Goal: Task Accomplishment & Management: Manage account settings

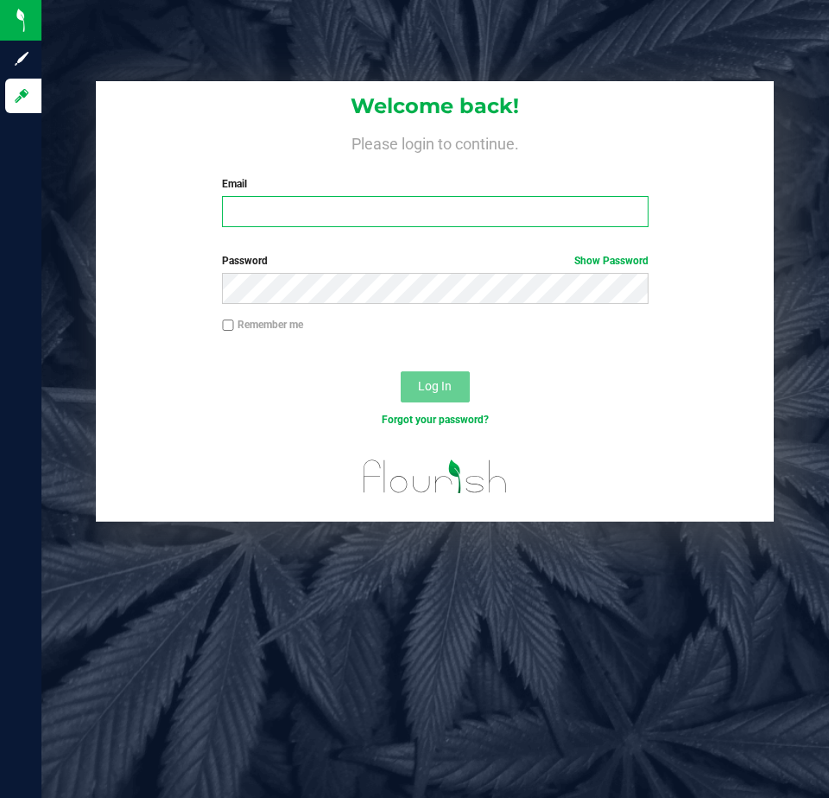
click at [234, 209] on input "Email" at bounding box center [435, 211] width 426 height 31
type input "[EMAIL_ADDRESS][DOMAIN_NAME]"
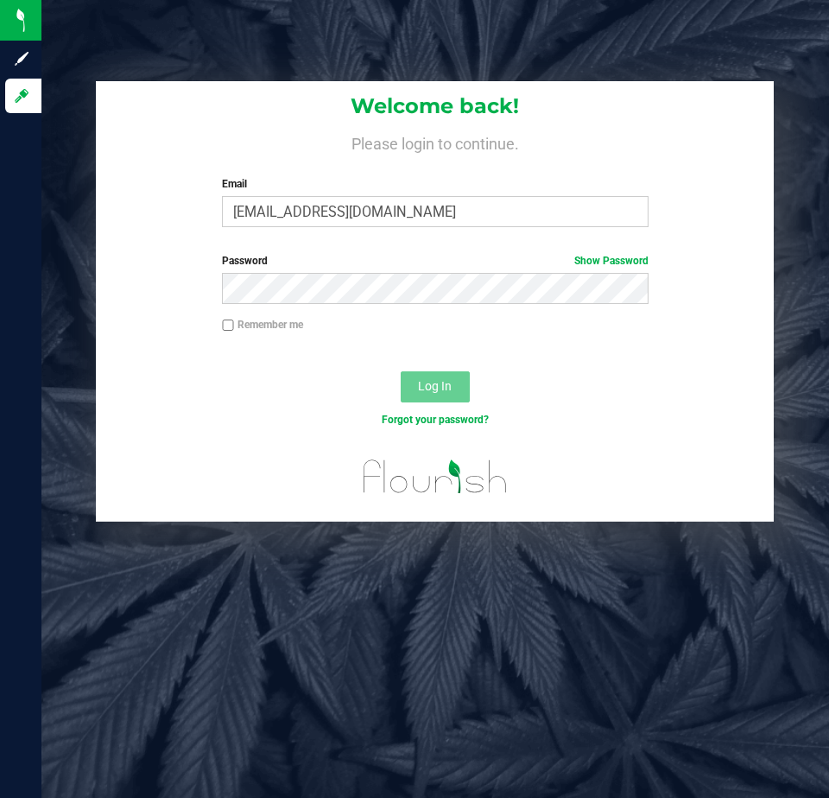
click at [232, 264] on span "Password" at bounding box center [245, 261] width 46 height 12
click at [406, 382] on button "Log In" at bounding box center [435, 386] width 69 height 31
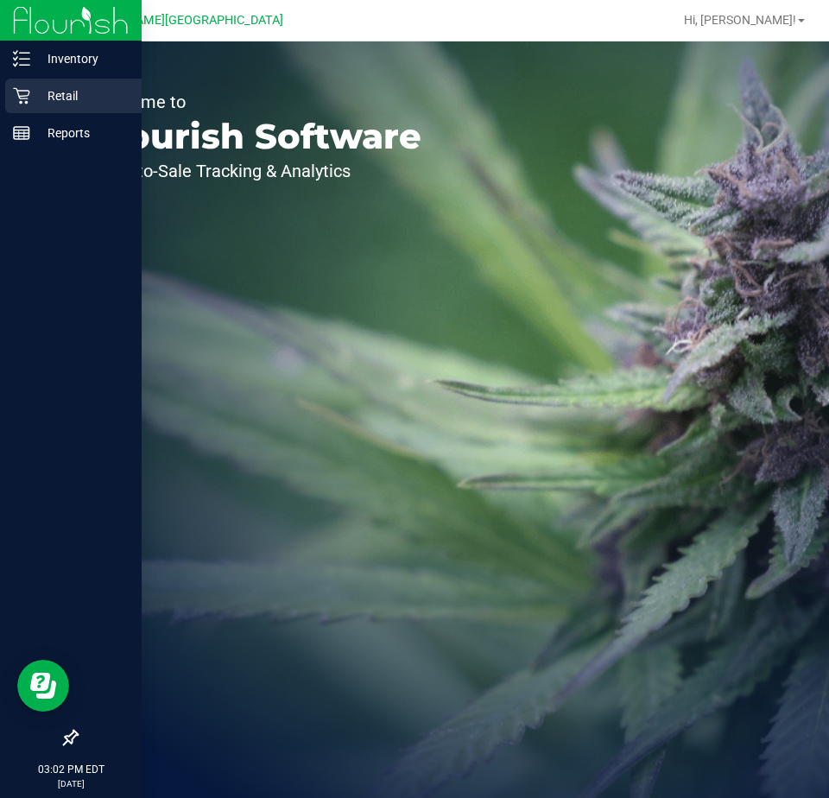
click at [65, 95] on p "Retail" at bounding box center [82, 96] width 104 height 21
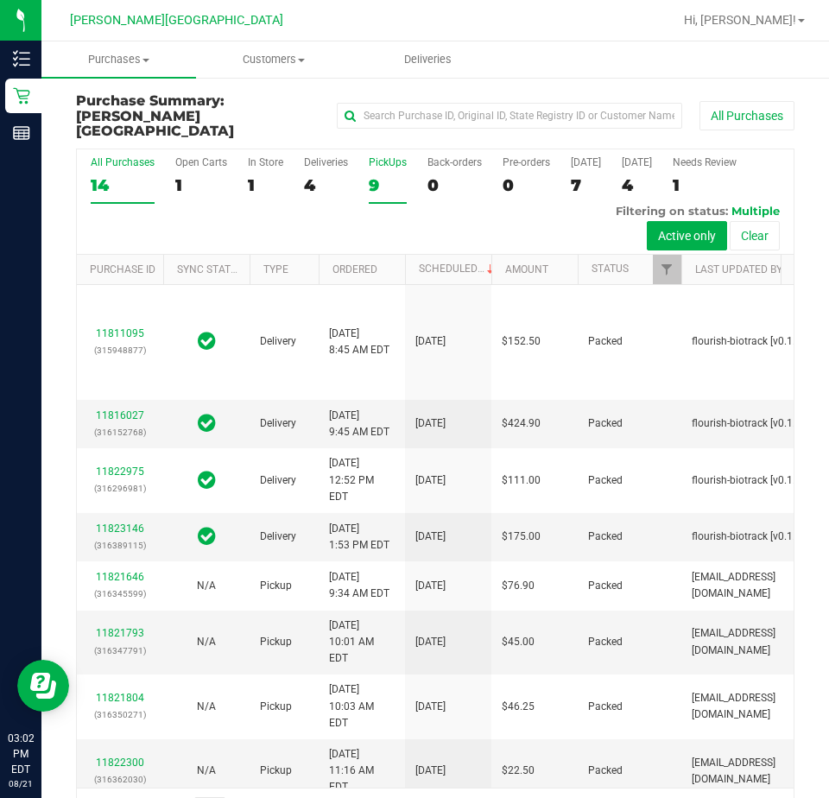
click at [392, 156] on div "PickUps" at bounding box center [388, 162] width 38 height 12
click at [0, 0] on input "PickUps 9" at bounding box center [0, 0] width 0 height 0
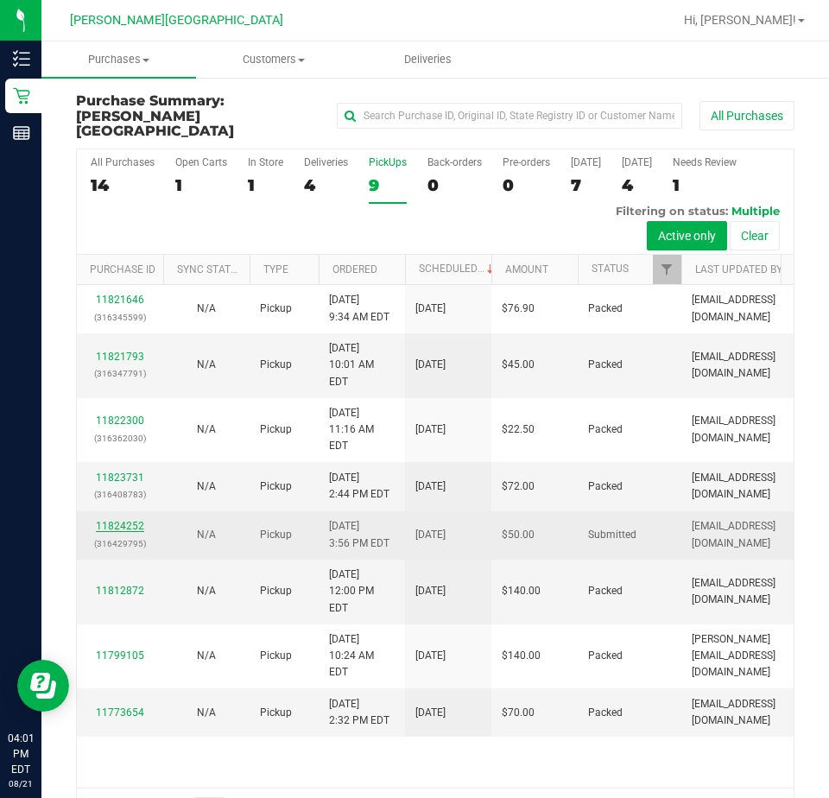
click at [126, 532] on link "11824252" at bounding box center [120, 526] width 48 height 12
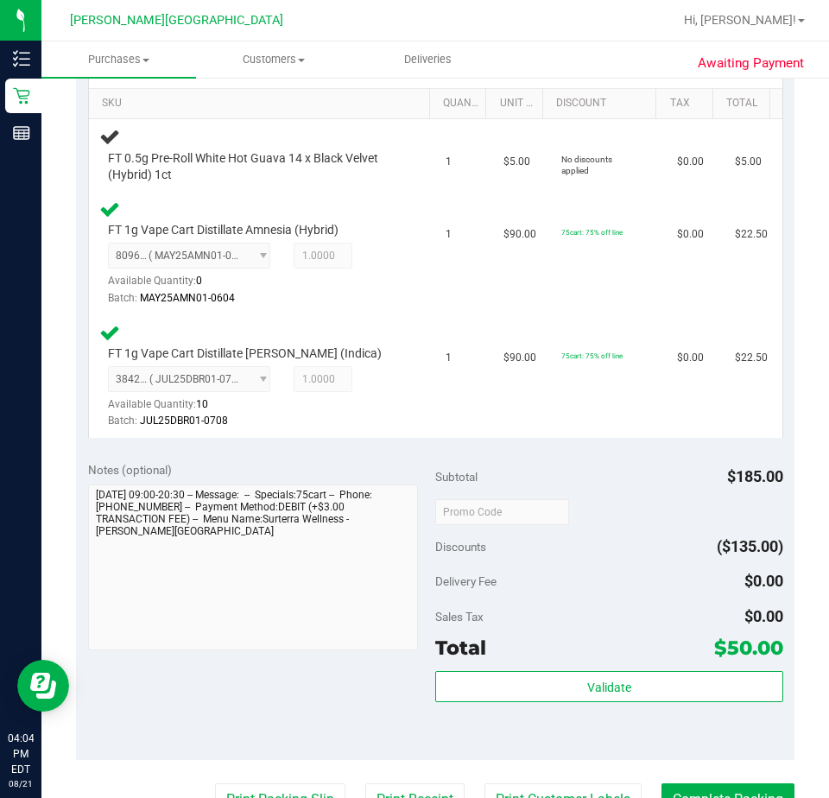
scroll to position [691, 0]
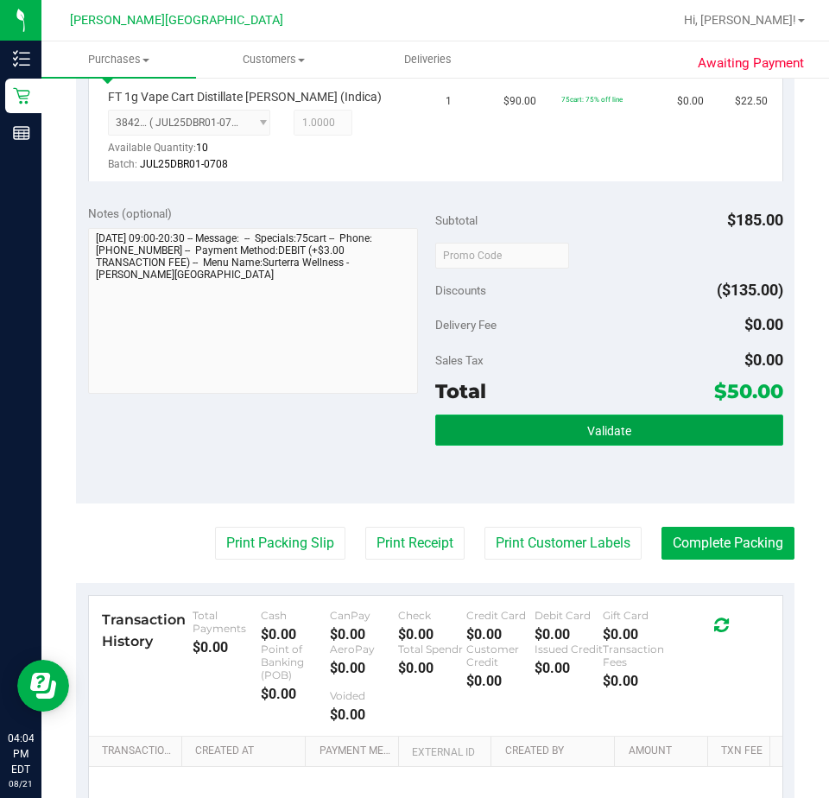
click at [611, 428] on span "Validate" at bounding box center [609, 431] width 44 height 14
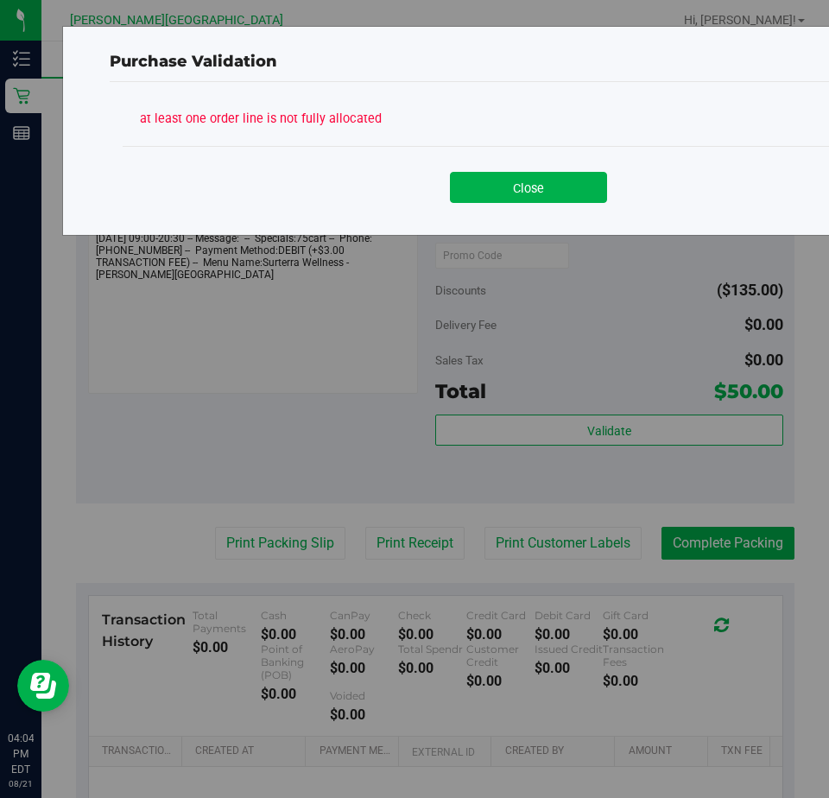
click at [511, 191] on button "Close" at bounding box center [528, 187] width 157 height 31
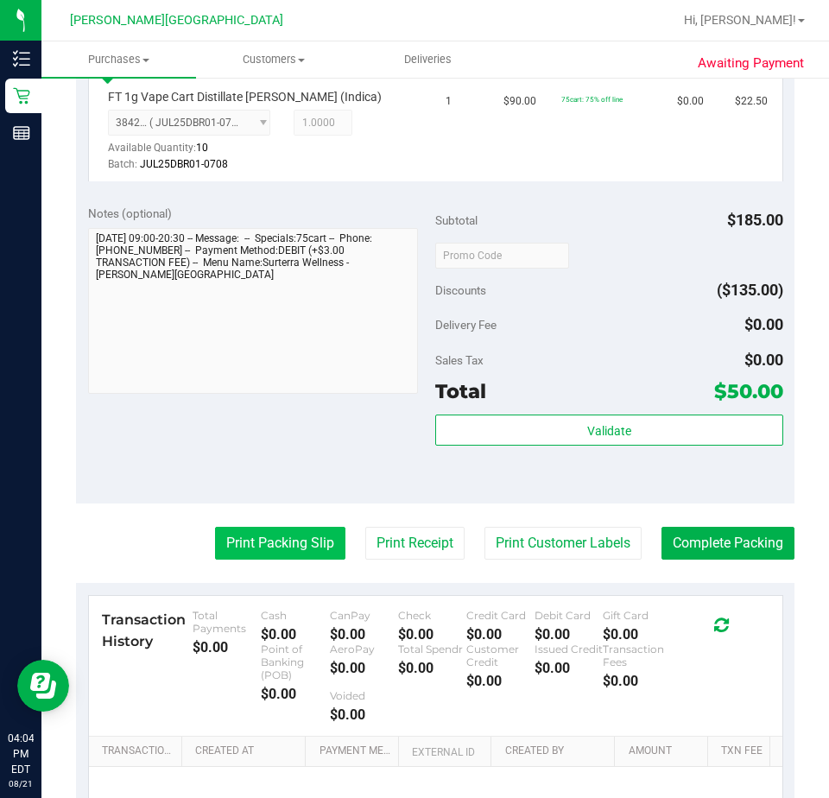
click at [292, 544] on button "Print Packing Slip" at bounding box center [280, 543] width 130 height 33
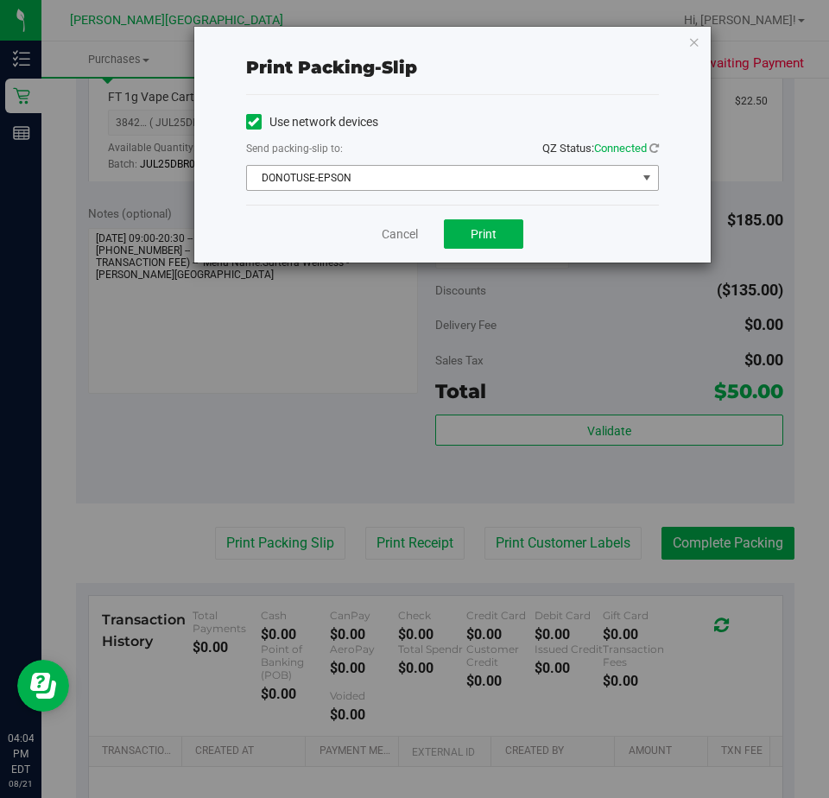
click at [557, 180] on span "DONOTUSE-EPSON" at bounding box center [442, 178] width 390 height 24
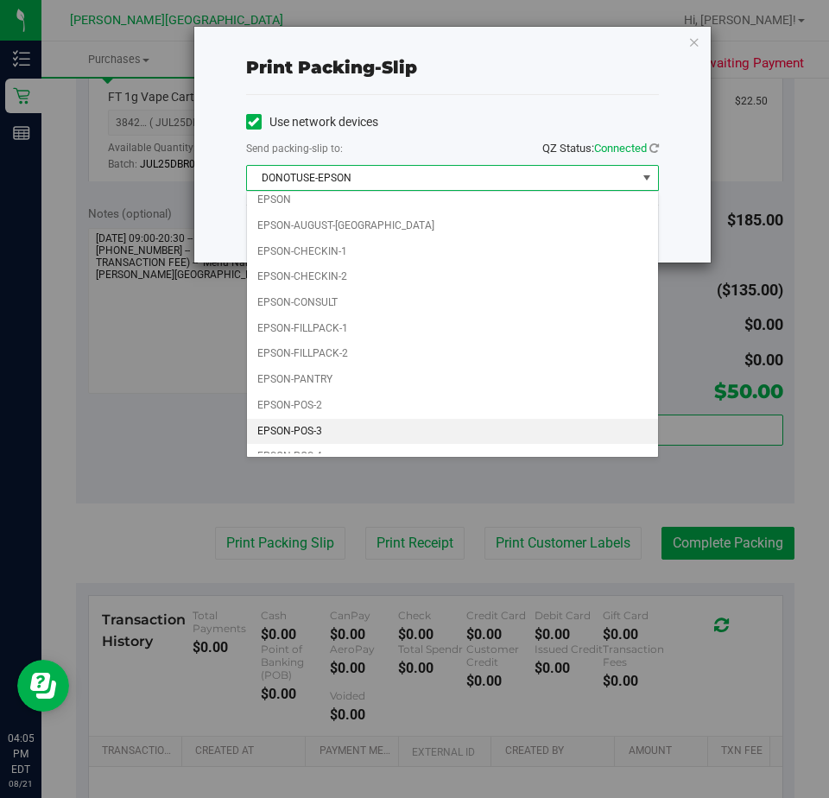
scroll to position [49, 0]
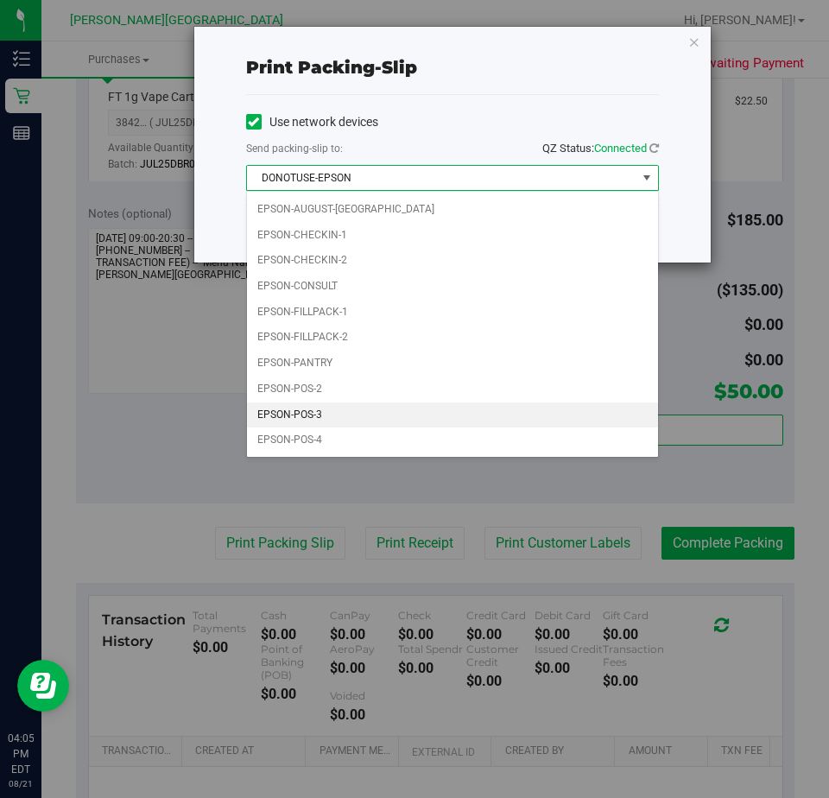
click at [347, 416] on li "EPSON-POS-3" at bounding box center [452, 416] width 411 height 26
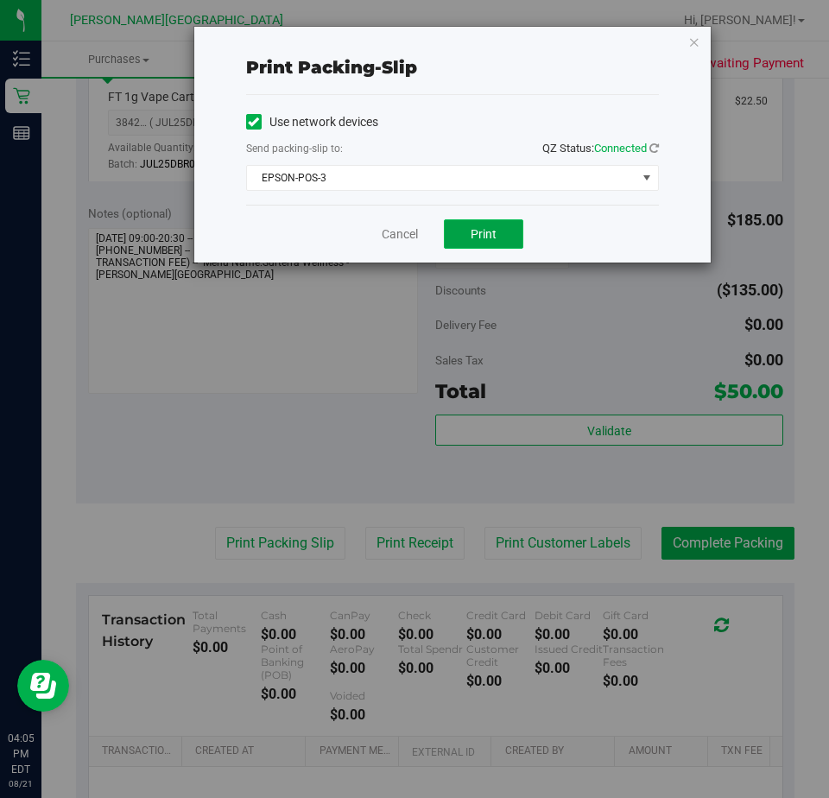
click at [484, 238] on span "Print" at bounding box center [484, 234] width 26 height 14
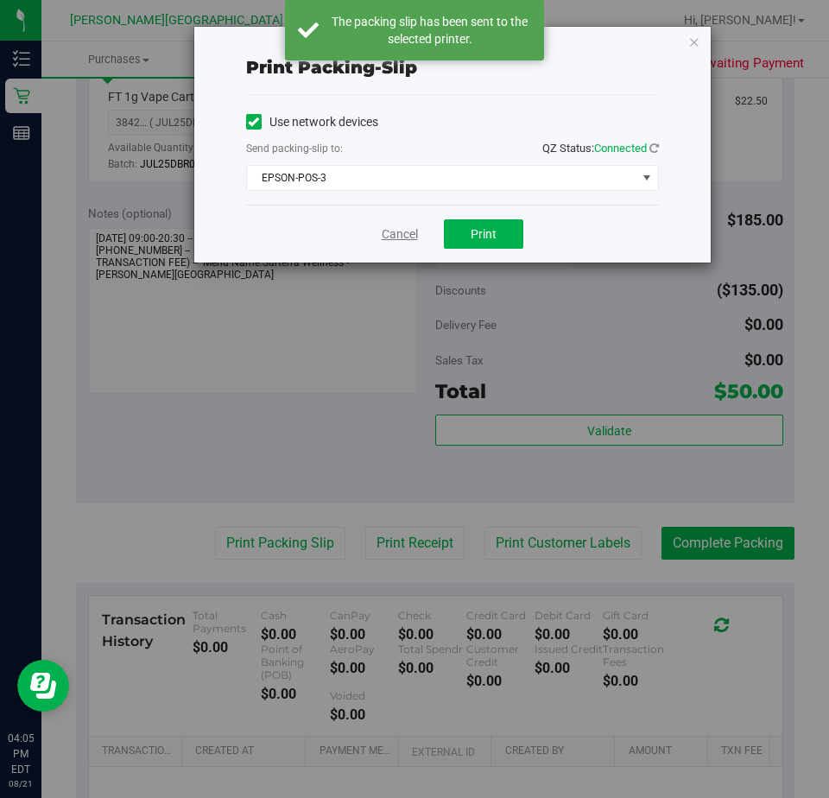
click at [397, 234] on link "Cancel" at bounding box center [400, 234] width 36 height 18
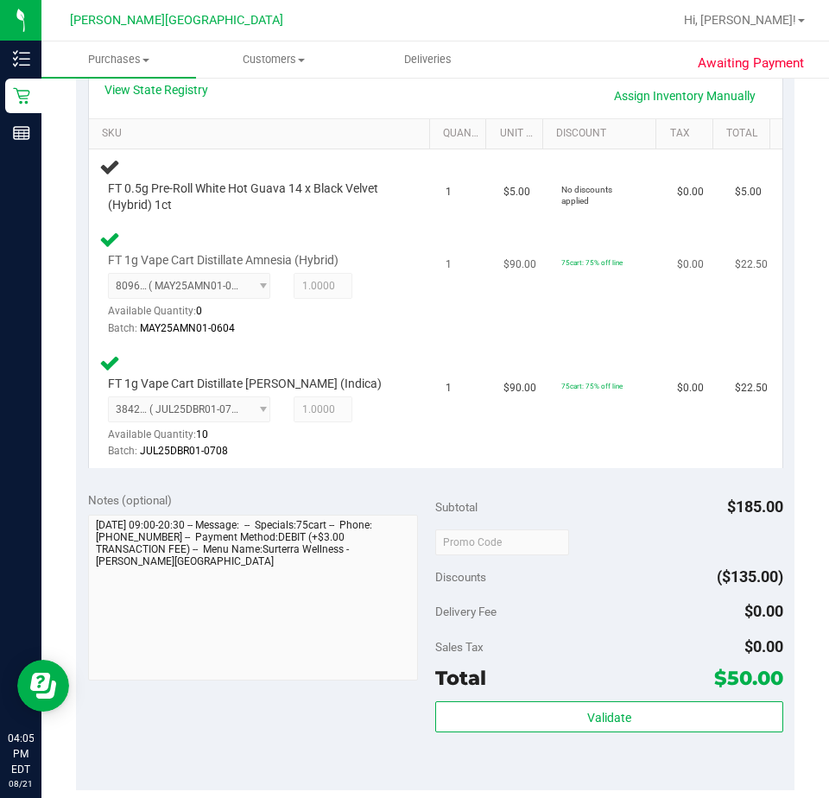
scroll to position [346, 0]
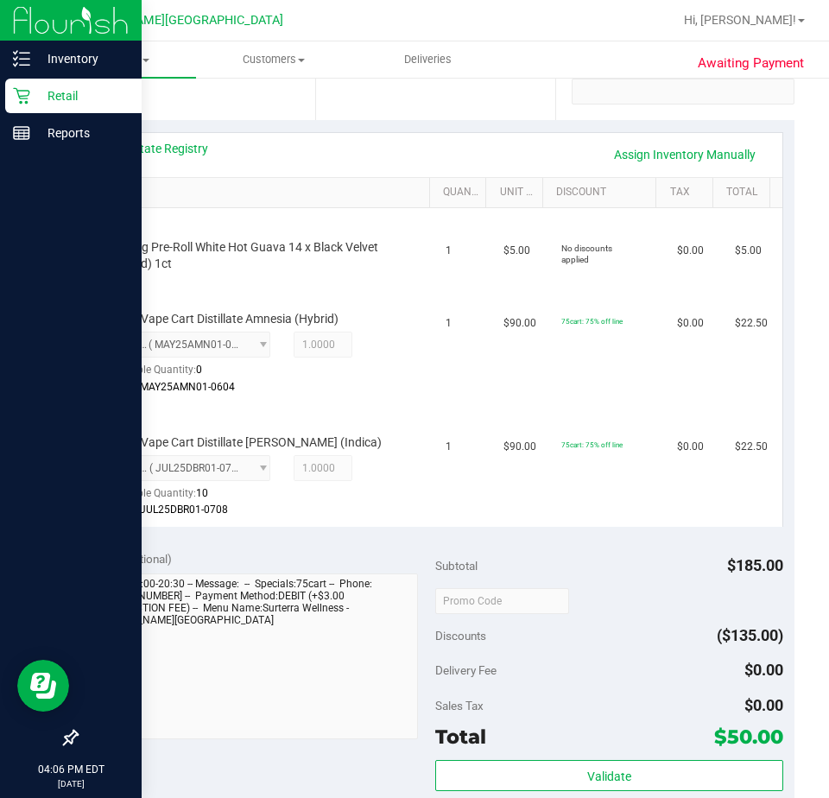
click at [57, 96] on p "Retail" at bounding box center [82, 96] width 104 height 21
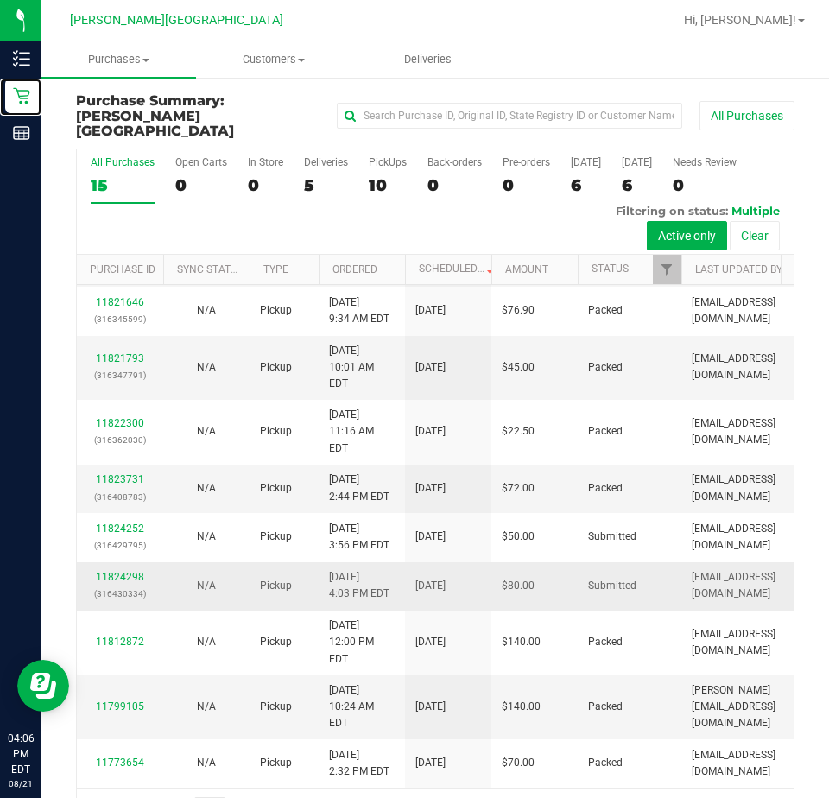
scroll to position [725, 0]
click at [117, 571] on link "11824298" at bounding box center [120, 577] width 48 height 12
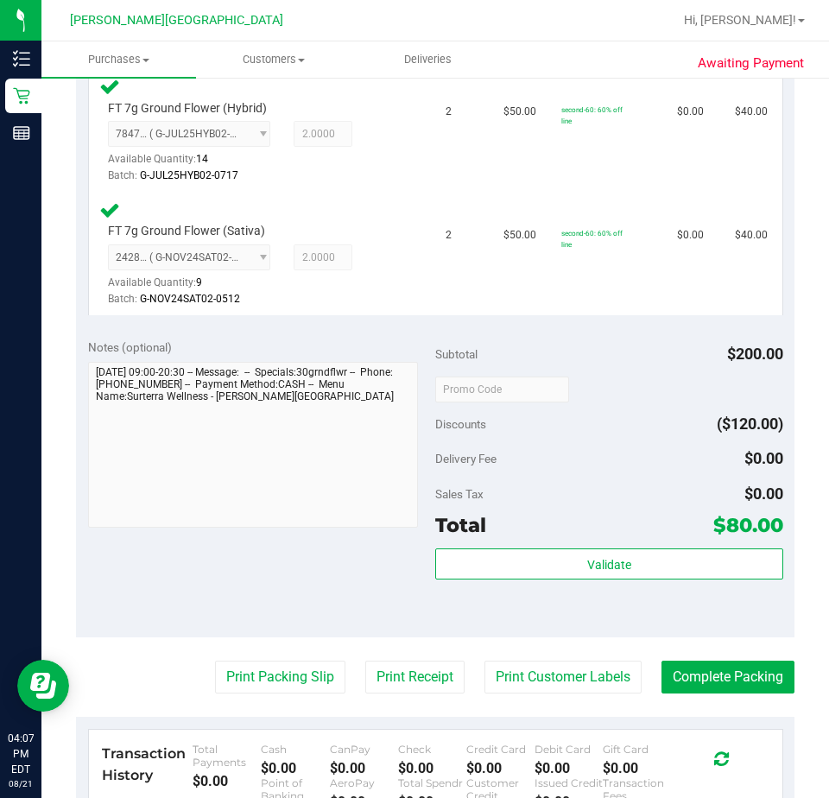
scroll to position [487, 0]
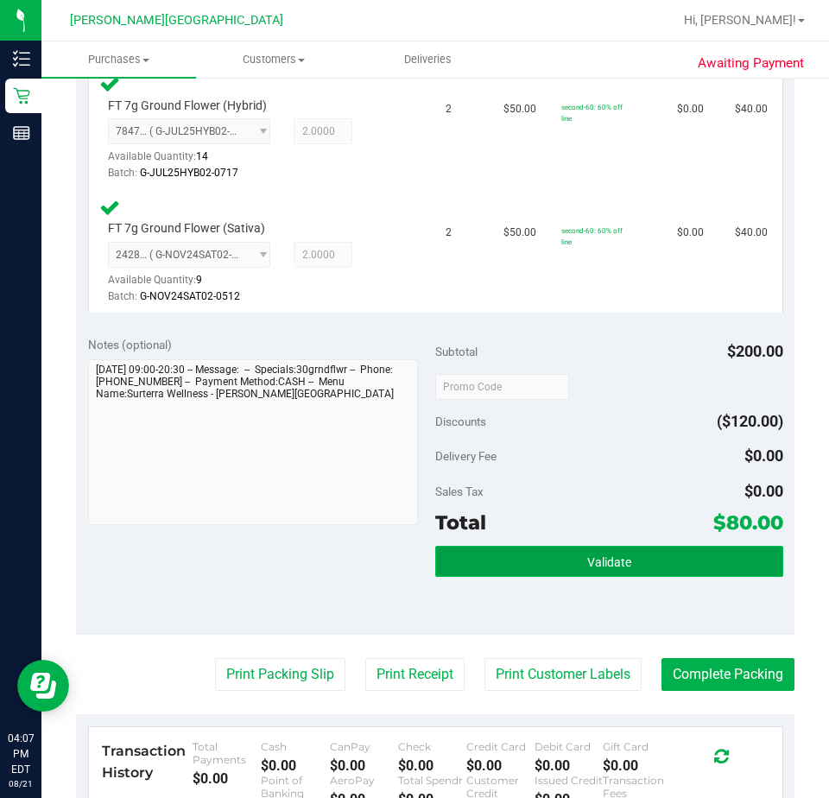
click at [615, 559] on span "Validate" at bounding box center [609, 563] width 44 height 14
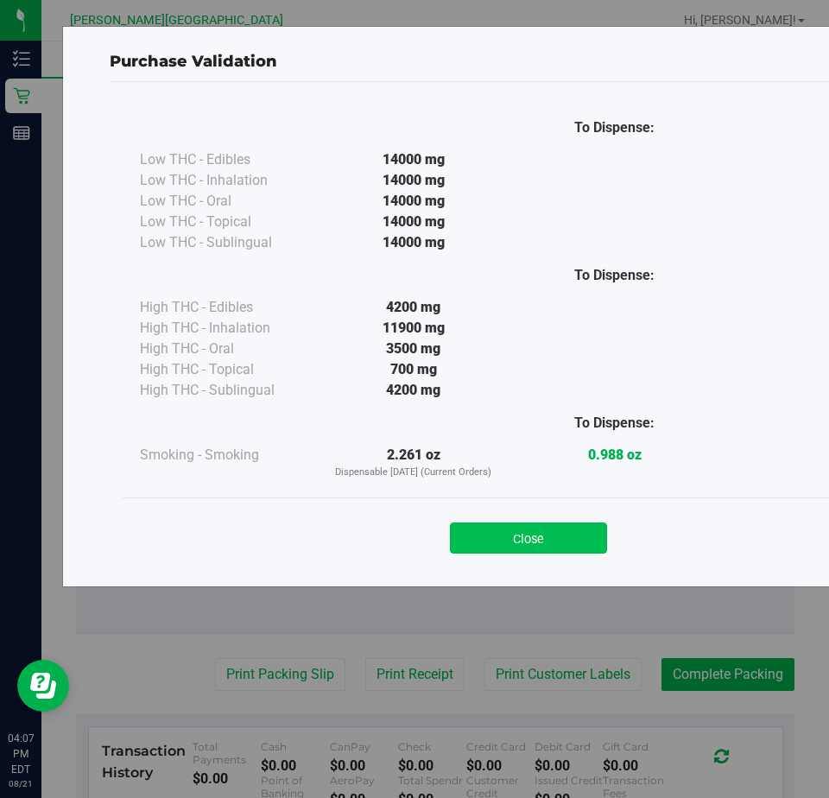
click at [525, 545] on button "Close" at bounding box center [528, 538] width 157 height 31
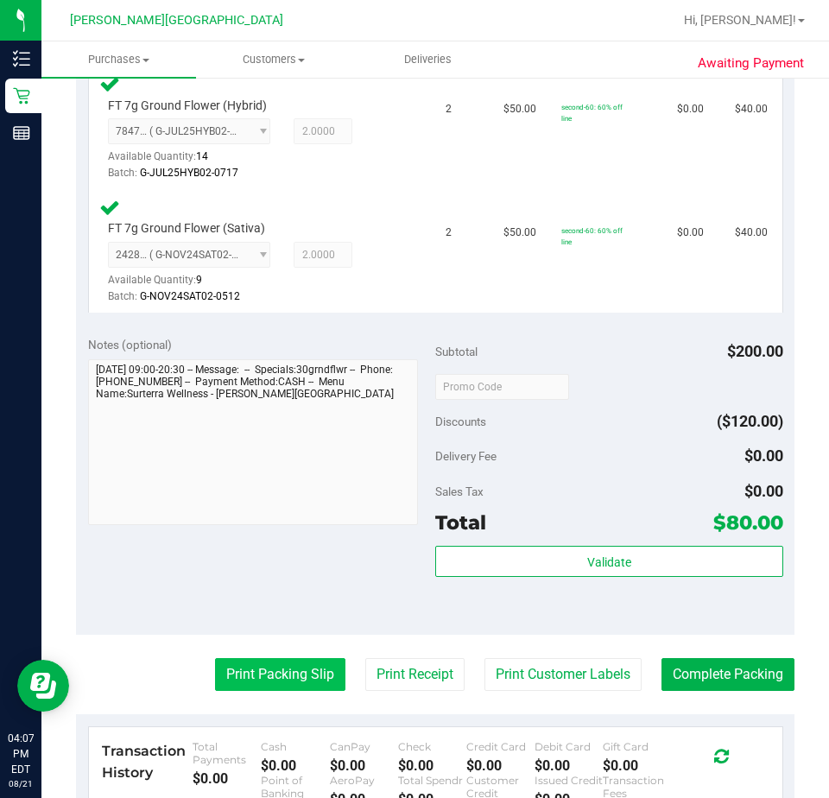
click at [261, 687] on button "Print Packing Slip" at bounding box center [280, 674] width 130 height 33
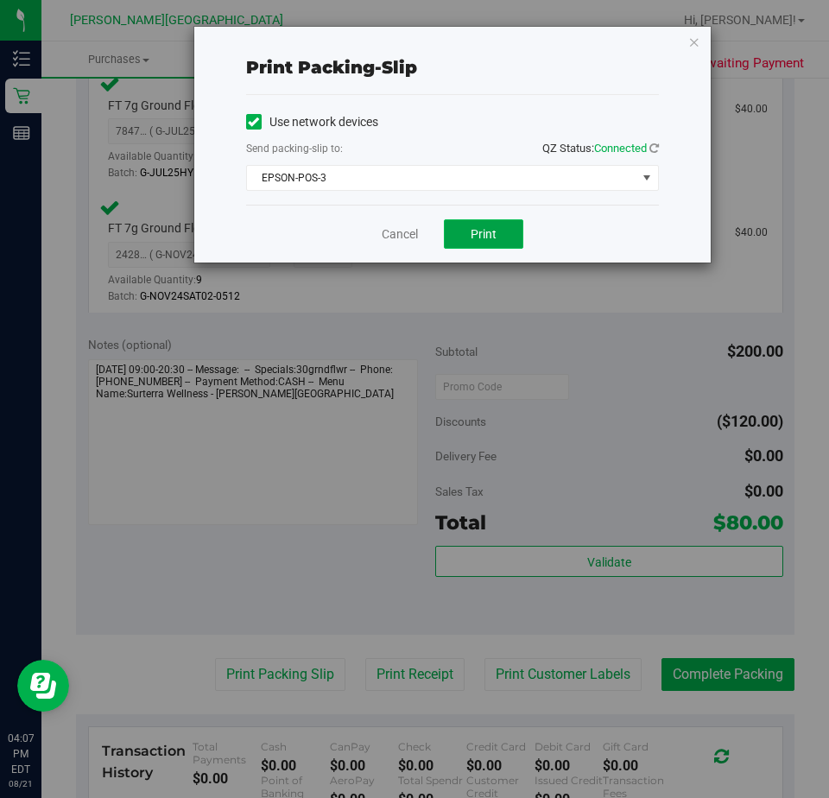
click at [480, 235] on span "Print" at bounding box center [484, 234] width 26 height 14
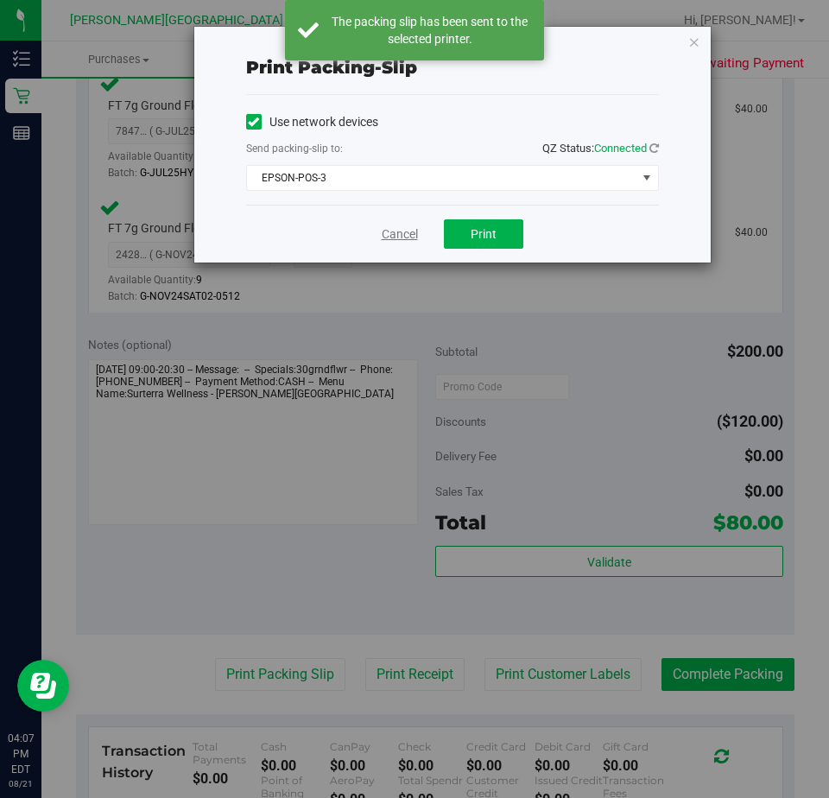
click at [410, 235] on link "Cancel" at bounding box center [400, 234] width 36 height 18
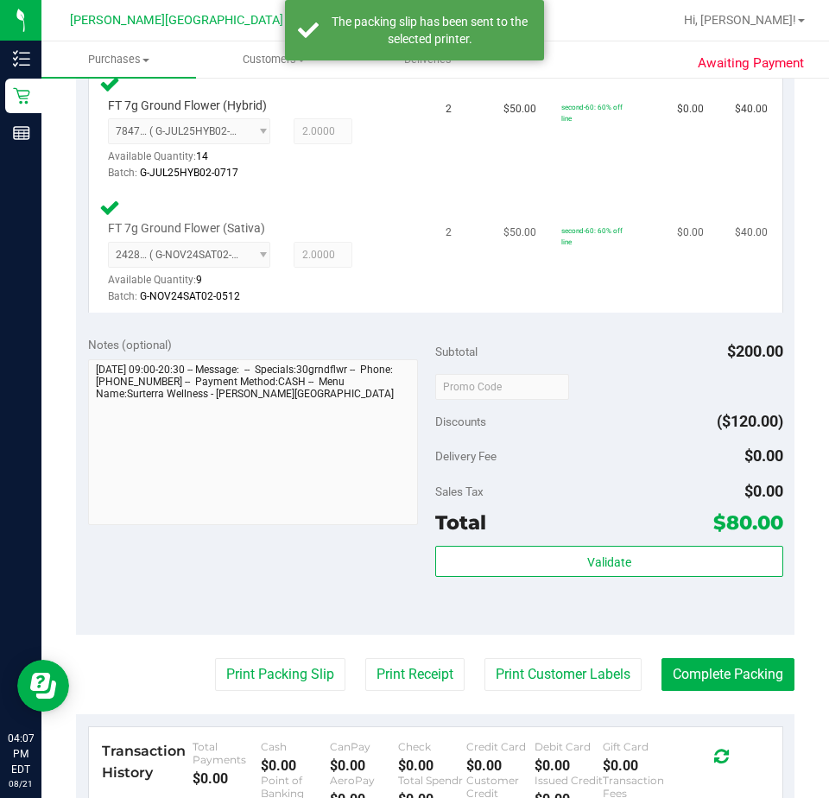
click at [397, 241] on div "FT 7g Ground Flower (Sativa) 2428749056553618 ( G-NOV24SAT02-0512 | orig: FLSRW…" at bounding box center [262, 251] width 327 height 109
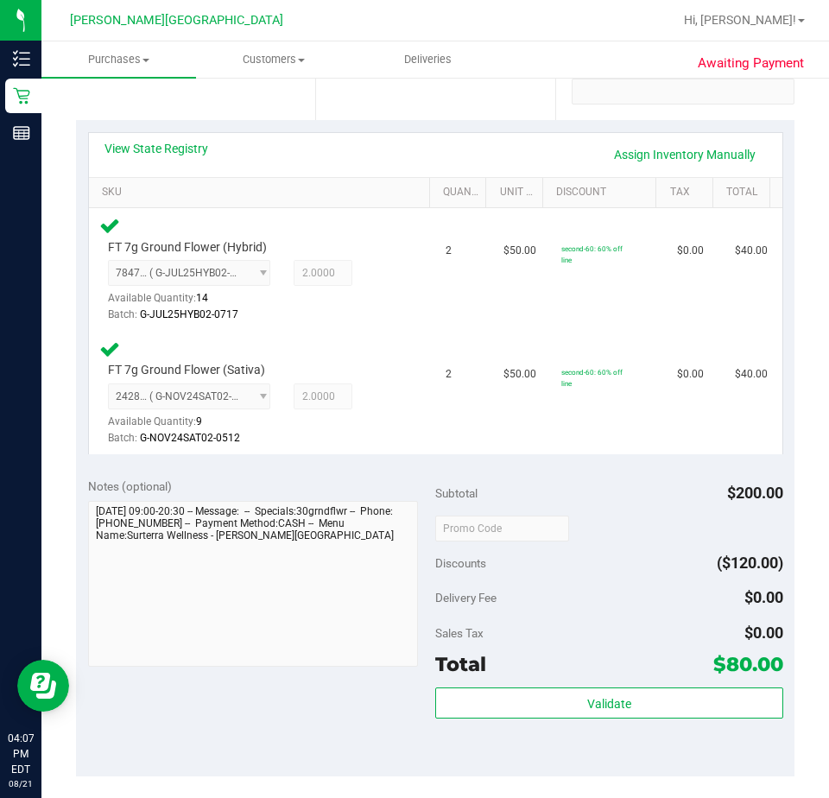
scroll to position [432, 0]
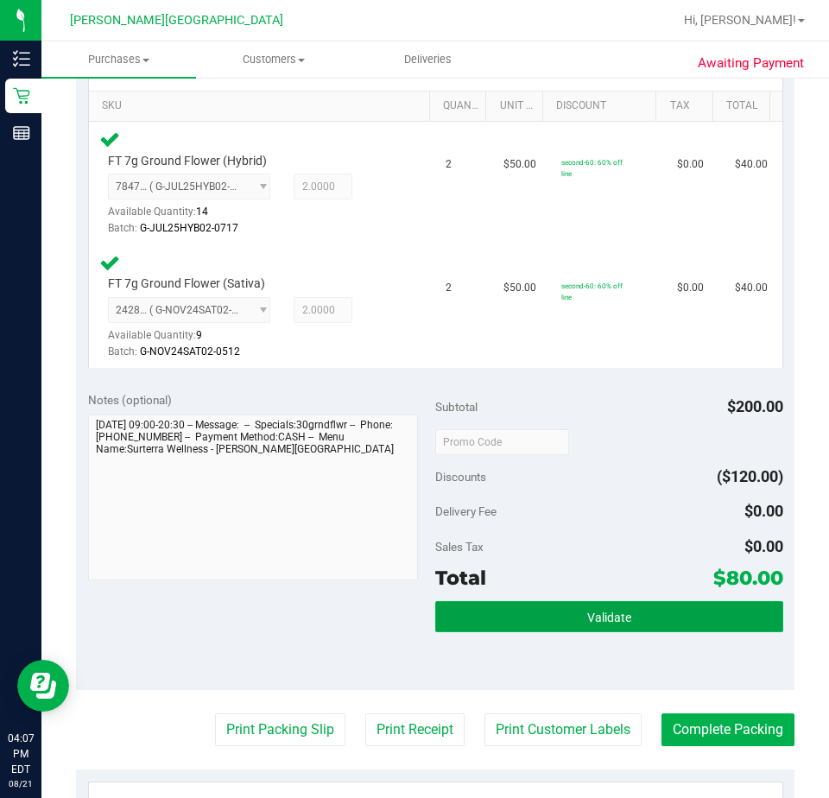
click at [565, 611] on button "Validate" at bounding box center [609, 616] width 348 height 31
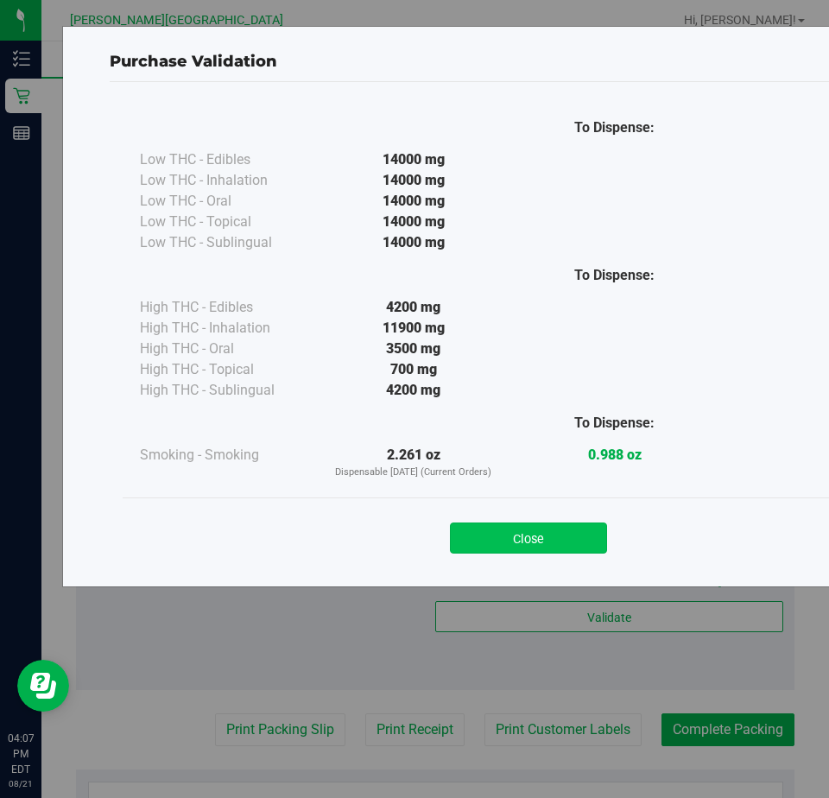
click at [518, 542] on button "Close" at bounding box center [528, 538] width 157 height 31
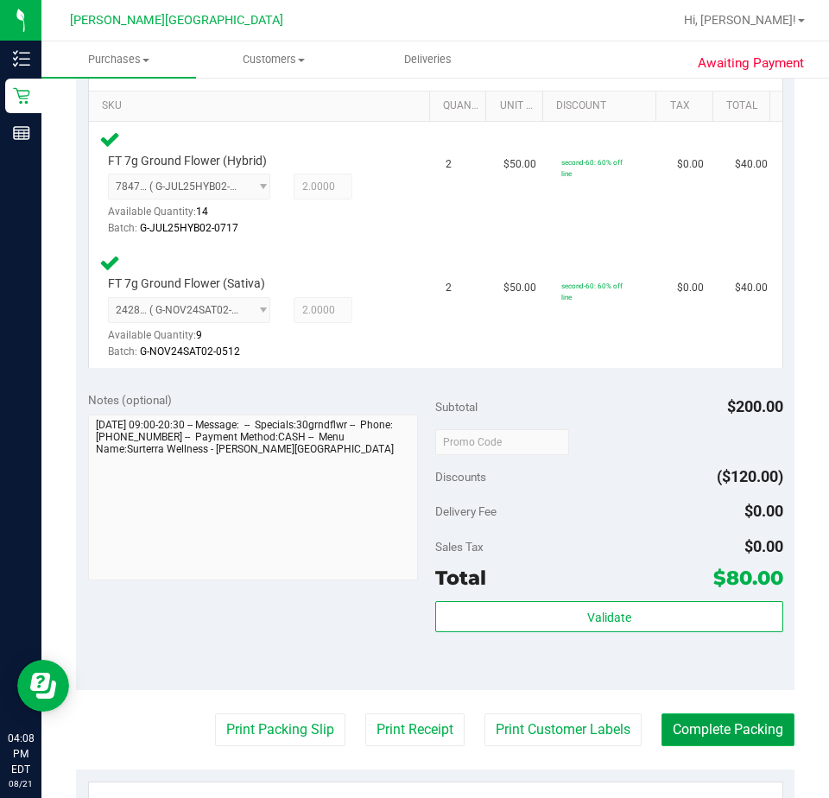
click at [717, 733] on button "Complete Packing" at bounding box center [728, 730] width 133 height 33
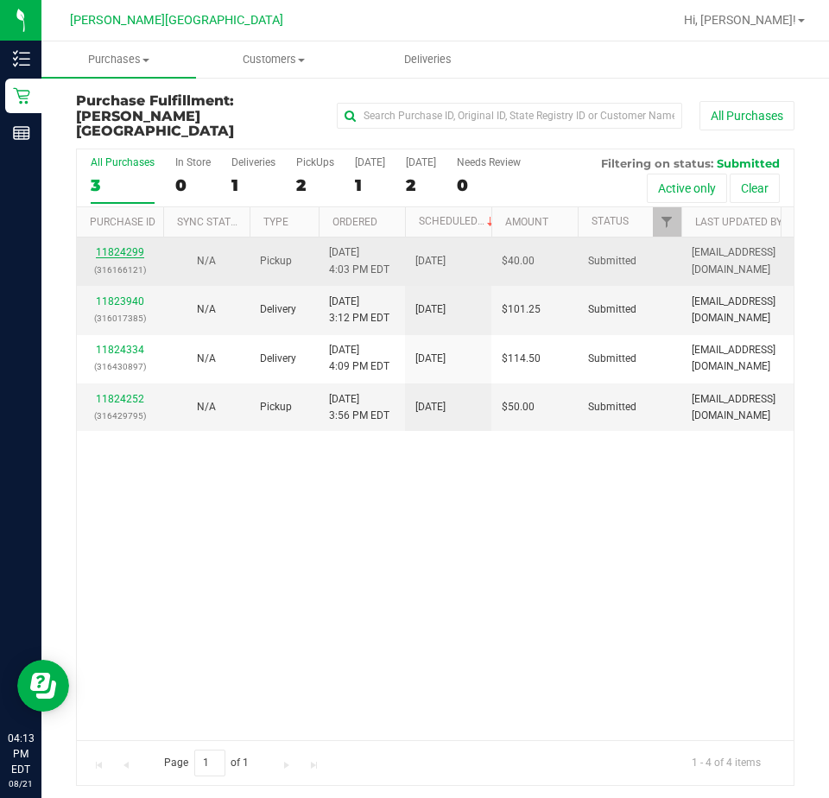
click at [125, 246] on link "11824299" at bounding box center [120, 252] width 48 height 12
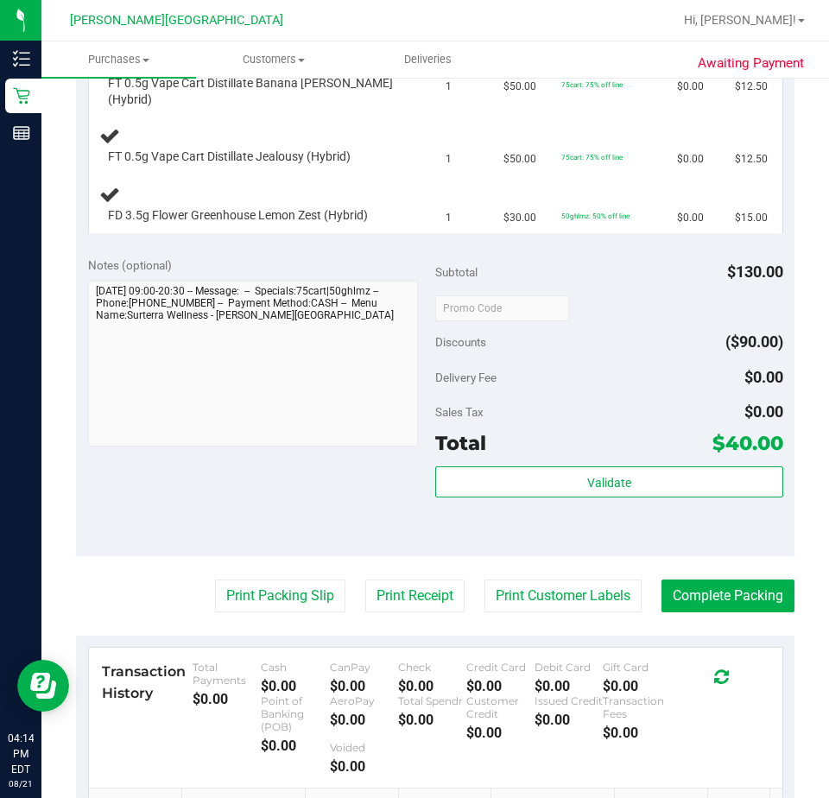
scroll to position [518, 0]
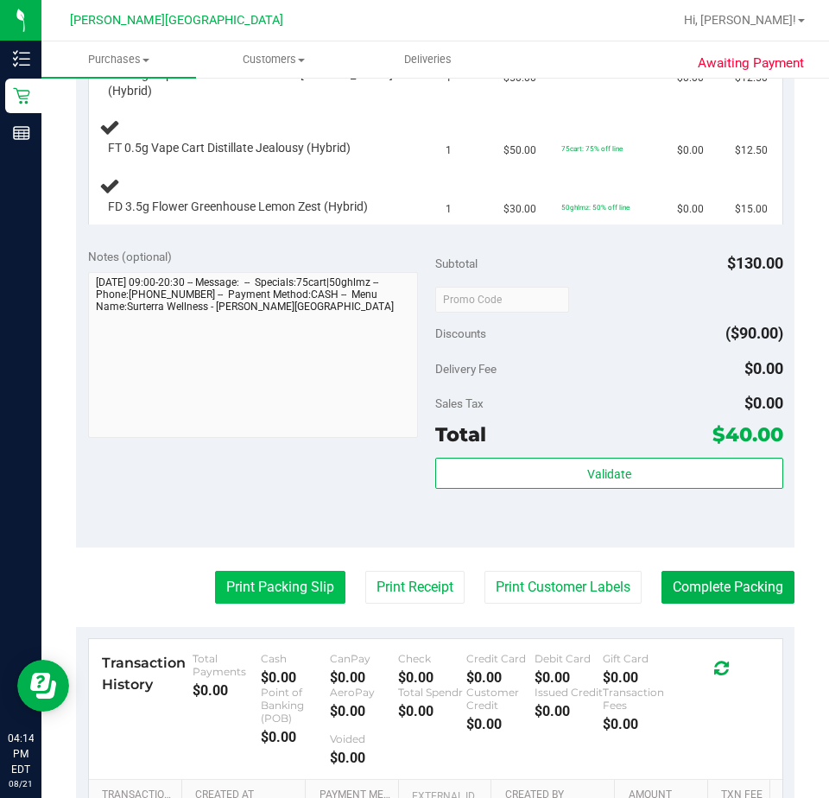
click at [259, 579] on button "Print Packing Slip" at bounding box center [280, 587] width 130 height 33
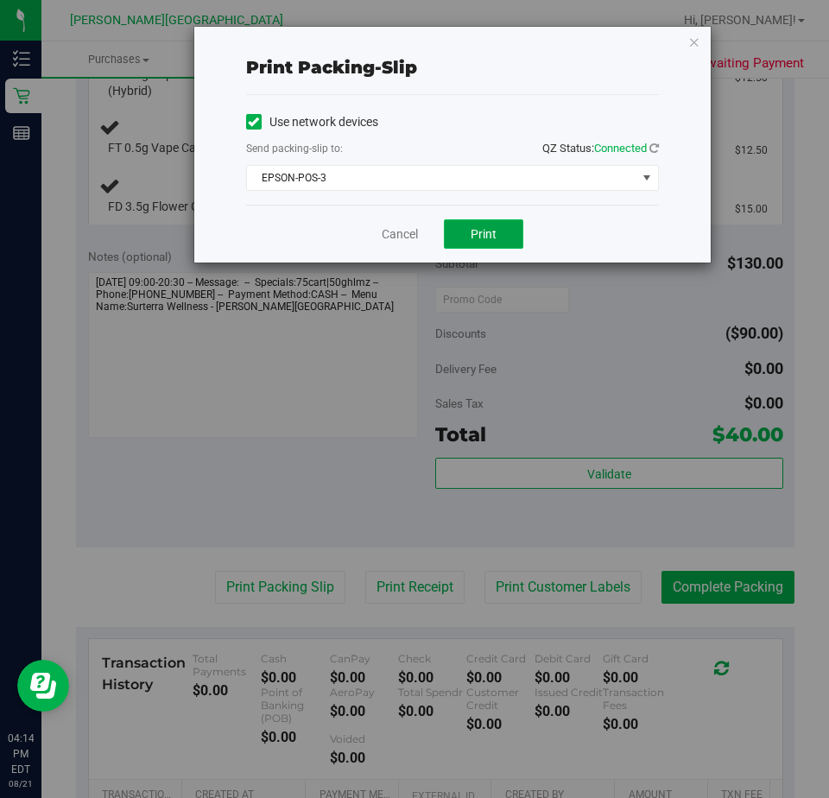
click at [485, 237] on span "Print" at bounding box center [484, 234] width 26 height 14
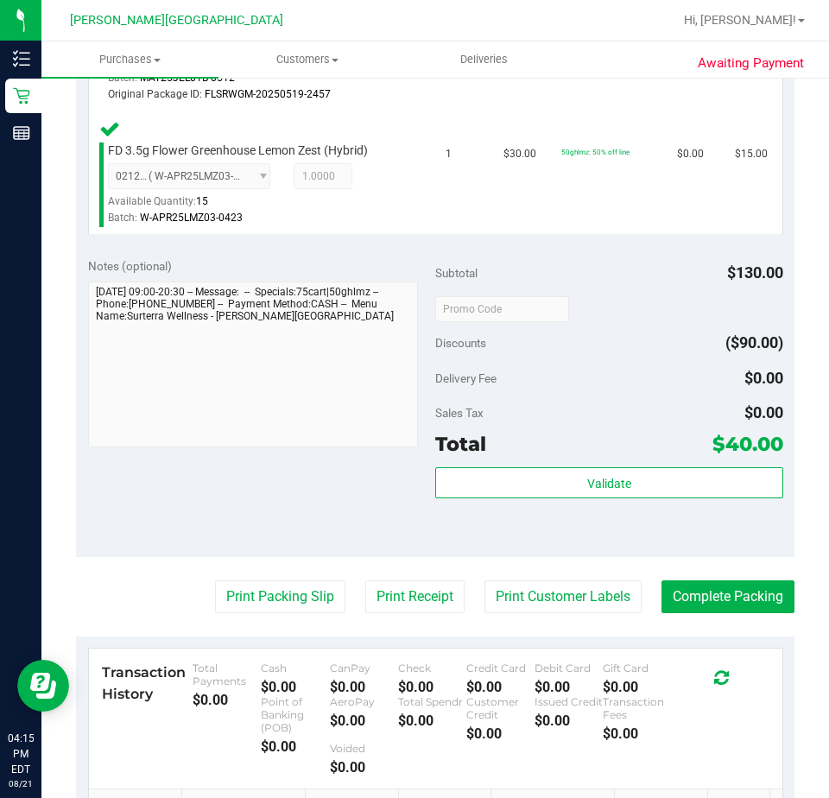
scroll to position [721, 0]
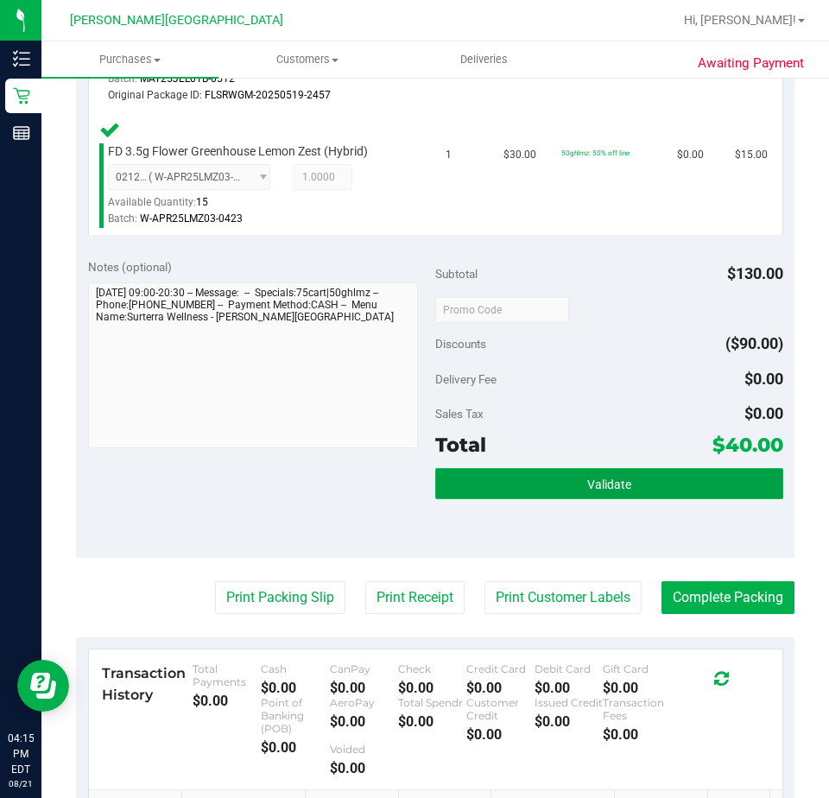
click at [618, 478] on span "Validate" at bounding box center [609, 485] width 44 height 14
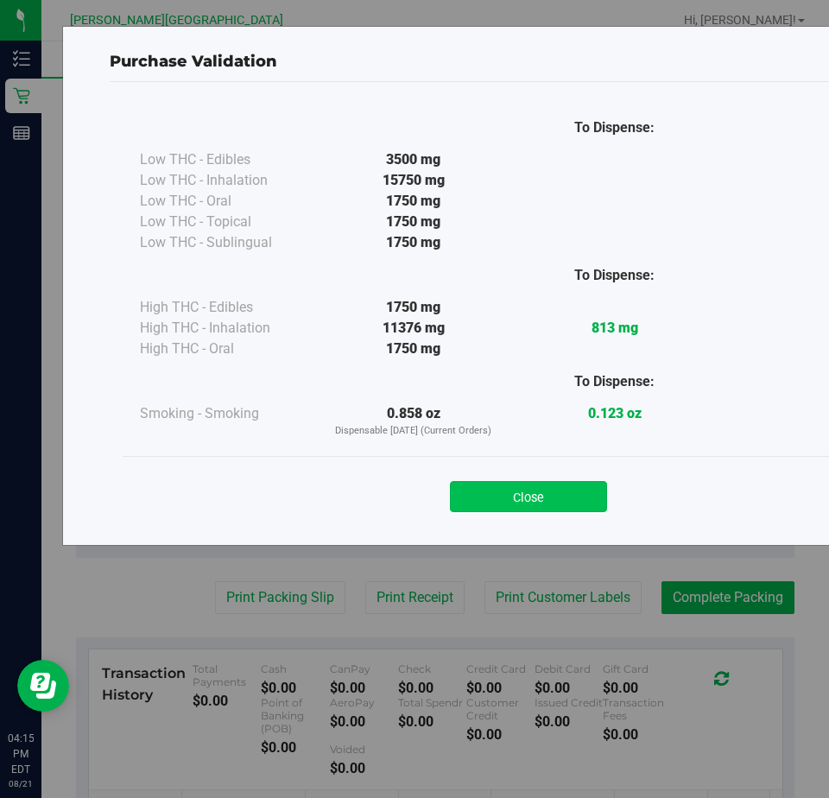
click at [558, 492] on button "Close" at bounding box center [528, 496] width 157 height 31
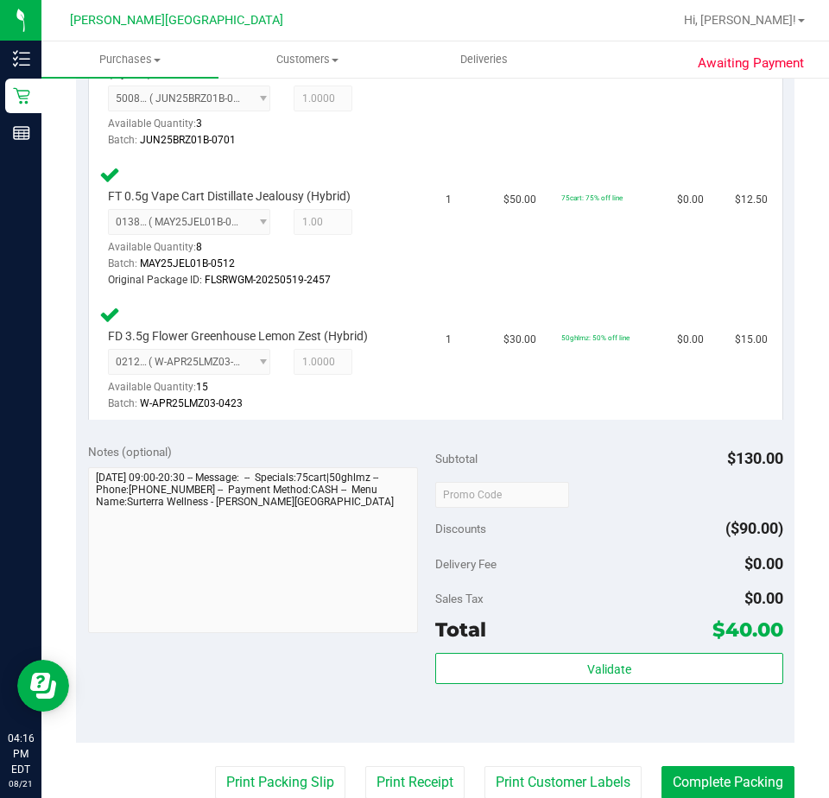
scroll to position [538, 0]
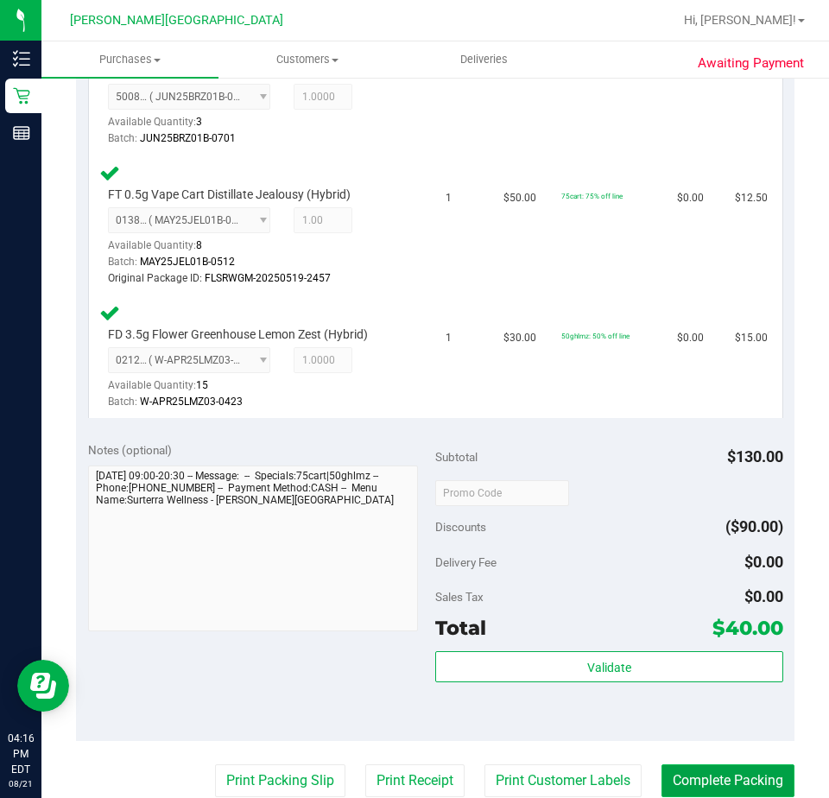
click at [708, 768] on button "Complete Packing" at bounding box center [728, 781] width 133 height 33
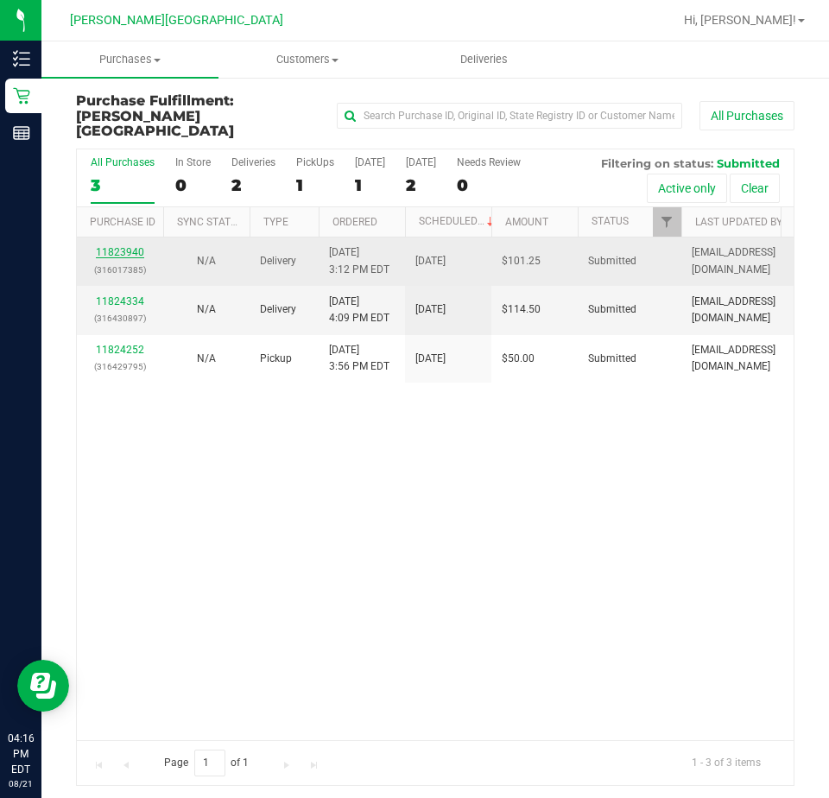
click at [122, 246] on link "11823940" at bounding box center [120, 252] width 48 height 12
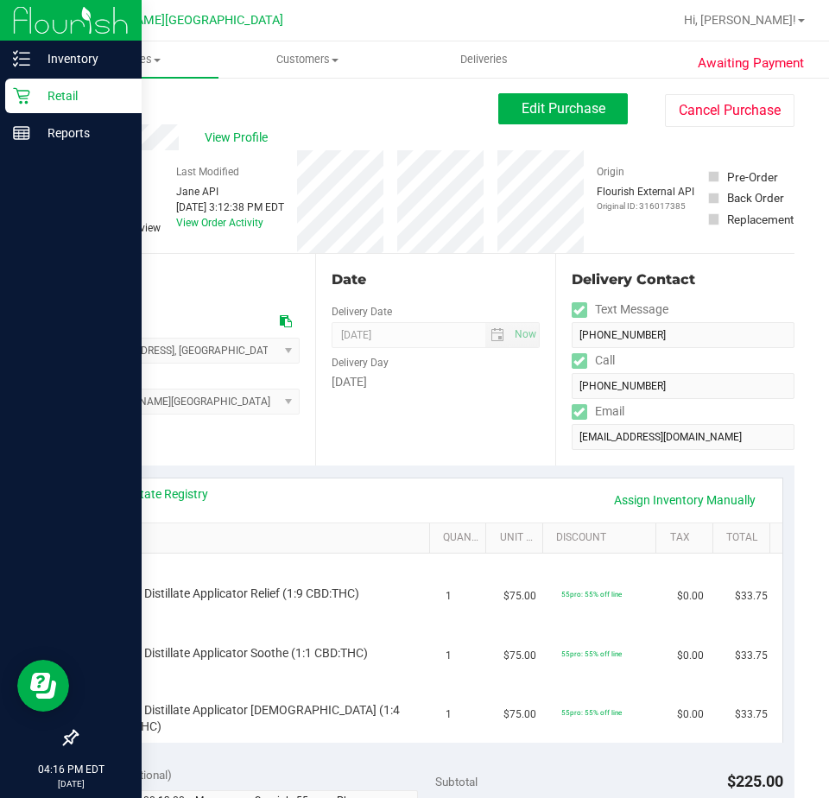
click at [54, 97] on p "Retail" at bounding box center [82, 96] width 104 height 21
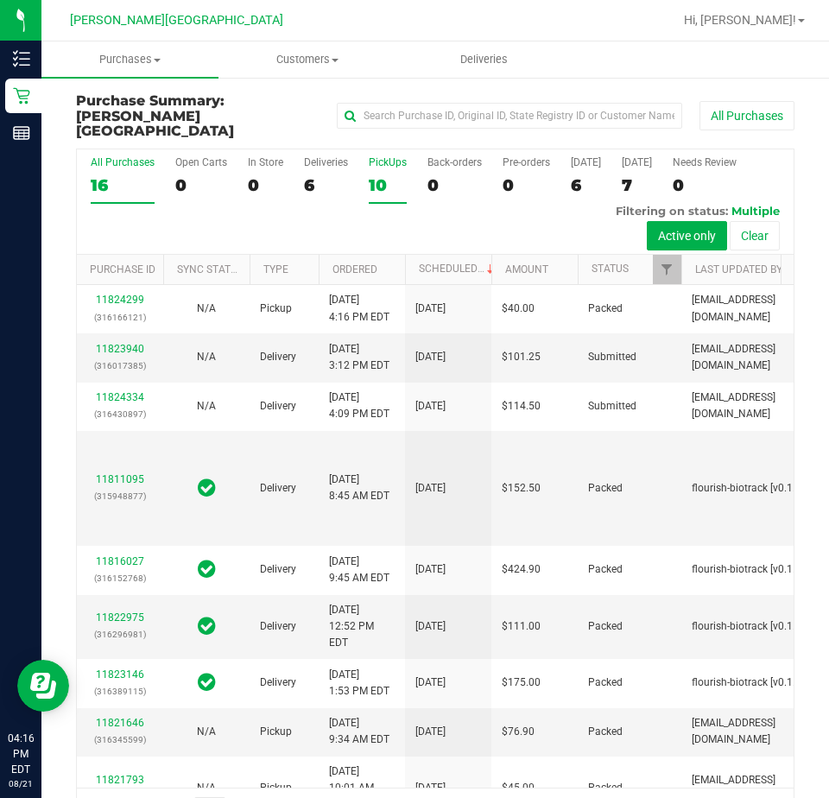
click at [383, 156] on div "PickUps" at bounding box center [388, 162] width 38 height 12
click at [0, 0] on input "PickUps 10" at bounding box center [0, 0] width 0 height 0
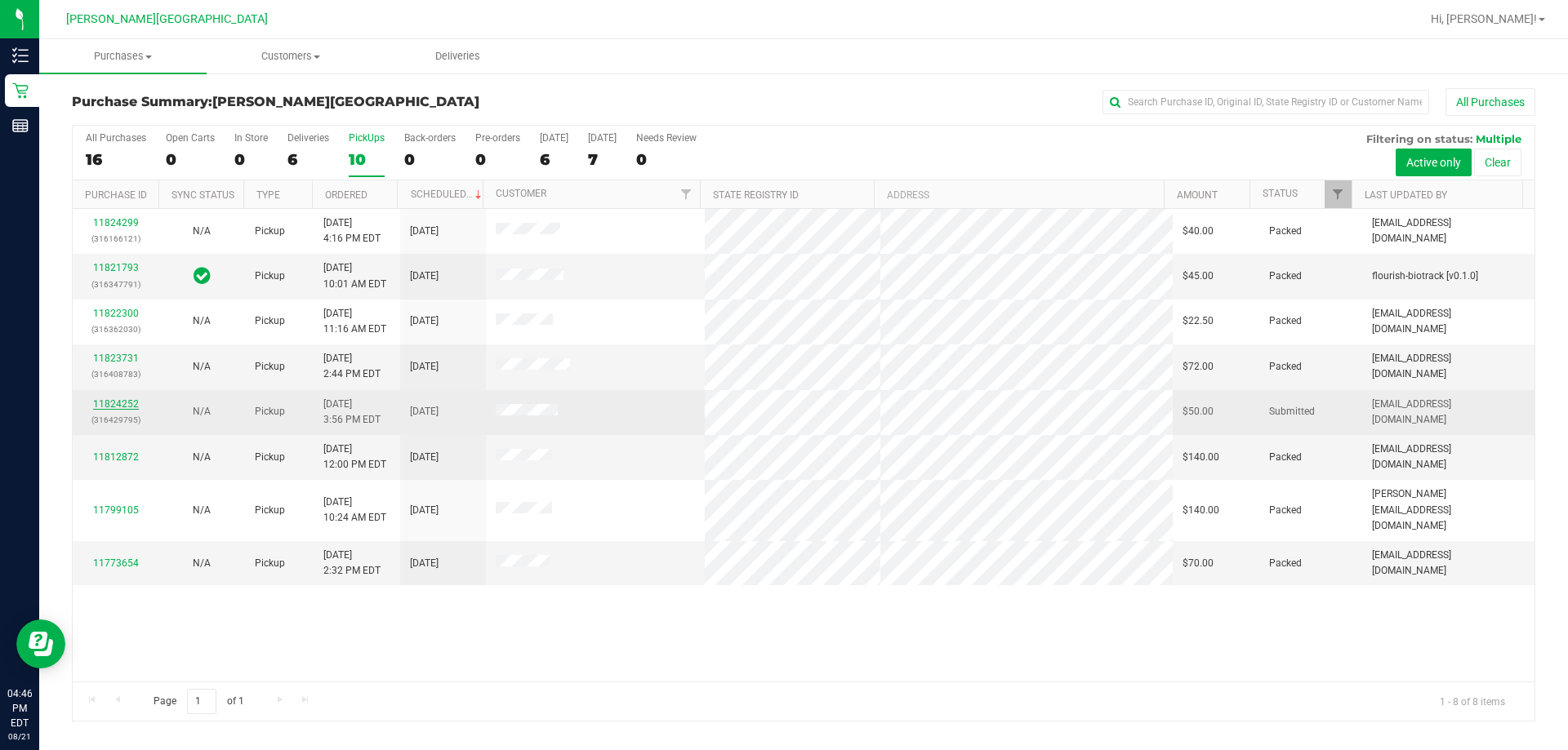
click at [106, 405] on link "11824252" at bounding box center [115, 404] width 45 height 11
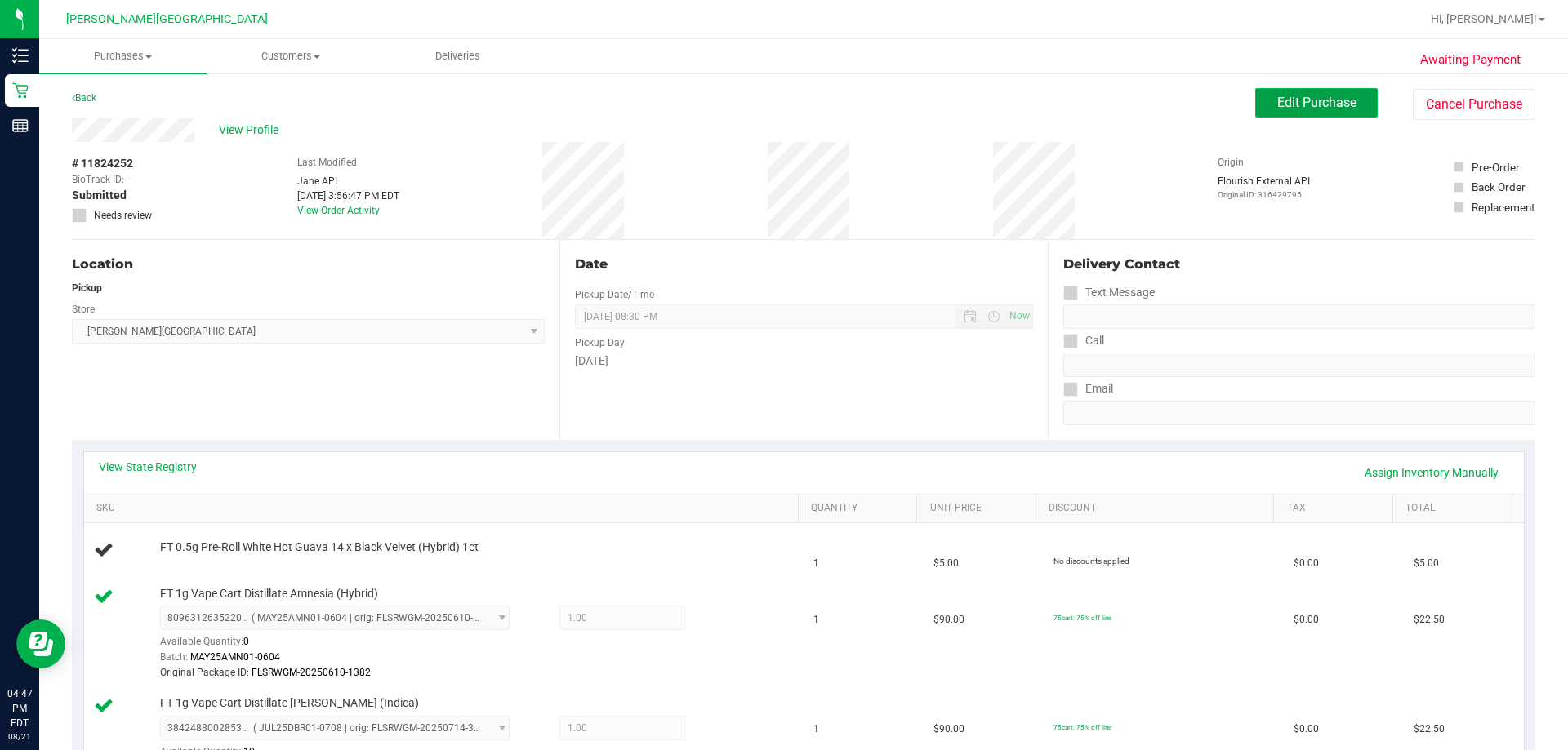
click at [784, 106] on span "Edit Purchase" at bounding box center [1317, 102] width 79 height 15
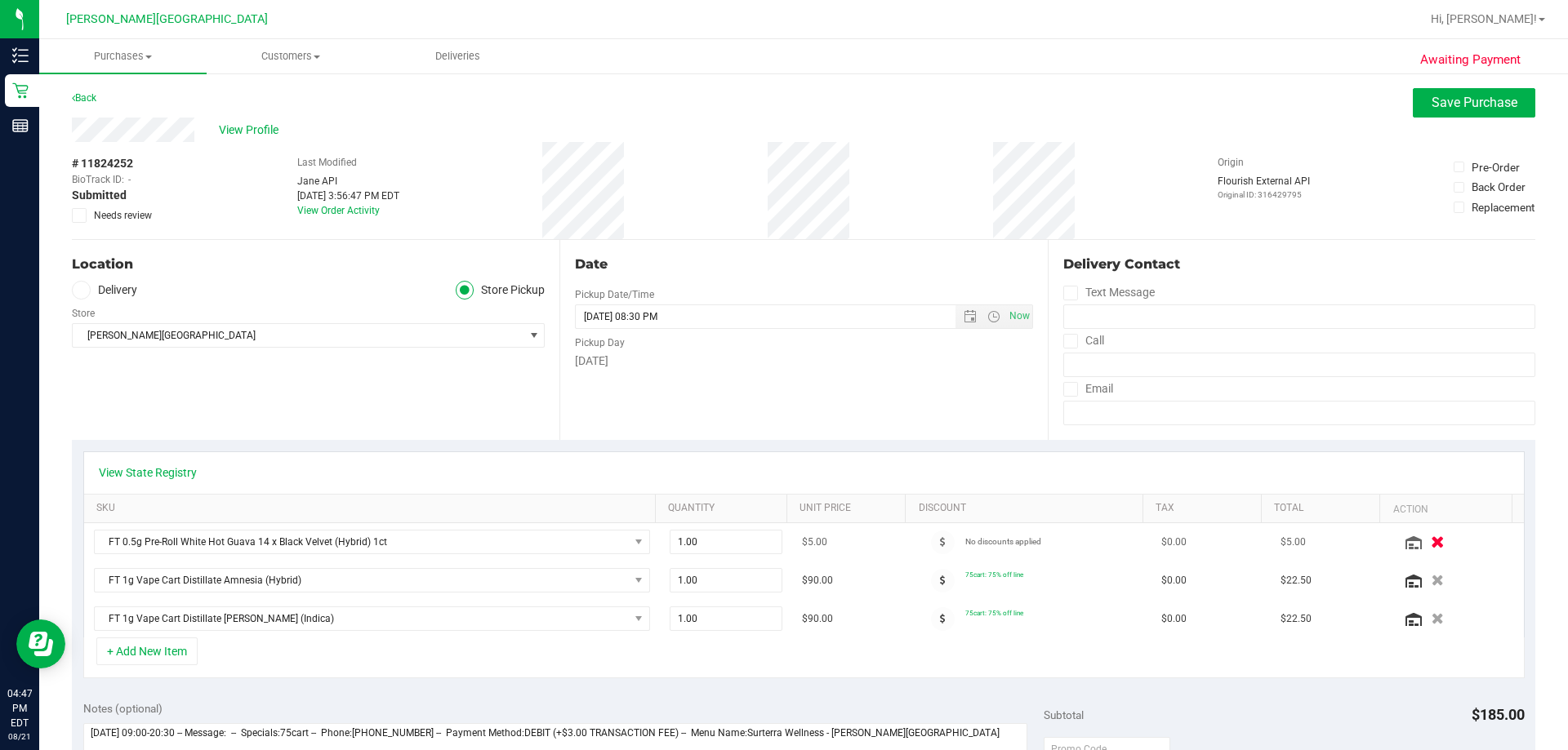
click at [784, 542] on icon "button" at bounding box center [1438, 542] width 14 height 12
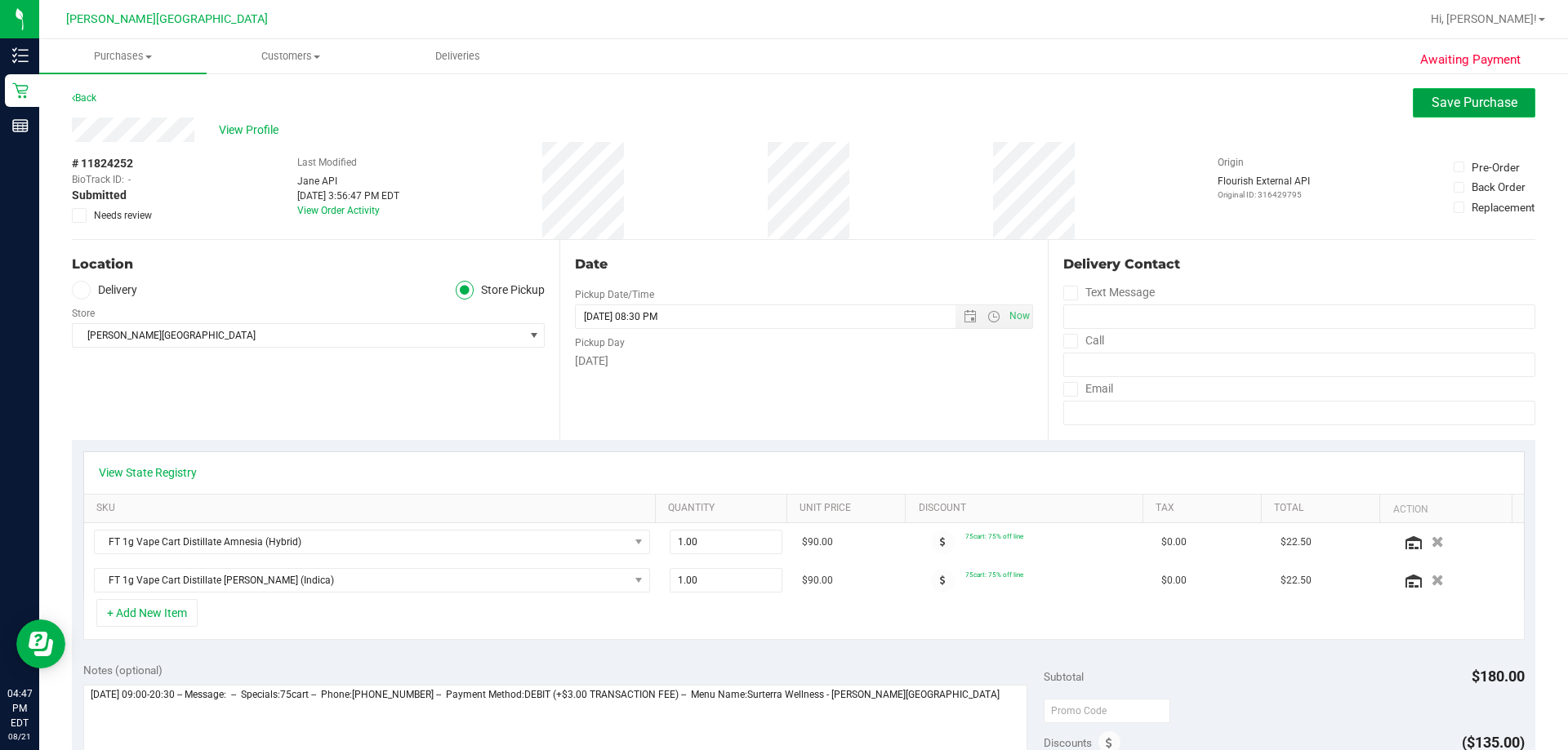
click at [784, 101] on span "Save Purchase" at bounding box center [1473, 102] width 86 height 15
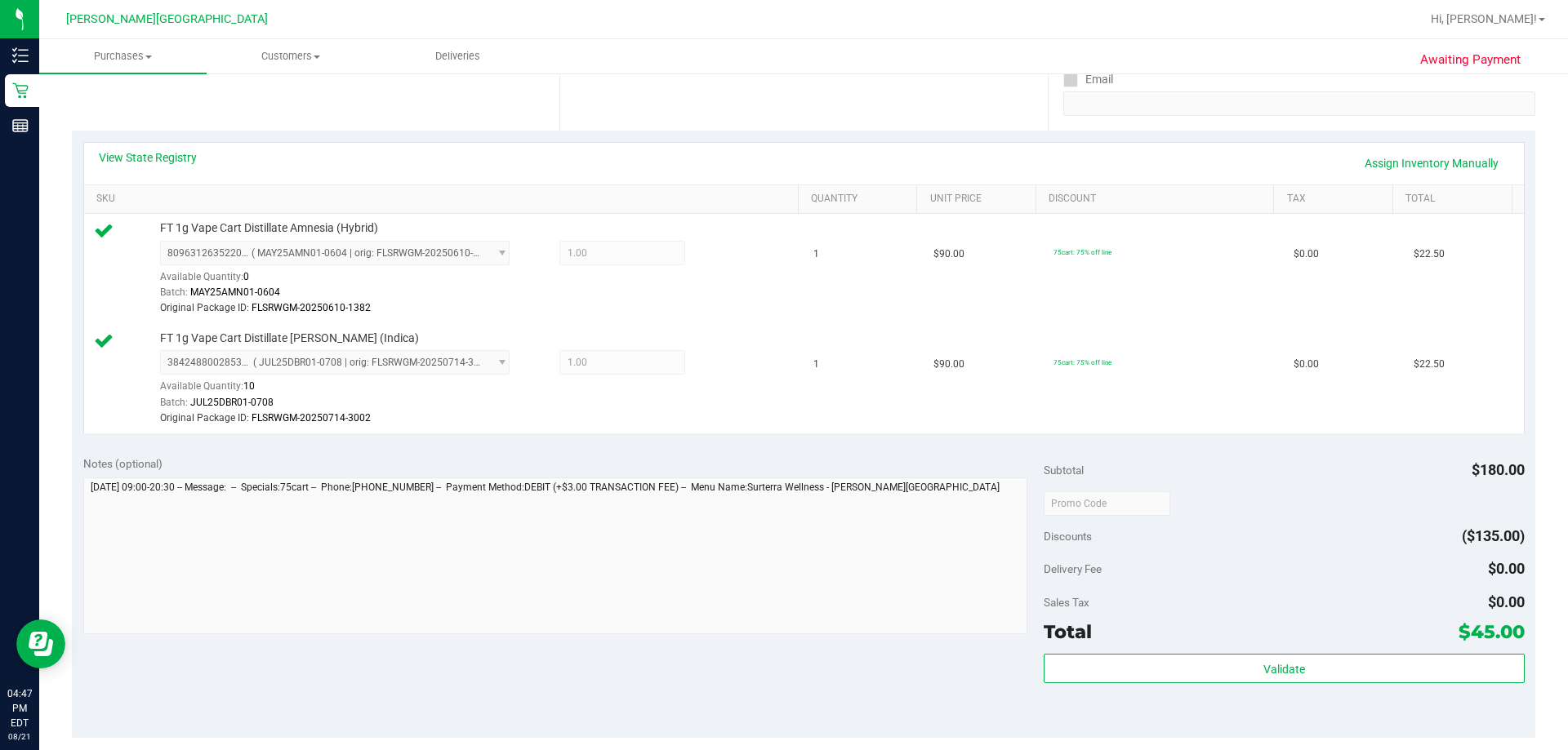
scroll to position [489, 0]
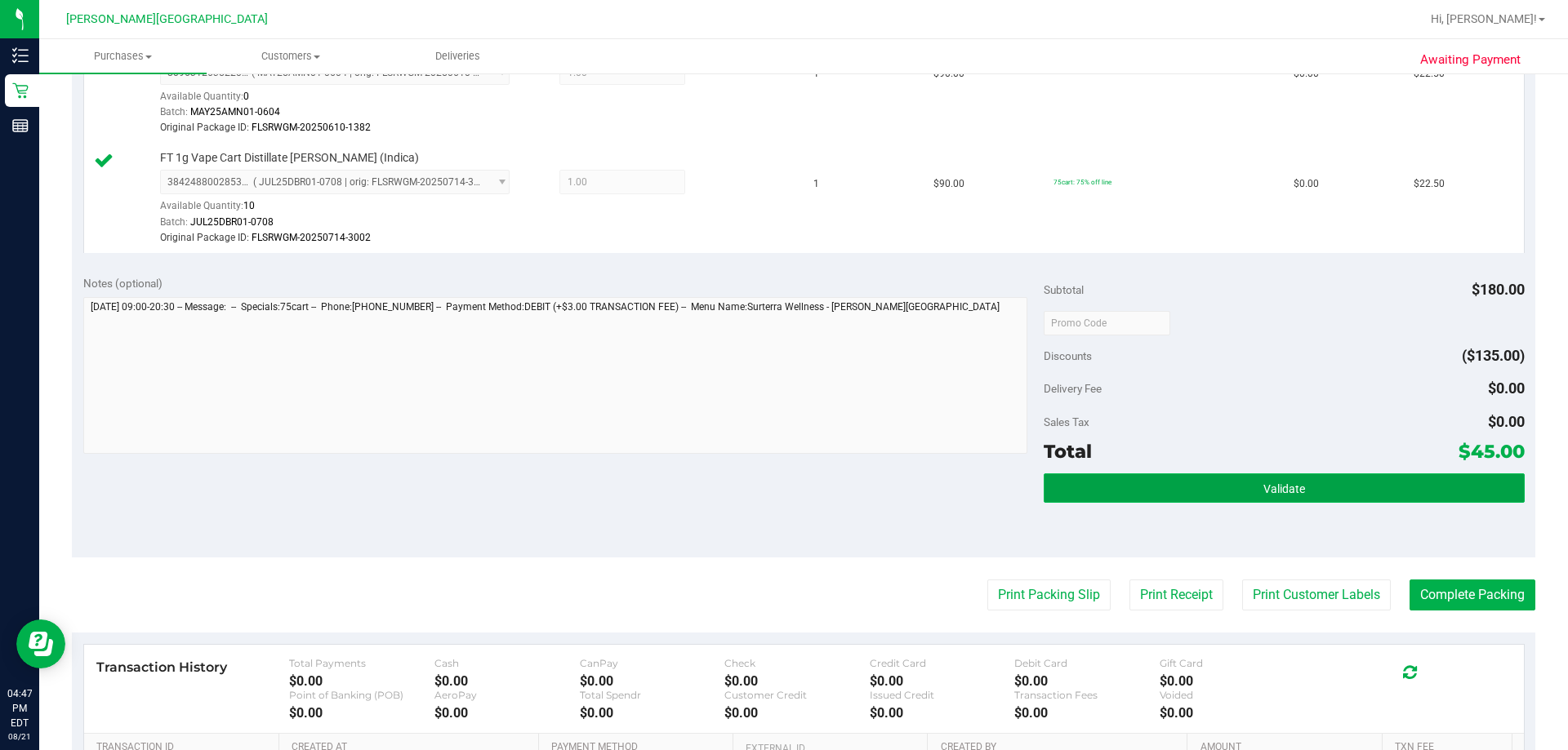
click at [784, 488] on button "Validate" at bounding box center [1284, 487] width 480 height 29
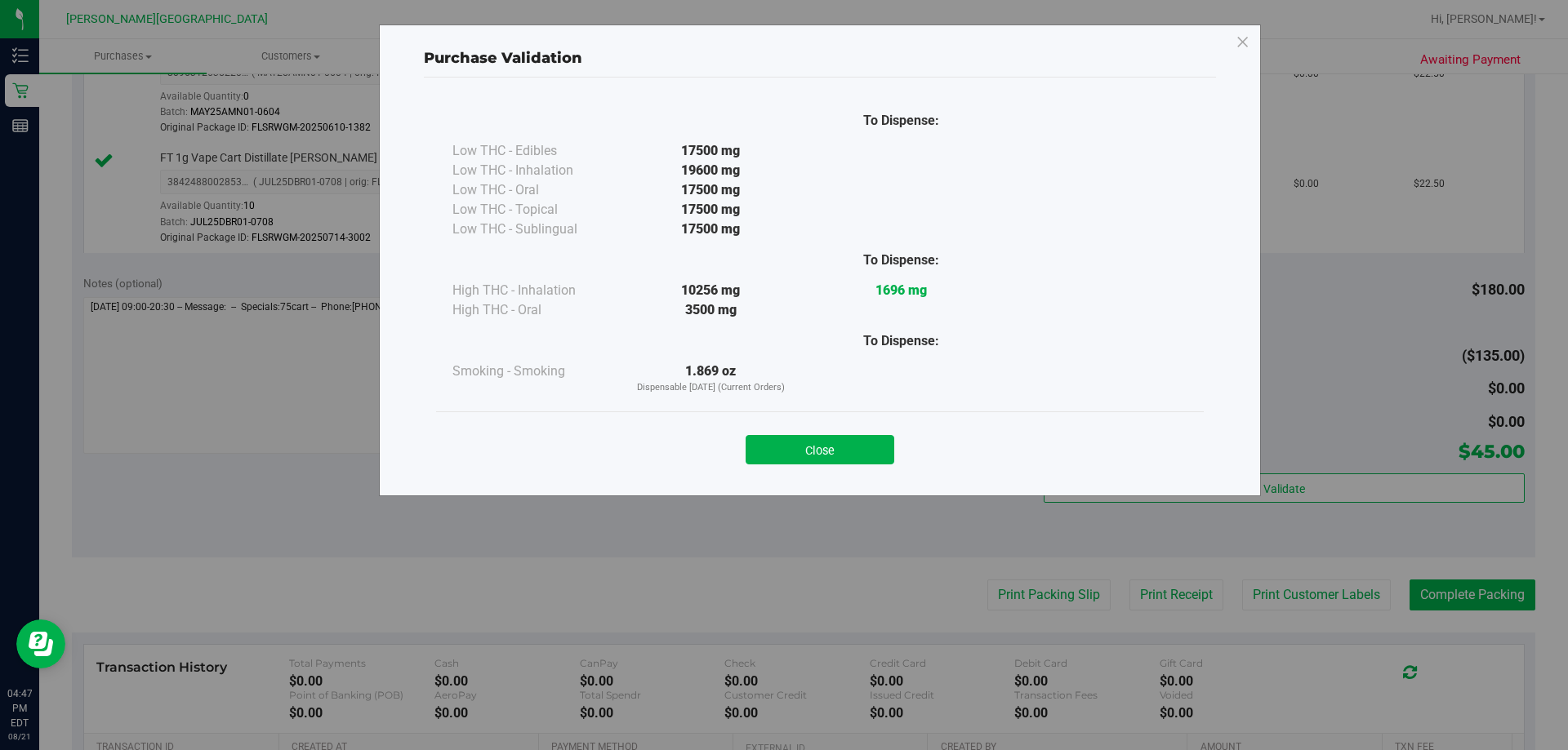
drag, startPoint x: 827, startPoint y: 447, endPoint x: 837, endPoint y: 452, distance: 11.2
click at [784, 450] on button "Close" at bounding box center [819, 449] width 148 height 29
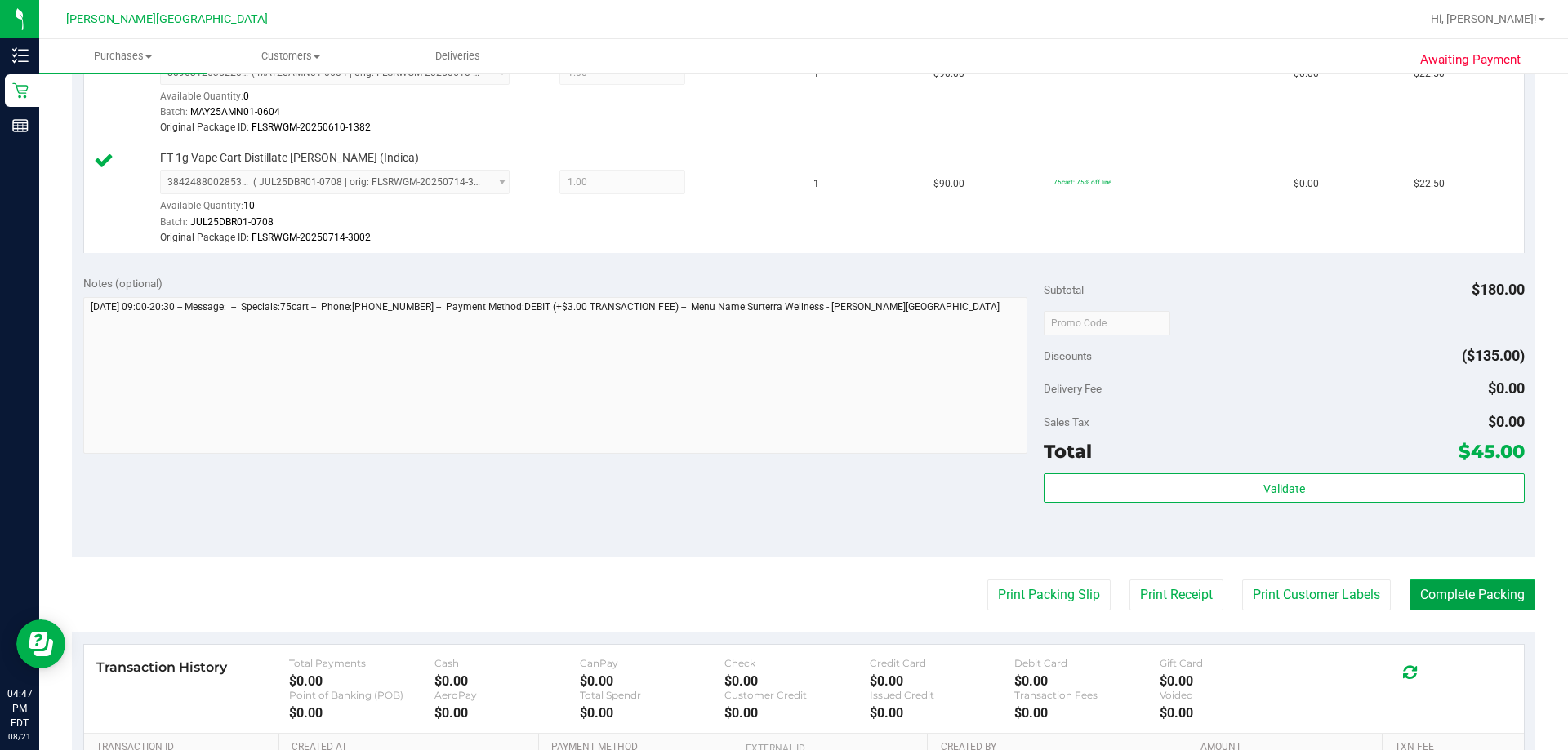
click at [784, 599] on button "Complete Packing" at bounding box center [1472, 594] width 126 height 31
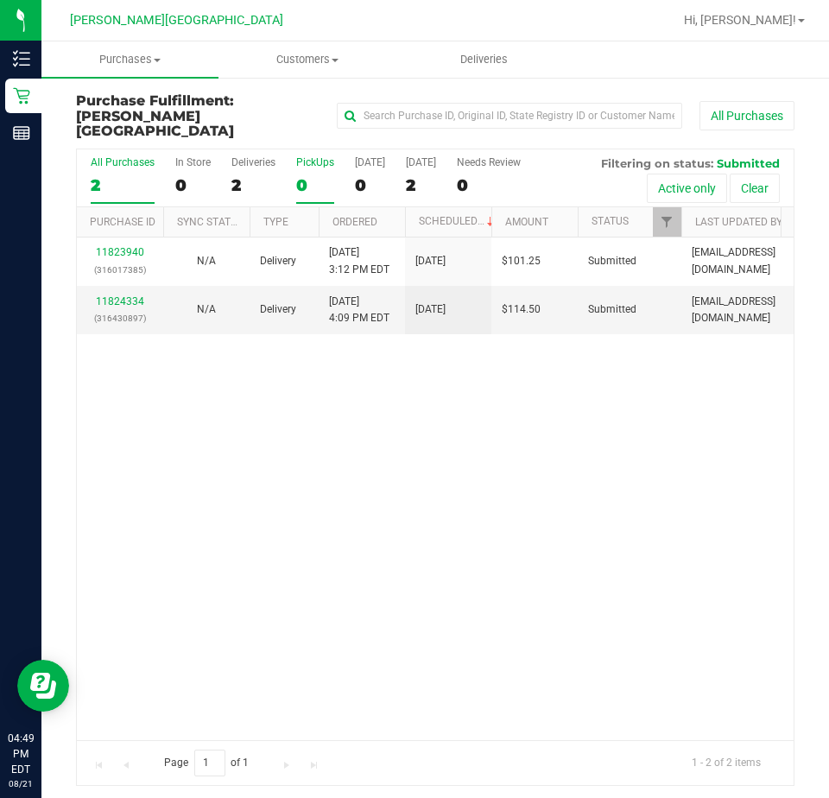
click at [319, 156] on div "PickUps" at bounding box center [315, 162] width 38 height 12
click at [0, 0] on input "PickUps 0" at bounding box center [0, 0] width 0 height 0
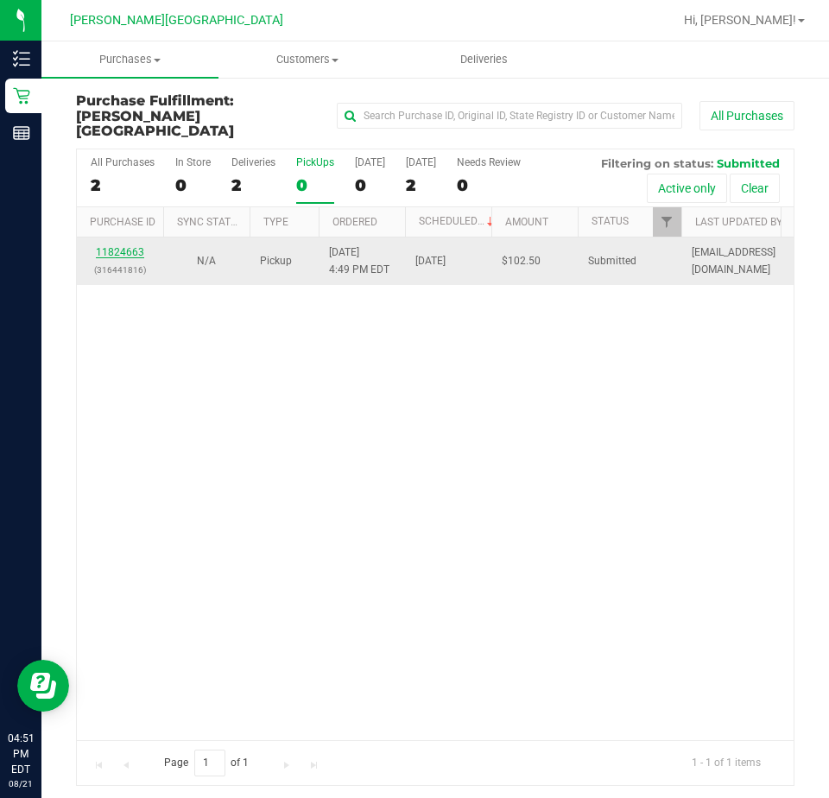
click at [108, 246] on link "11824663" at bounding box center [120, 252] width 48 height 12
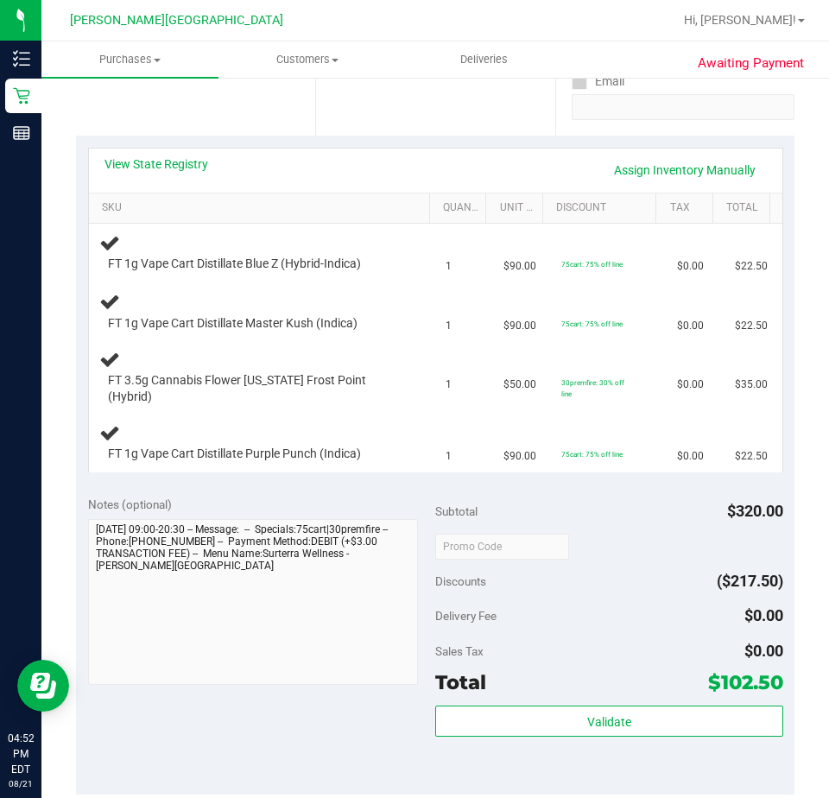
scroll to position [346, 0]
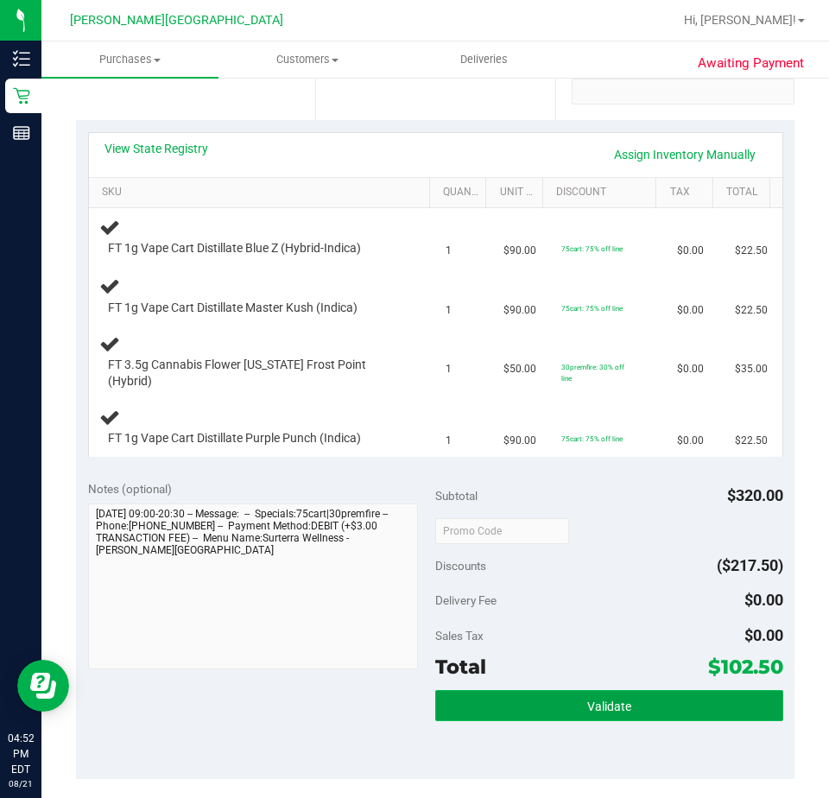
click at [568, 698] on button "Validate" at bounding box center [609, 705] width 348 height 31
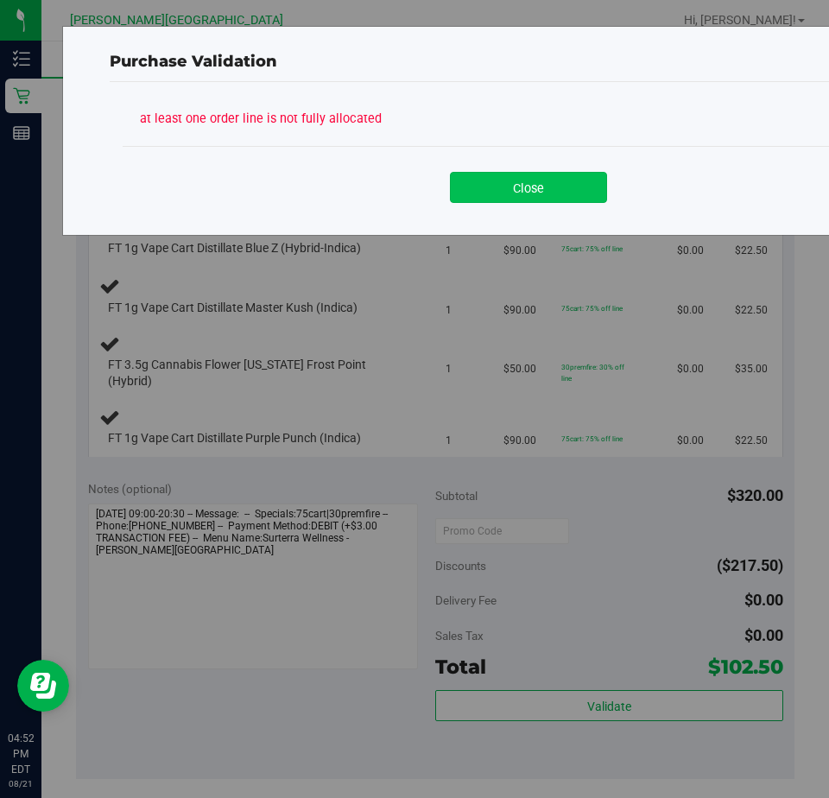
click at [518, 184] on button "Close" at bounding box center [528, 187] width 157 height 31
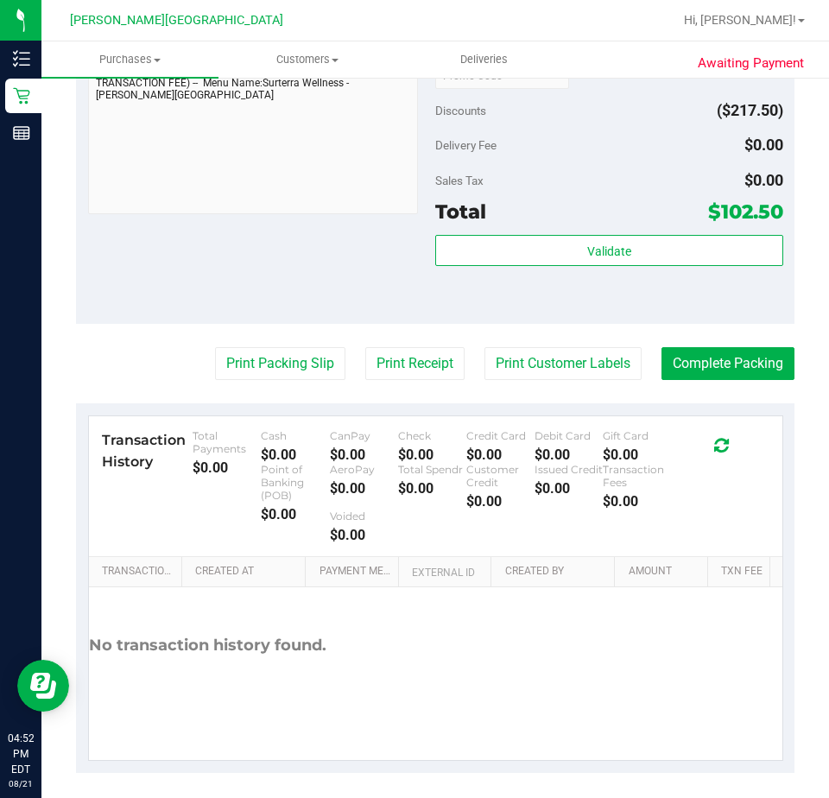
scroll to position [803, 0]
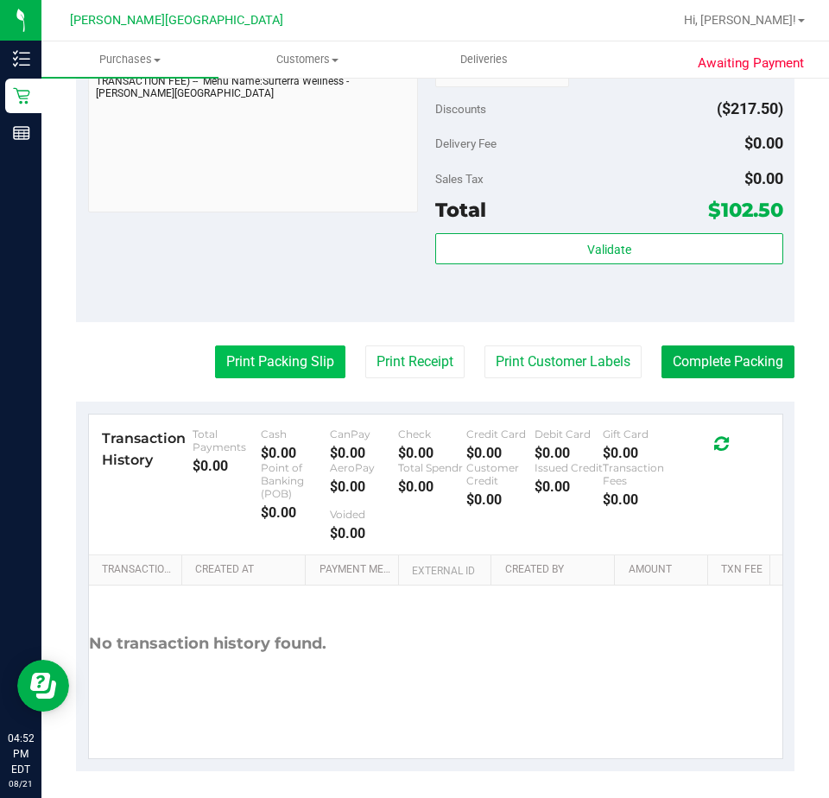
click at [273, 348] on button "Print Packing Slip" at bounding box center [280, 362] width 130 height 33
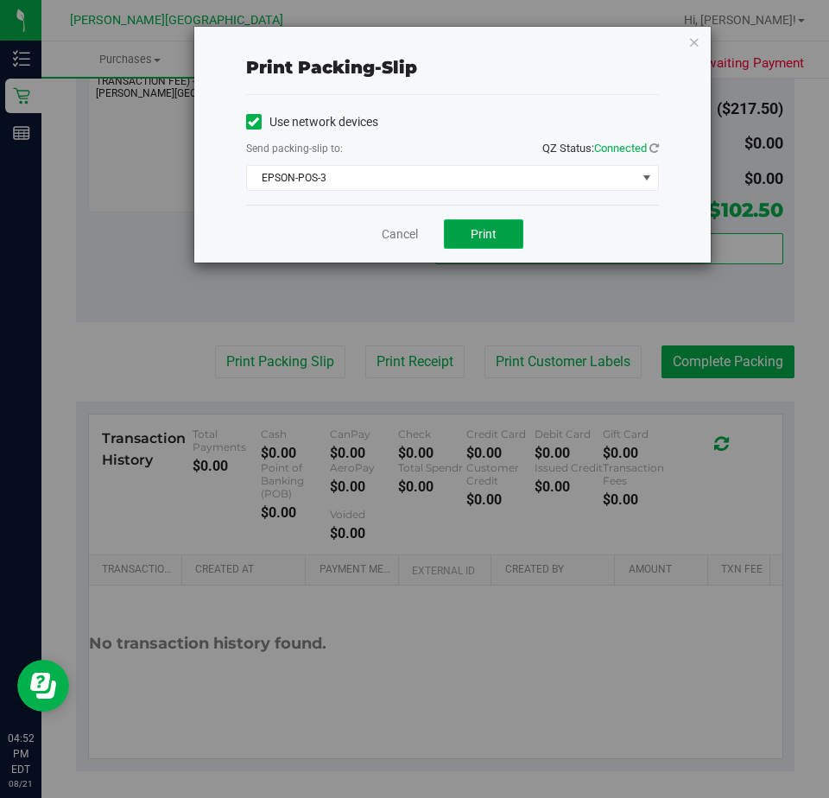
click at [470, 237] on button "Print" at bounding box center [483, 233] width 79 height 29
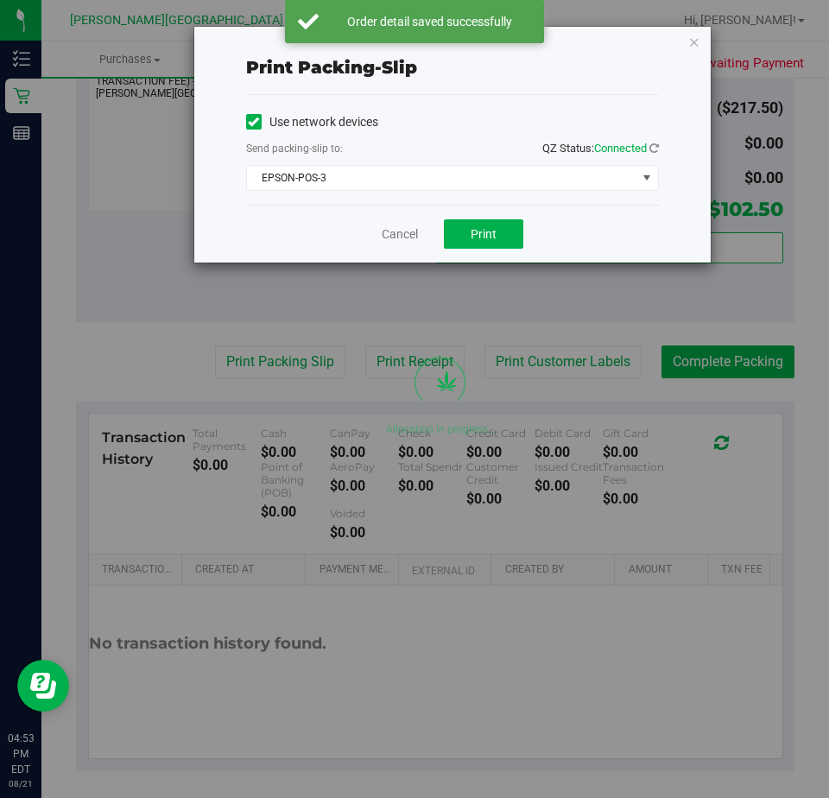
scroll to position [932, 0]
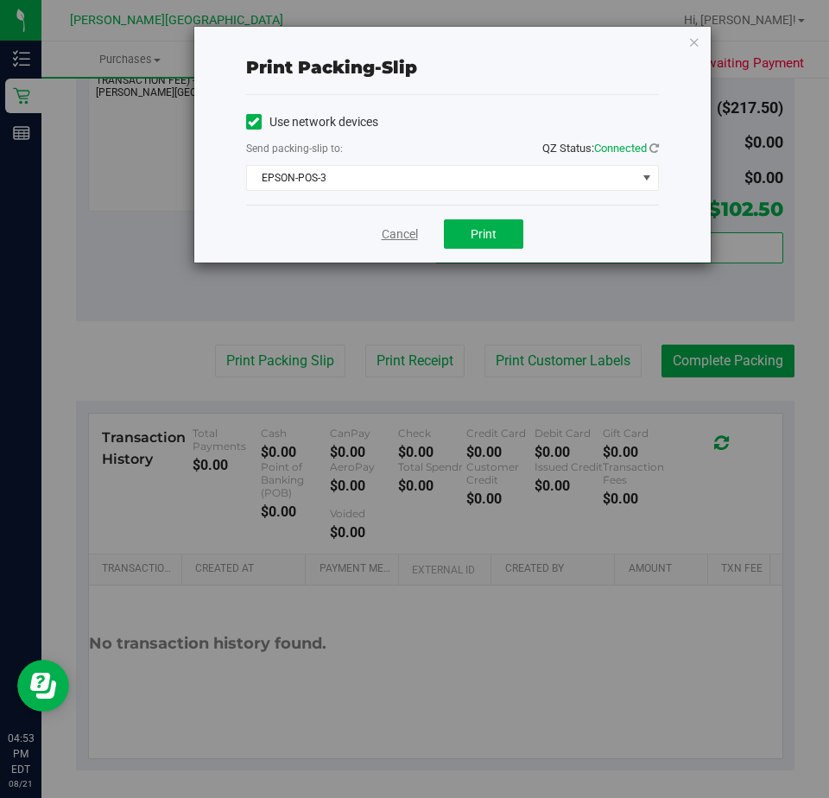
click at [390, 235] on link "Cancel" at bounding box center [400, 234] width 36 height 18
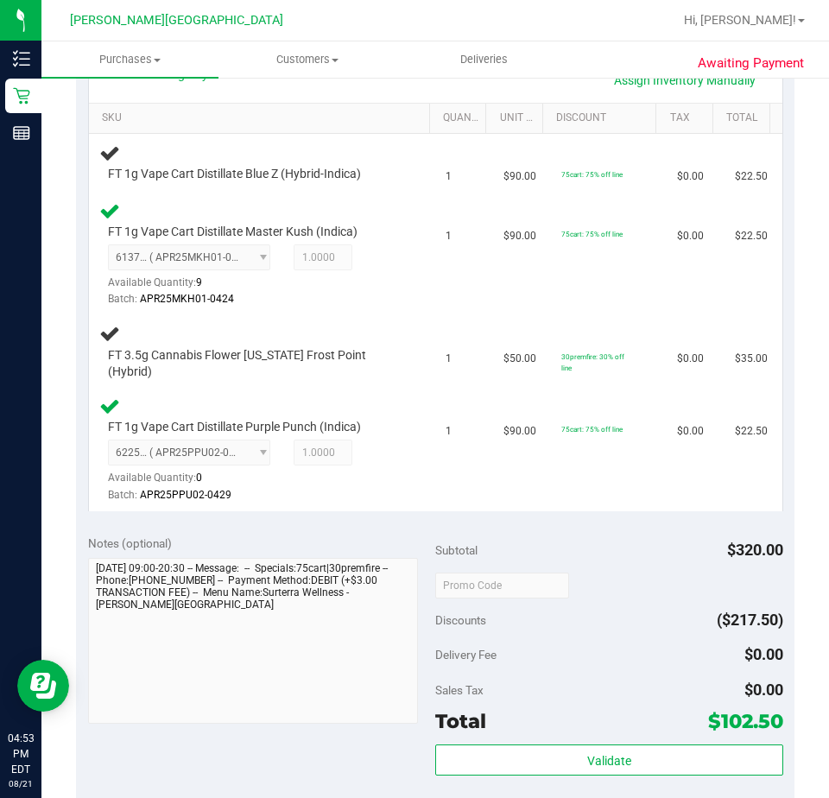
scroll to position [401, 0]
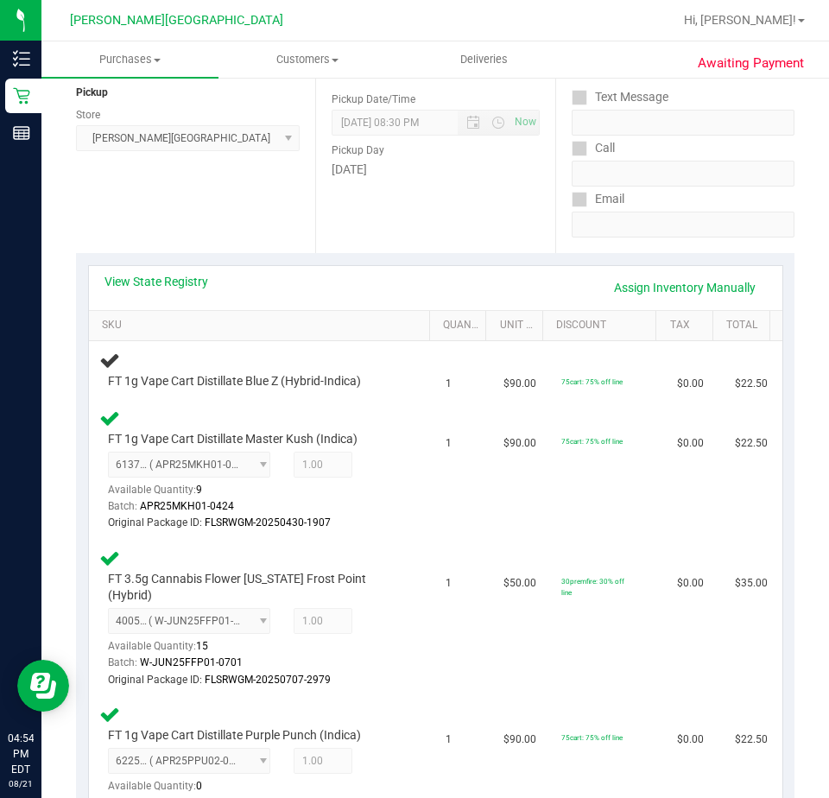
scroll to position [213, 0]
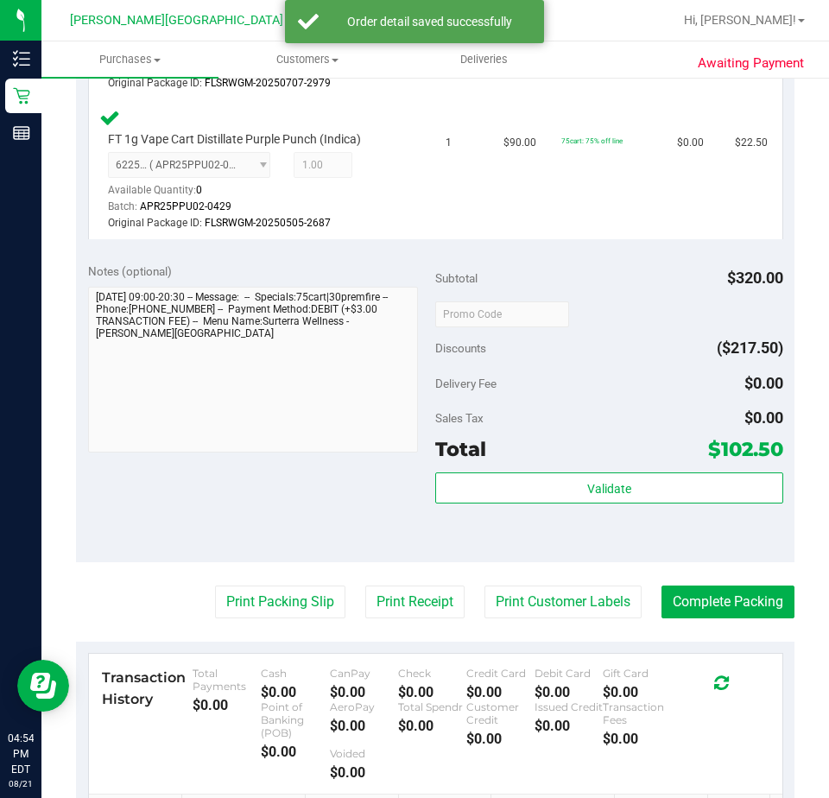
scroll to position [915, 0]
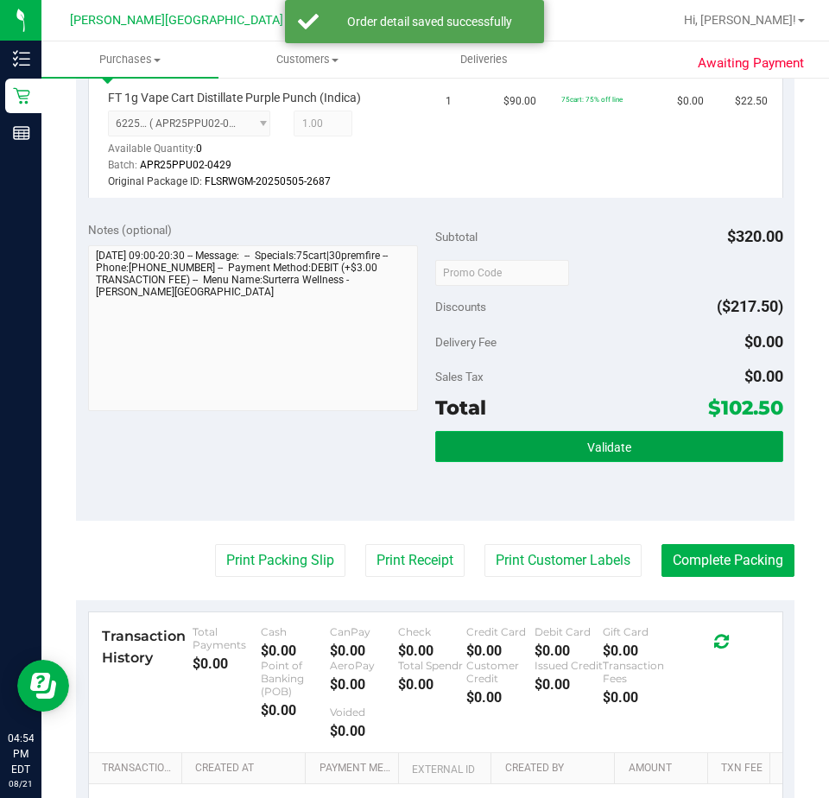
click at [508, 431] on button "Validate" at bounding box center [609, 446] width 348 height 31
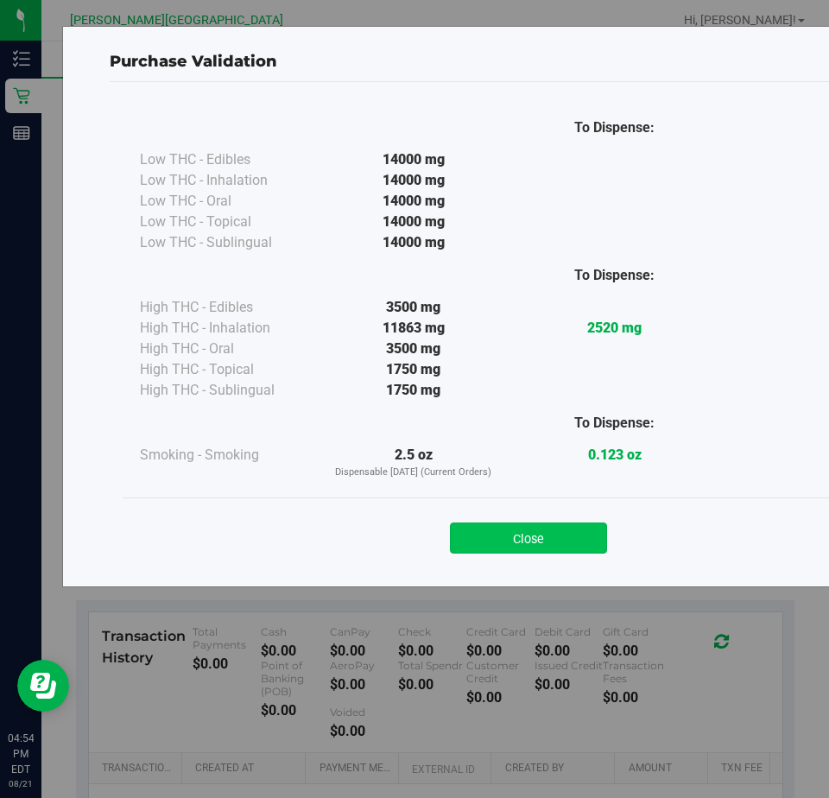
click at [517, 533] on button "Close" at bounding box center [528, 538] width 157 height 31
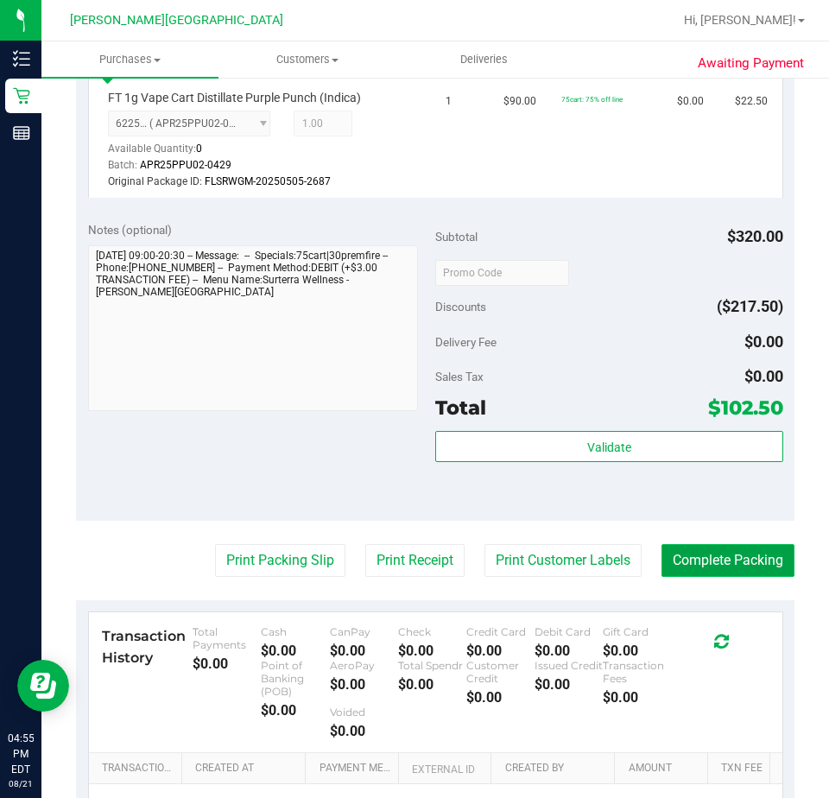
click at [708, 550] on button "Complete Packing" at bounding box center [728, 560] width 133 height 33
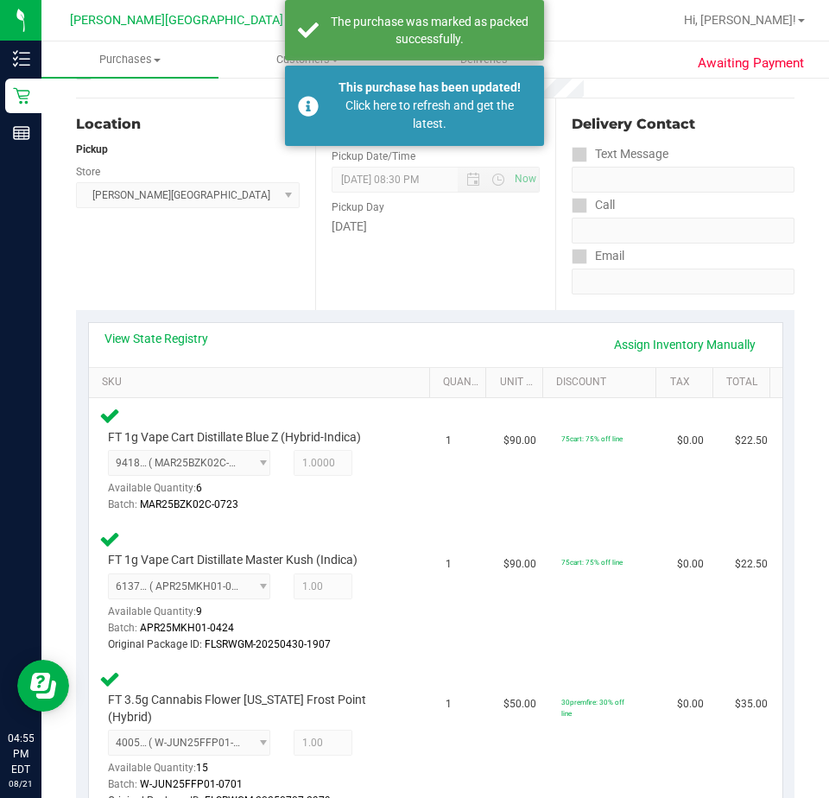
scroll to position [0, 0]
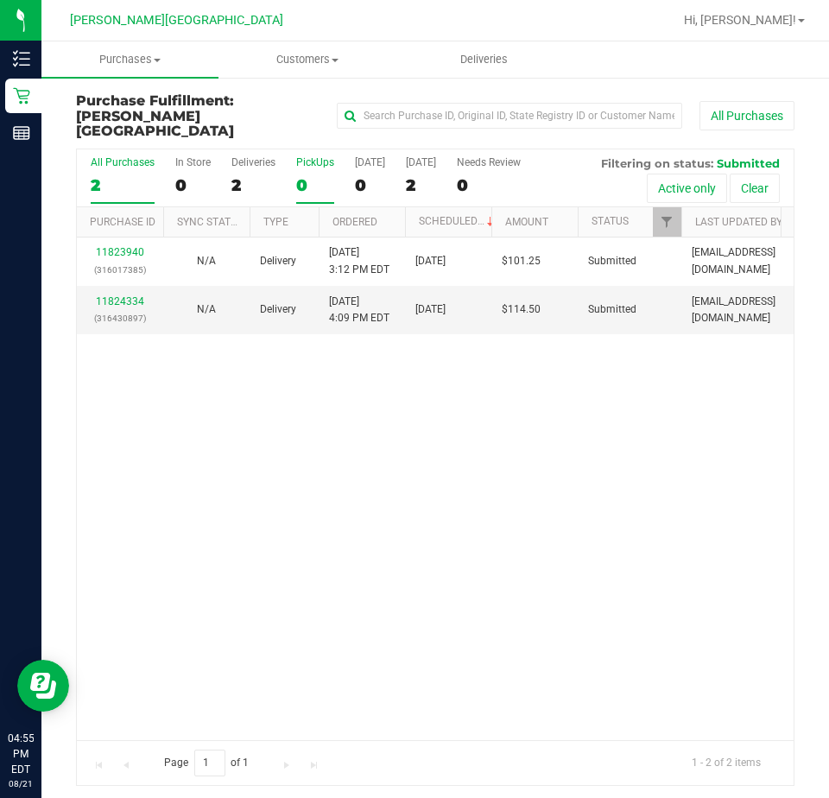
click at [310, 156] on div "PickUps" at bounding box center [315, 162] width 38 height 12
click at [0, 0] on input "PickUps 0" at bounding box center [0, 0] width 0 height 0
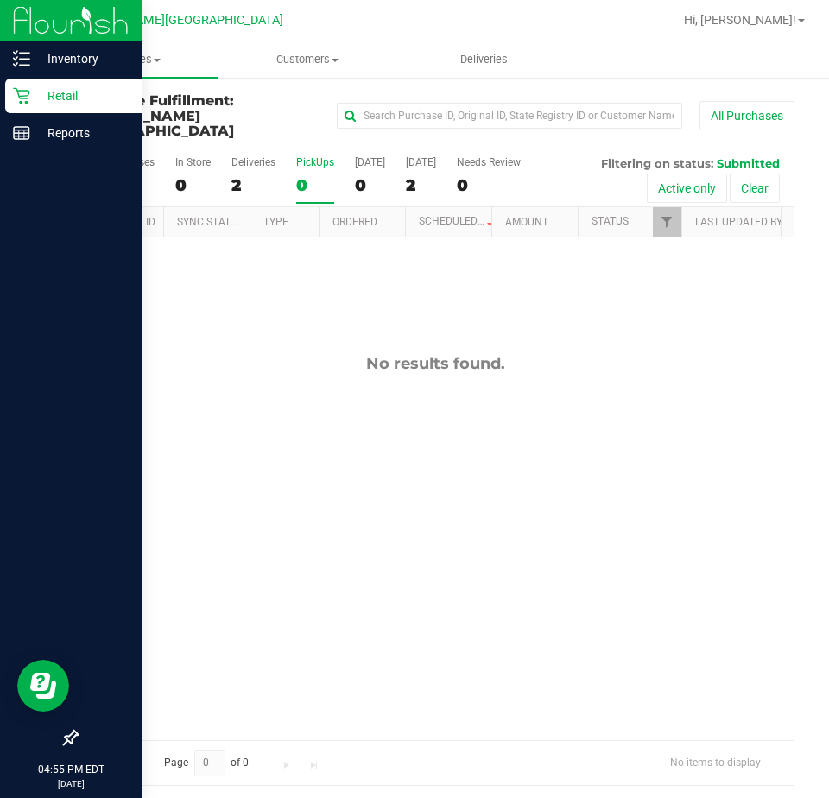
click at [60, 93] on p "Retail" at bounding box center [82, 96] width 104 height 21
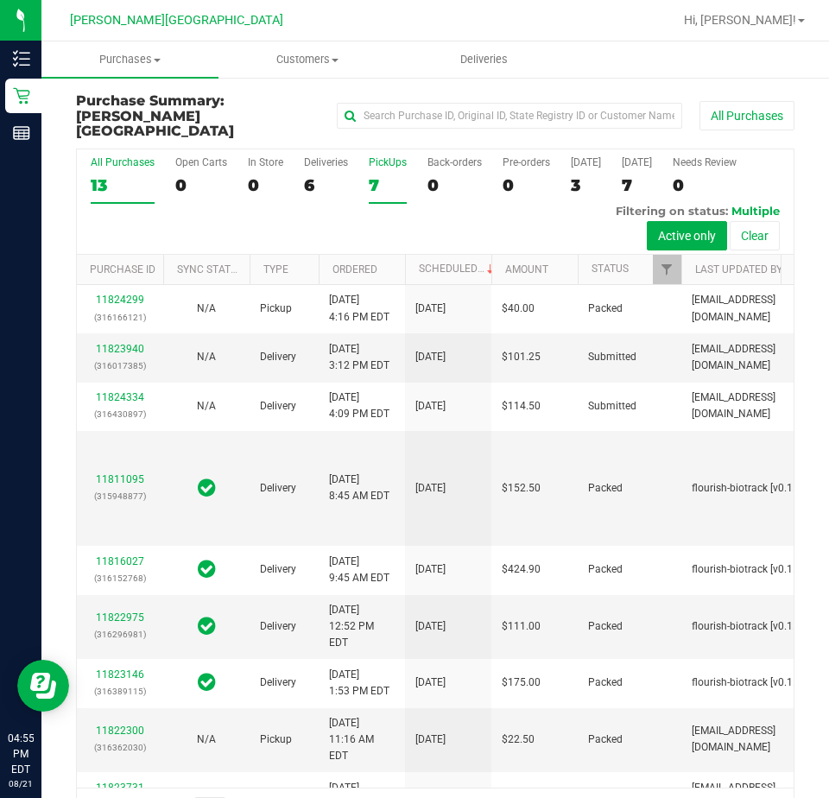
click at [380, 156] on div "PickUps" at bounding box center [388, 162] width 38 height 12
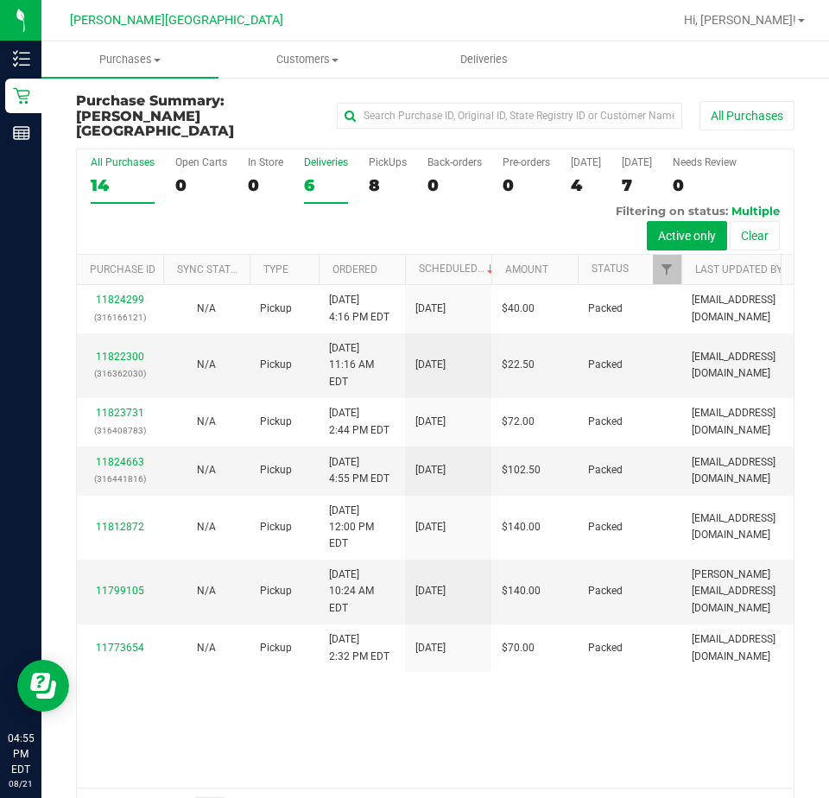
click at [317, 156] on div "Deliveries" at bounding box center [326, 162] width 44 height 12
click at [0, 0] on input "Deliveries 6" at bounding box center [0, 0] width 0 height 0
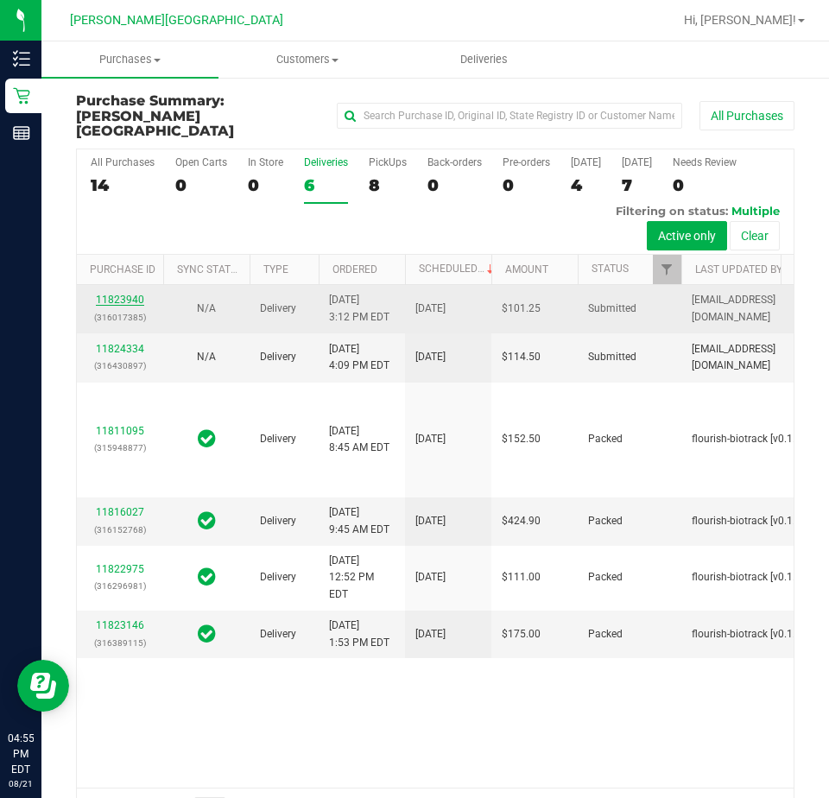
click at [112, 306] on link "11823940" at bounding box center [120, 300] width 48 height 12
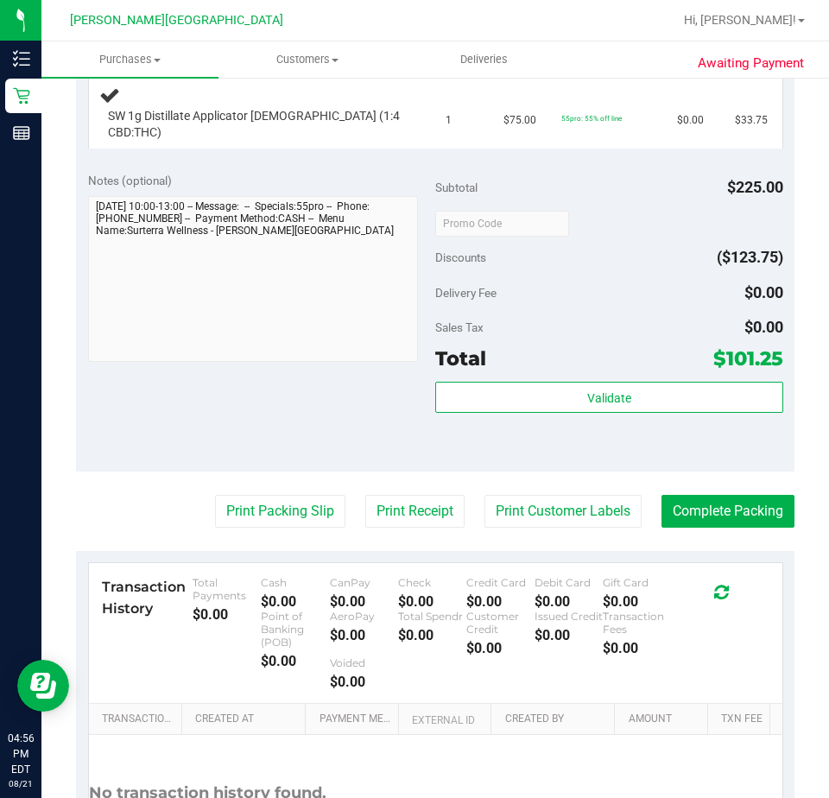
scroll to position [605, 0]
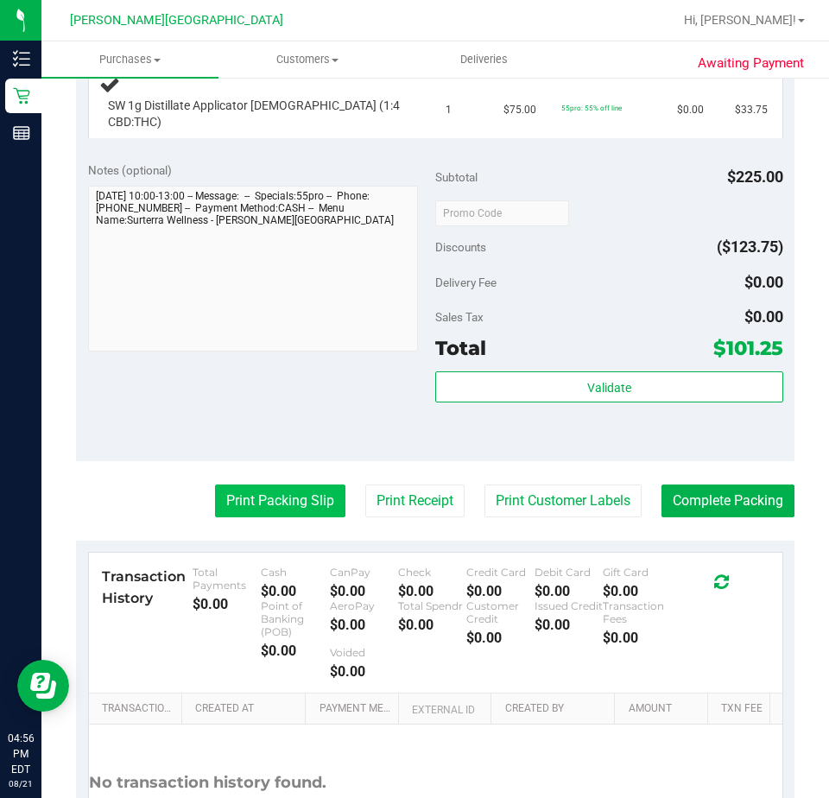
click at [246, 486] on button "Print Packing Slip" at bounding box center [280, 501] width 130 height 33
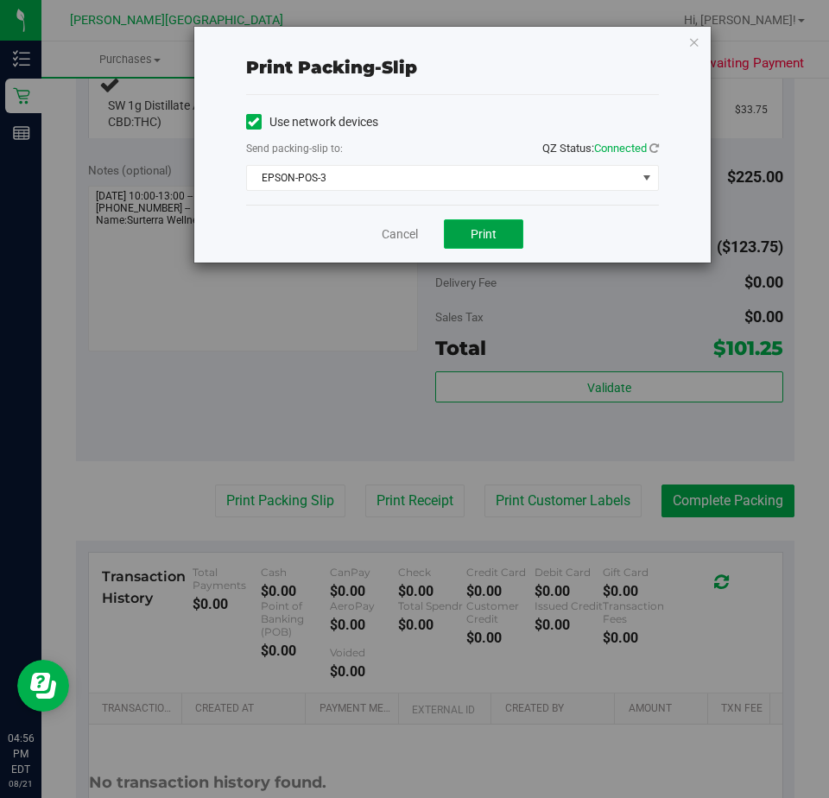
click at [479, 236] on span "Print" at bounding box center [484, 234] width 26 height 14
click at [394, 234] on link "Cancel" at bounding box center [400, 234] width 36 height 18
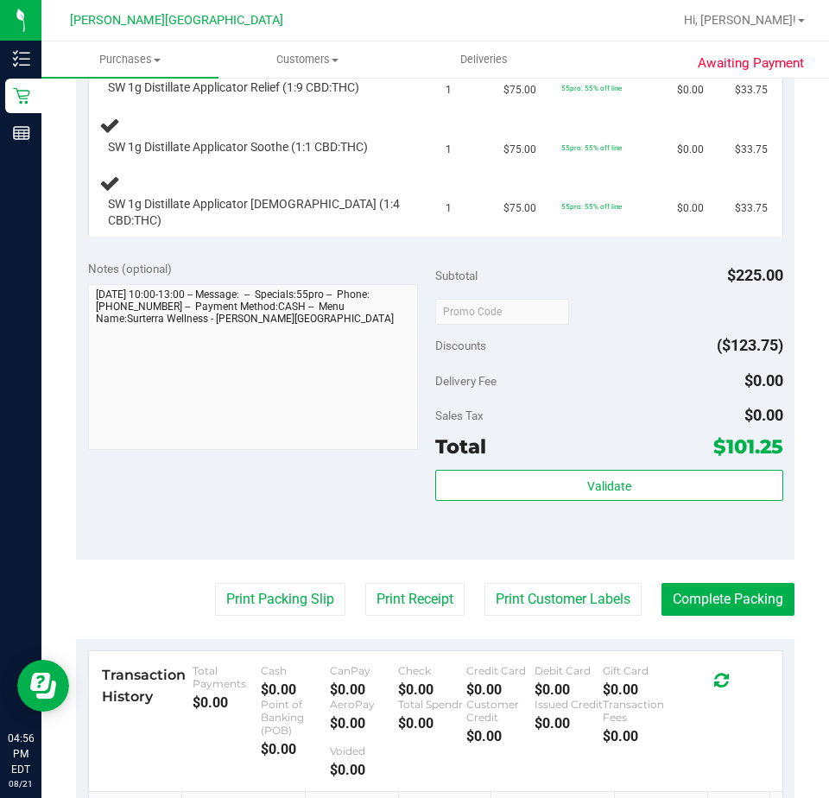
scroll to position [173, 0]
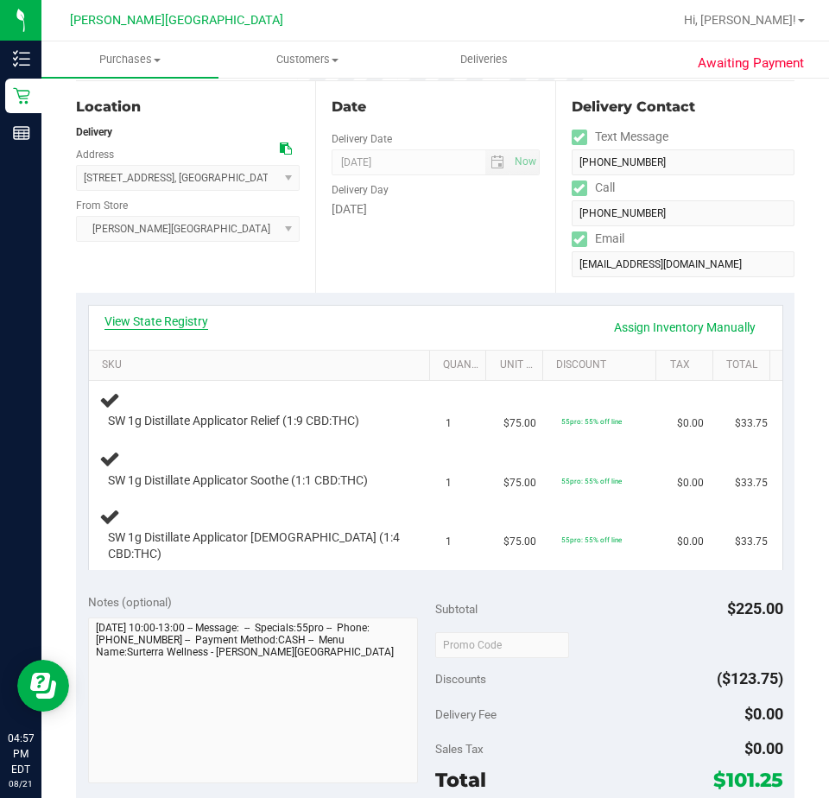
click at [153, 320] on link "View State Registry" at bounding box center [157, 321] width 104 height 17
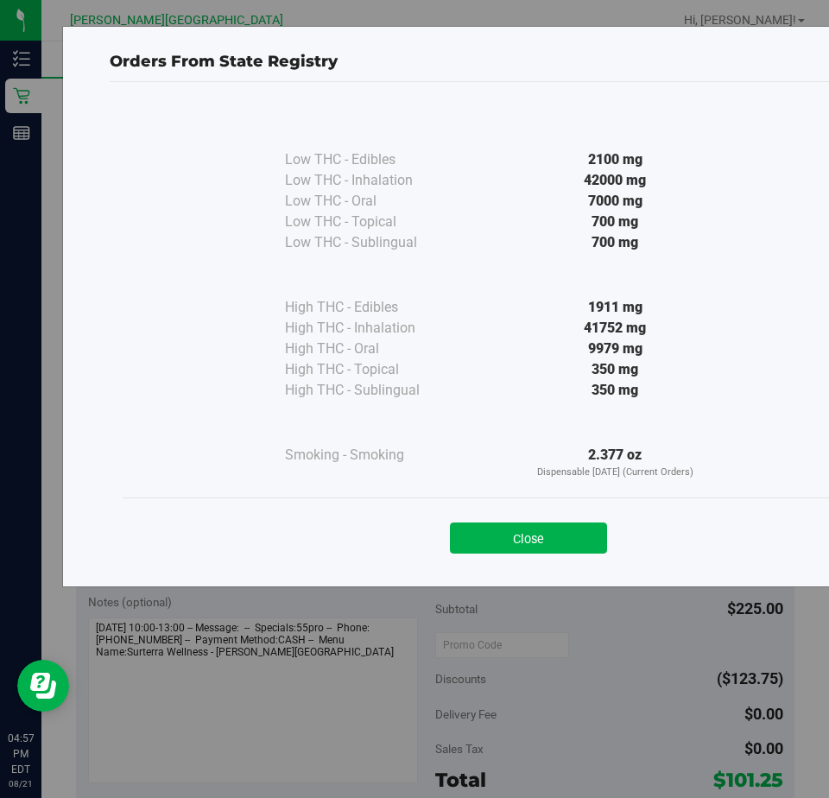
click at [549, 537] on button "Close" at bounding box center [528, 538] width 157 height 31
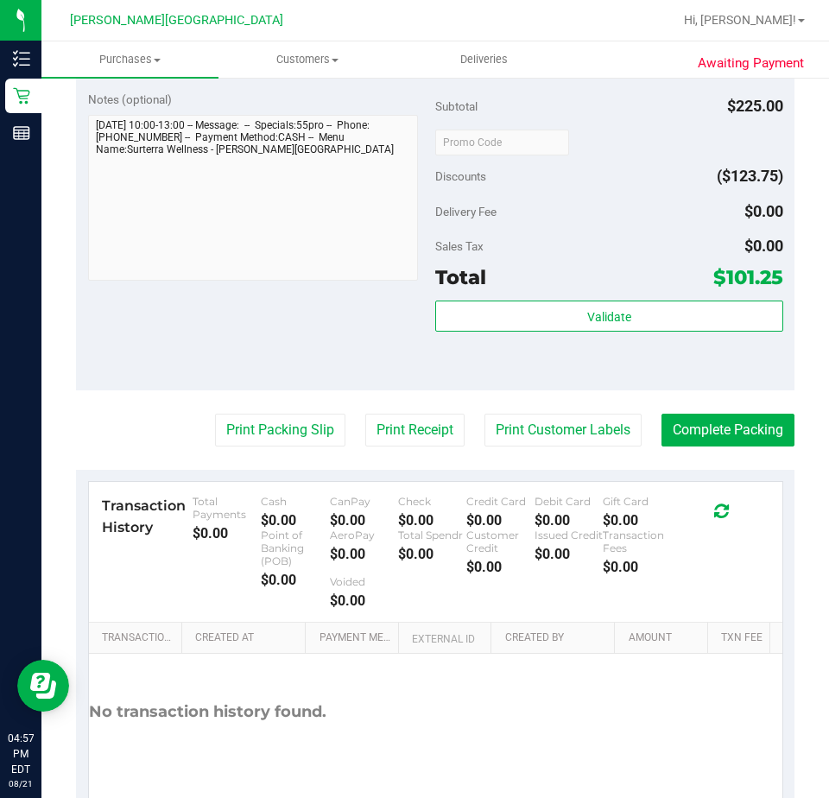
scroll to position [691, 0]
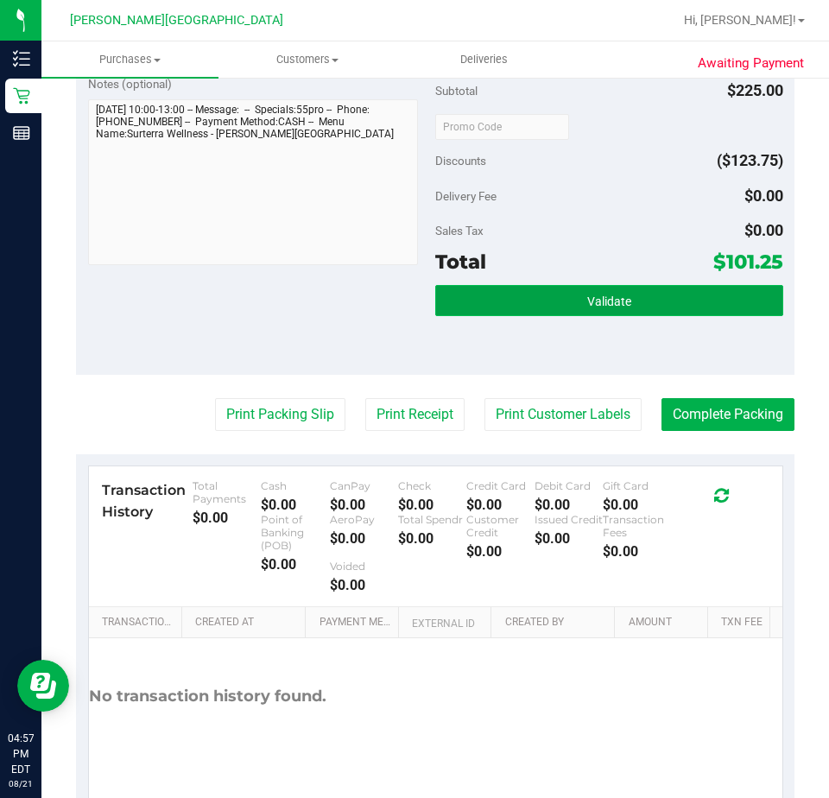
click at [600, 295] on span "Validate" at bounding box center [609, 302] width 44 height 14
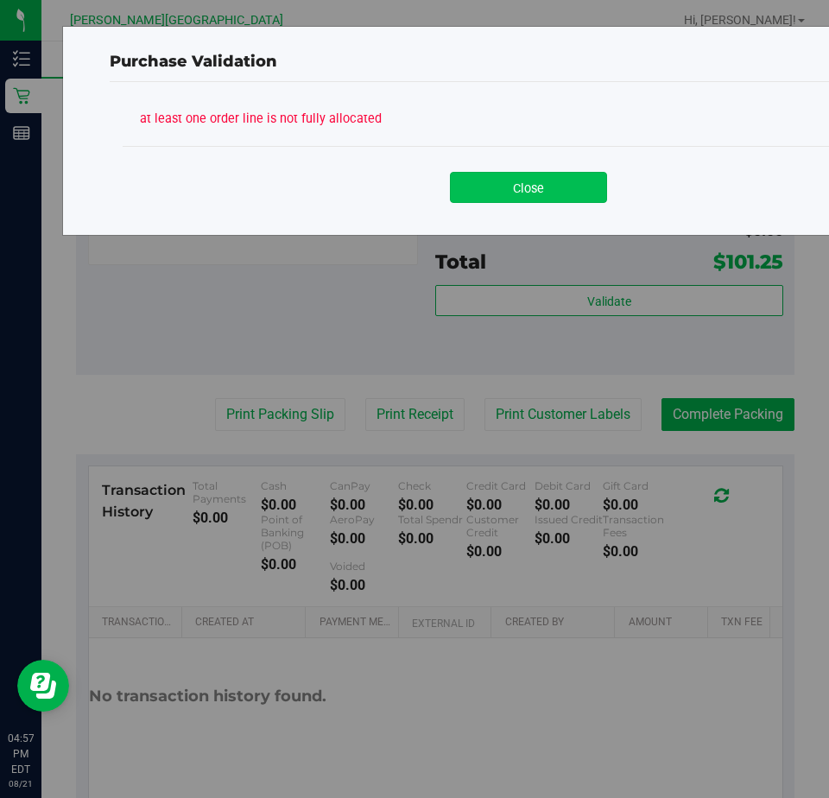
click at [514, 191] on button "Close" at bounding box center [528, 187] width 157 height 31
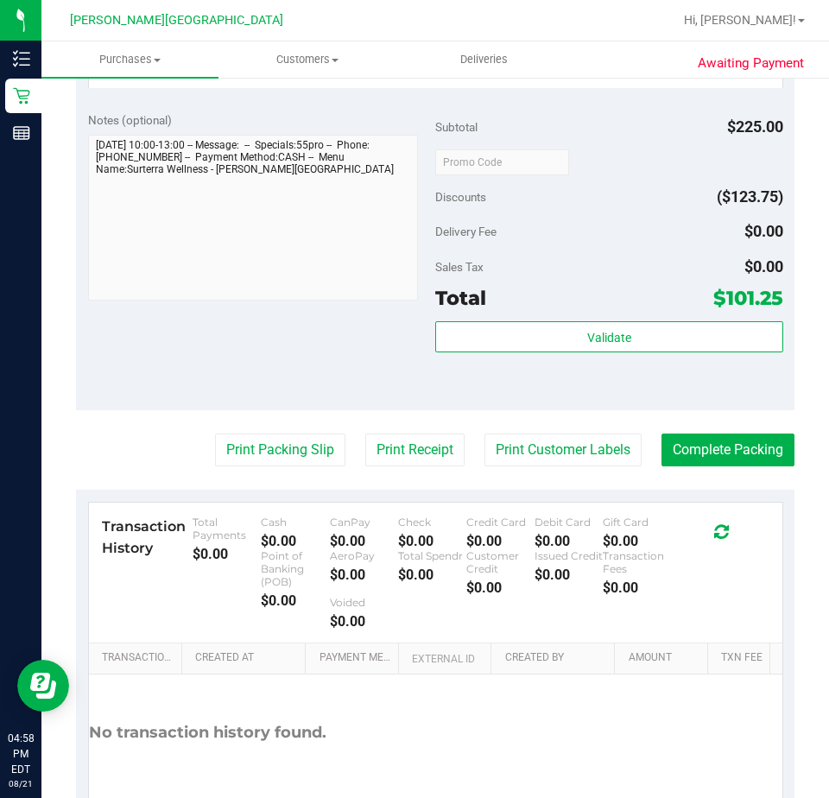
scroll to position [864, 0]
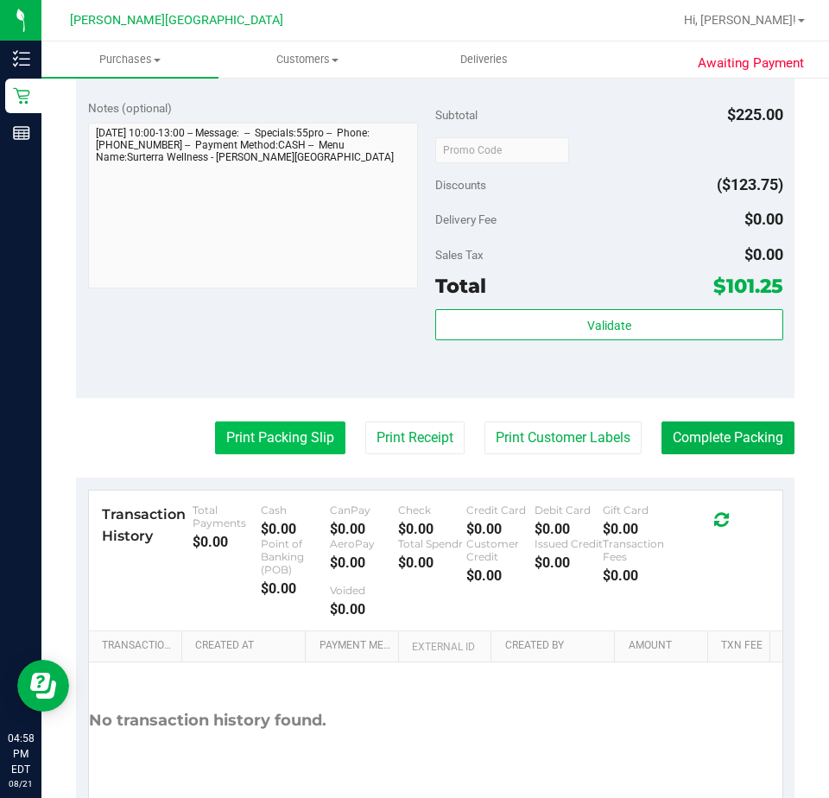
click at [275, 425] on button "Print Packing Slip" at bounding box center [280, 438] width 130 height 33
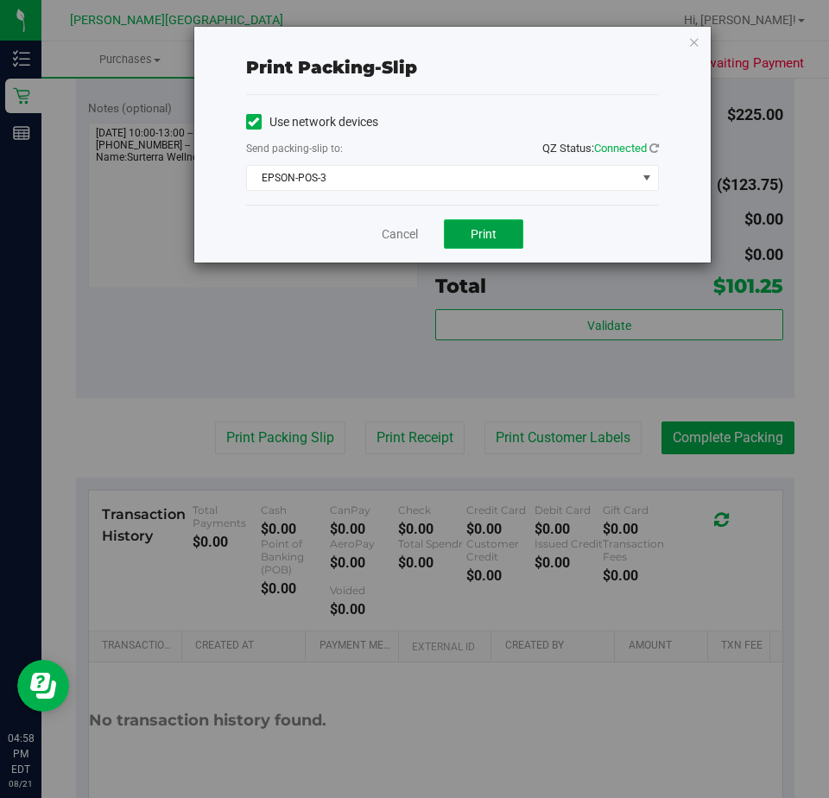
click at [490, 232] on span "Print" at bounding box center [484, 234] width 26 height 14
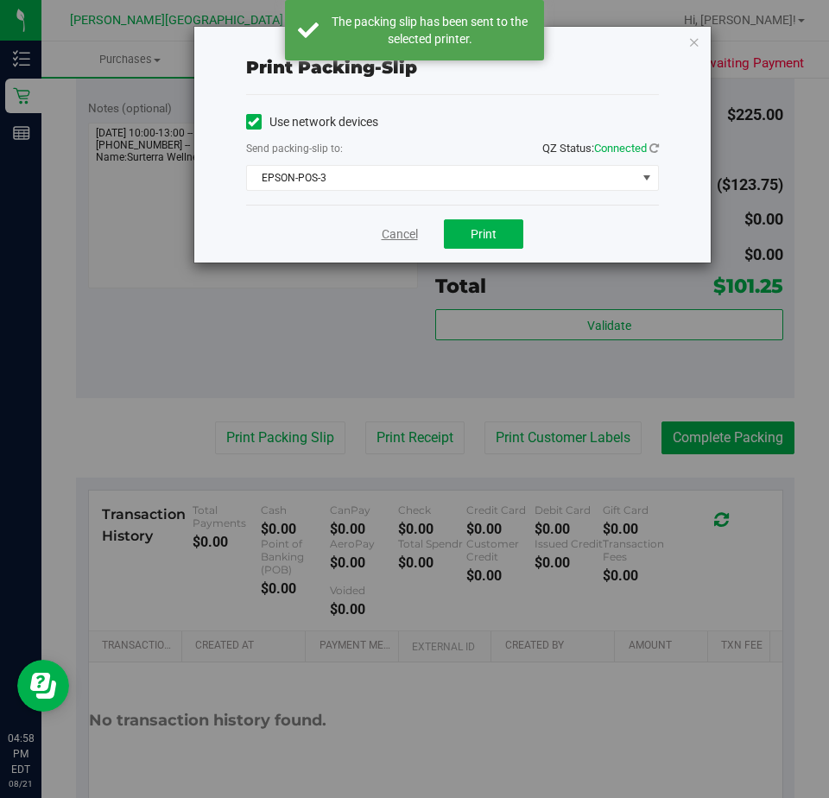
click at [398, 237] on link "Cancel" at bounding box center [400, 234] width 36 height 18
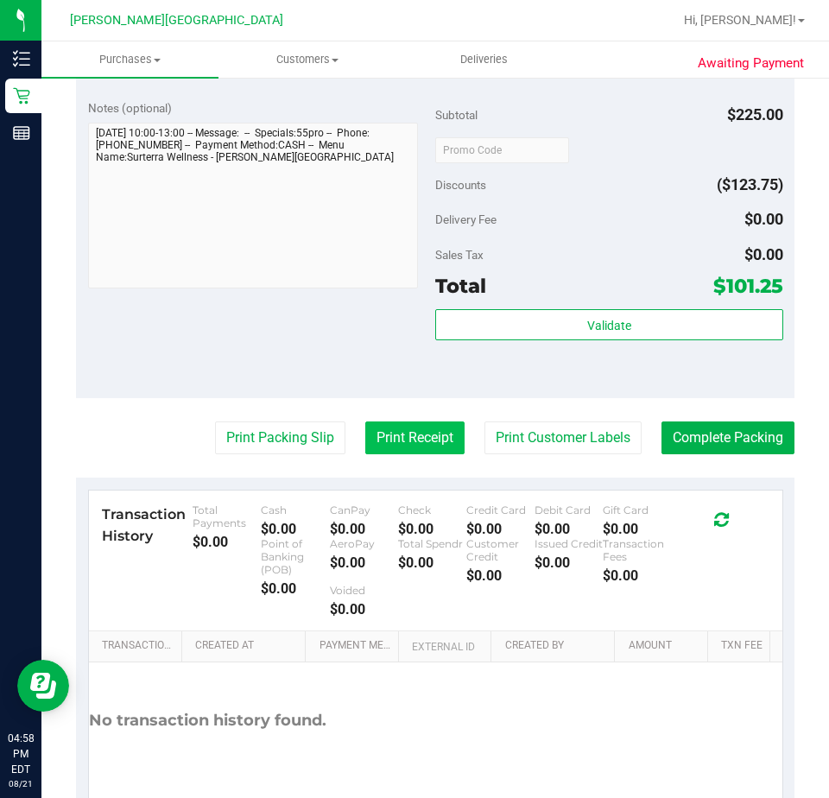
click at [415, 422] on button "Print Receipt" at bounding box center [414, 438] width 99 height 33
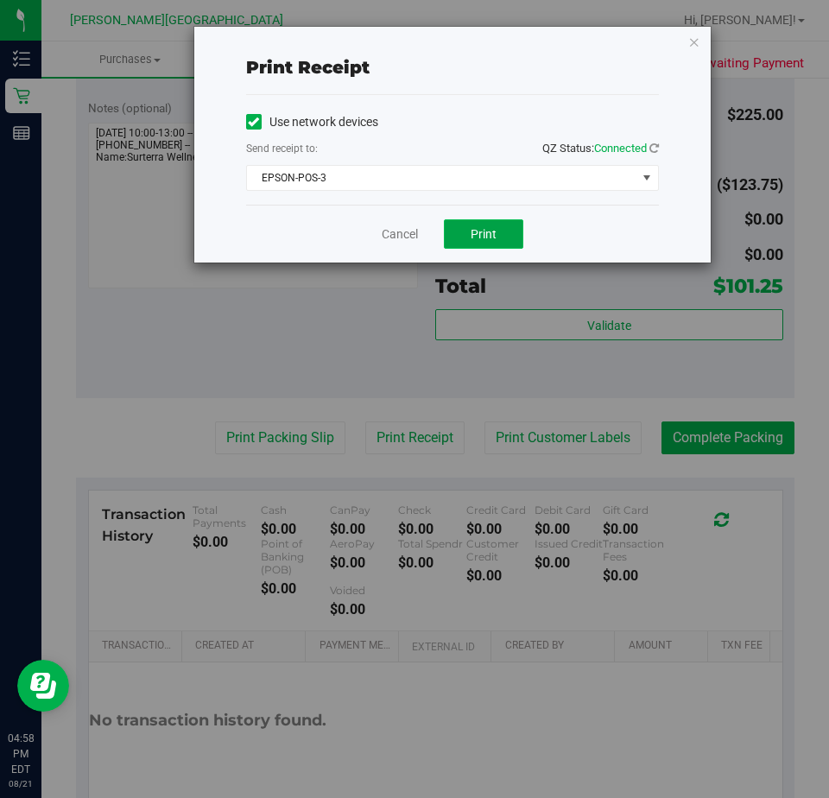
click at [476, 238] on span "Print" at bounding box center [484, 234] width 26 height 14
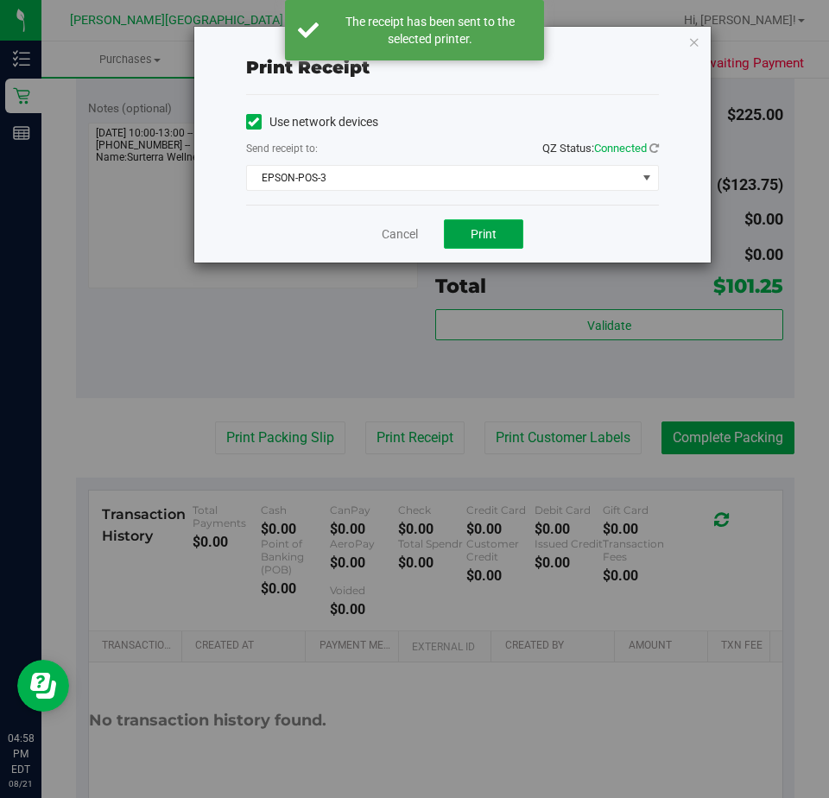
click at [491, 232] on span "Print" at bounding box center [484, 234] width 26 height 14
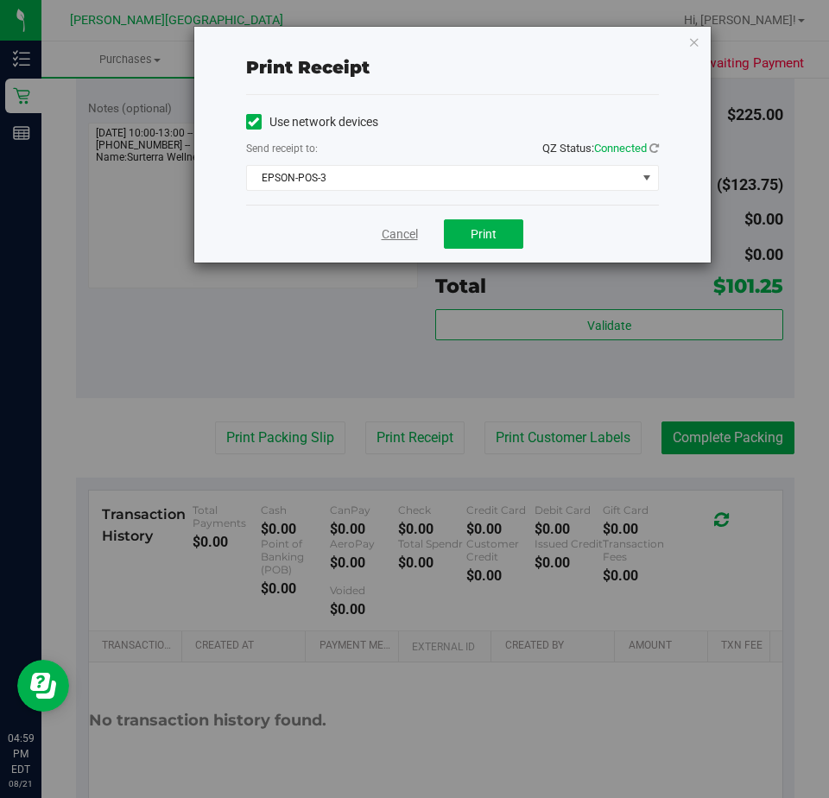
click at [384, 234] on link "Cancel" at bounding box center [400, 234] width 36 height 18
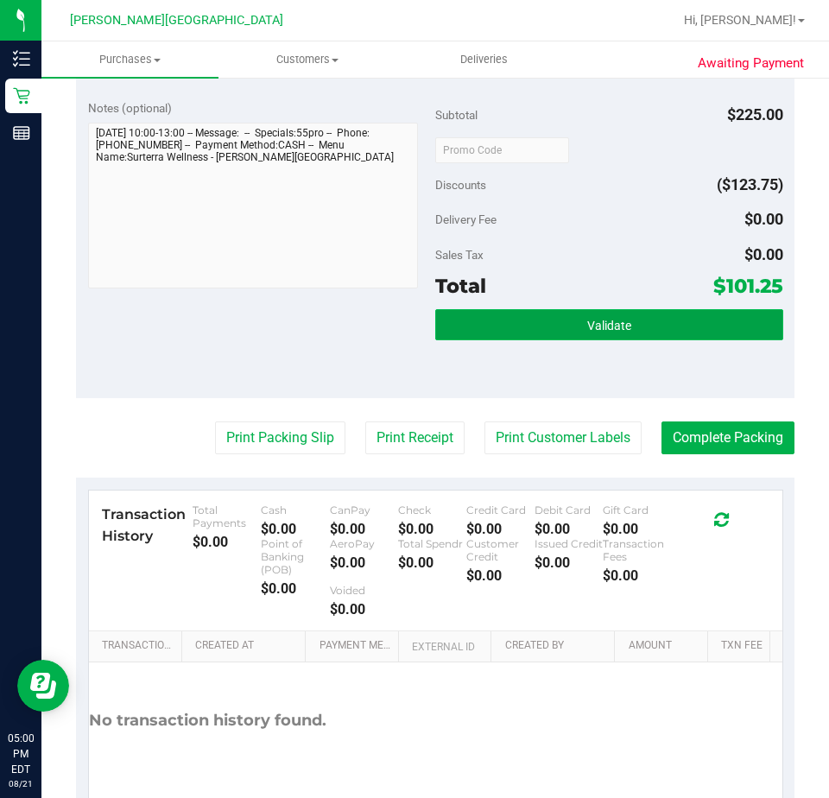
click at [537, 309] on button "Validate" at bounding box center [609, 324] width 348 height 31
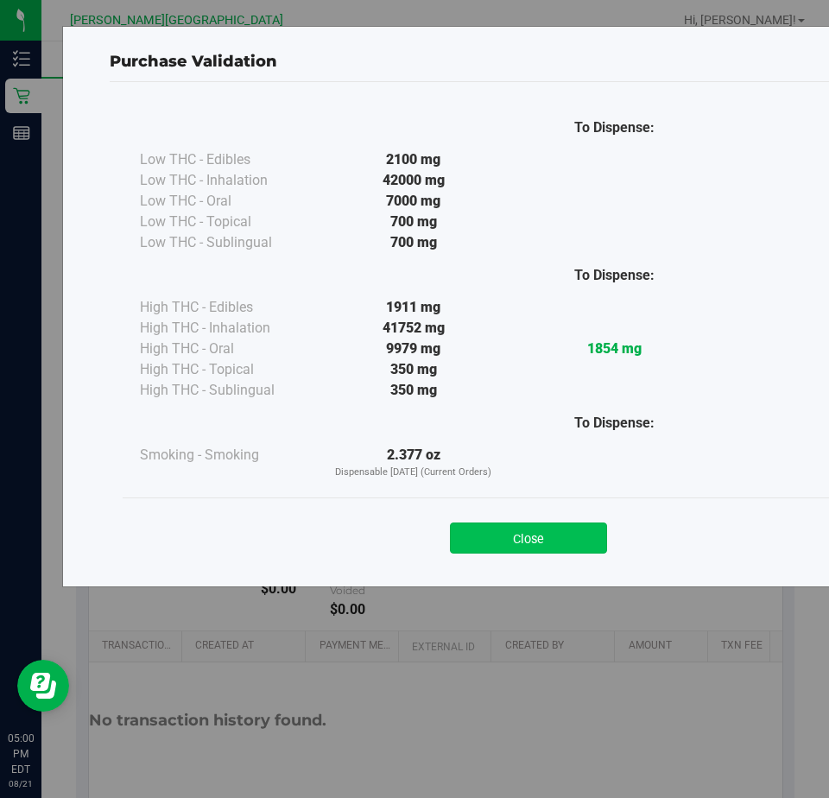
click at [511, 539] on button "Close" at bounding box center [528, 538] width 157 height 31
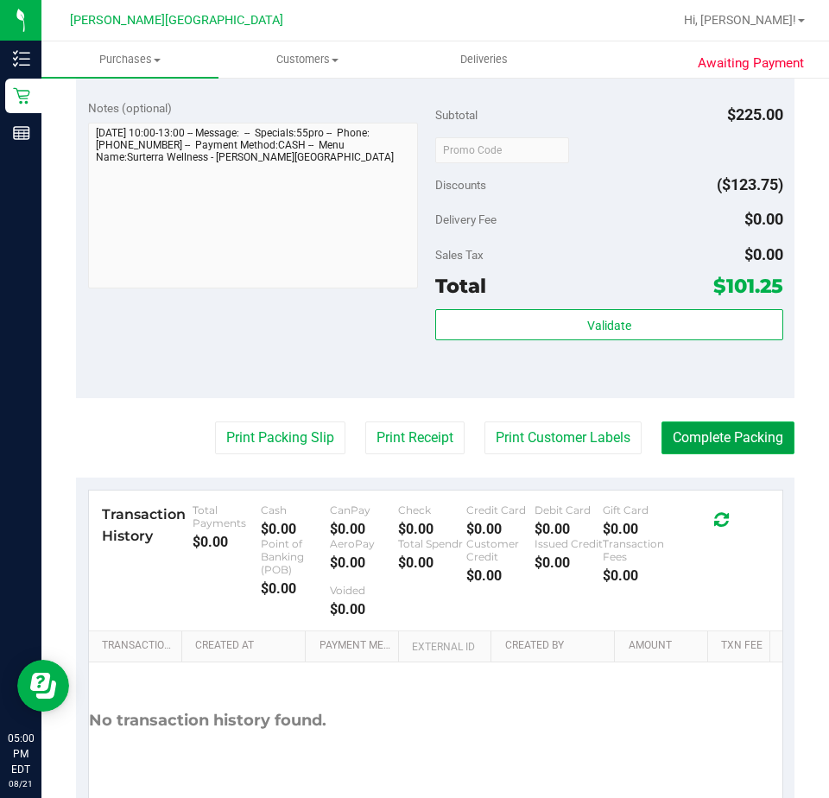
click at [694, 430] on button "Complete Packing" at bounding box center [728, 438] width 133 height 33
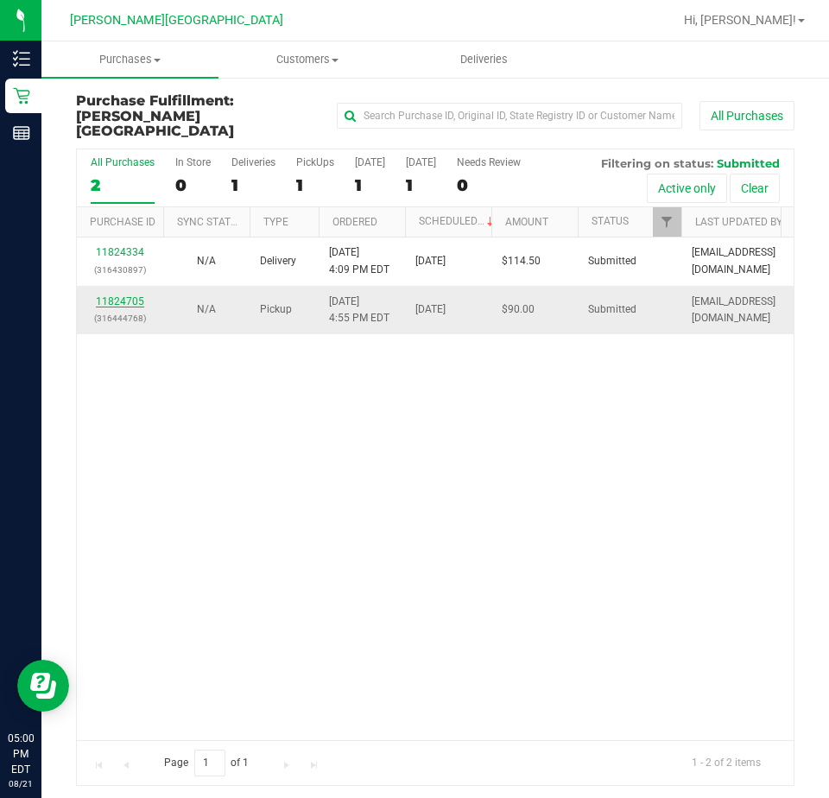
click at [121, 295] on link "11824705" at bounding box center [120, 301] width 48 height 12
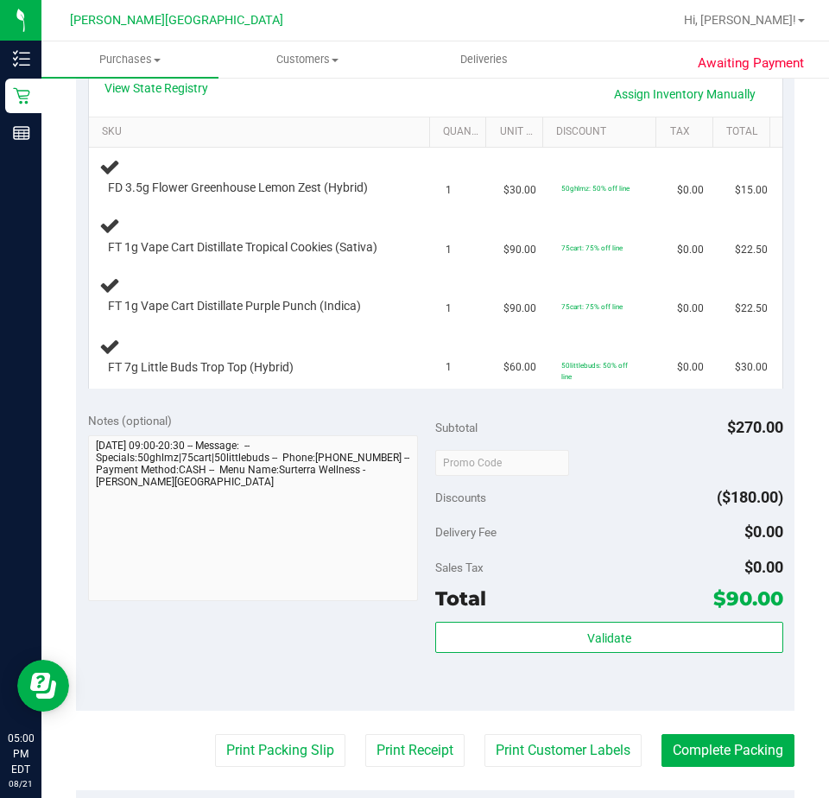
scroll to position [691, 0]
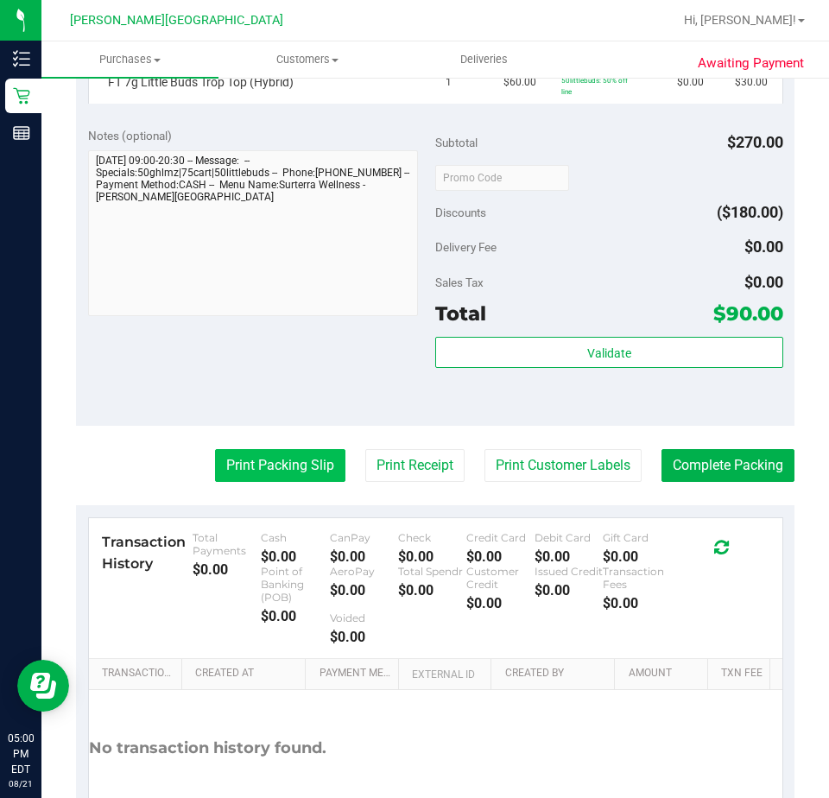
click at [249, 467] on button "Print Packing Slip" at bounding box center [280, 465] width 130 height 33
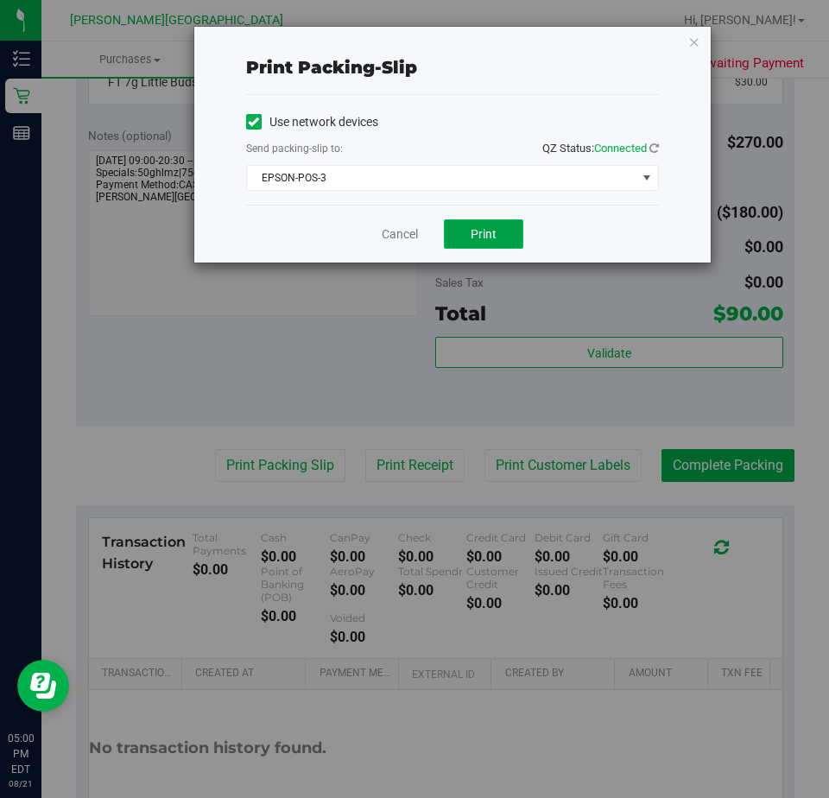
click at [472, 230] on span "Print" at bounding box center [484, 234] width 26 height 14
click at [403, 237] on link "Cancel" at bounding box center [400, 234] width 36 height 18
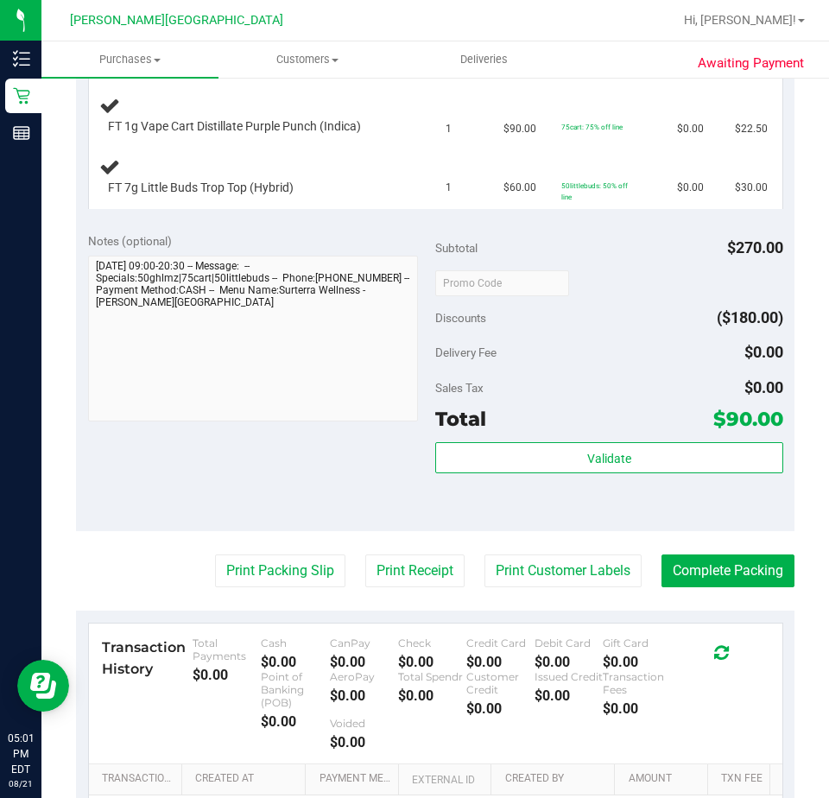
scroll to position [259, 0]
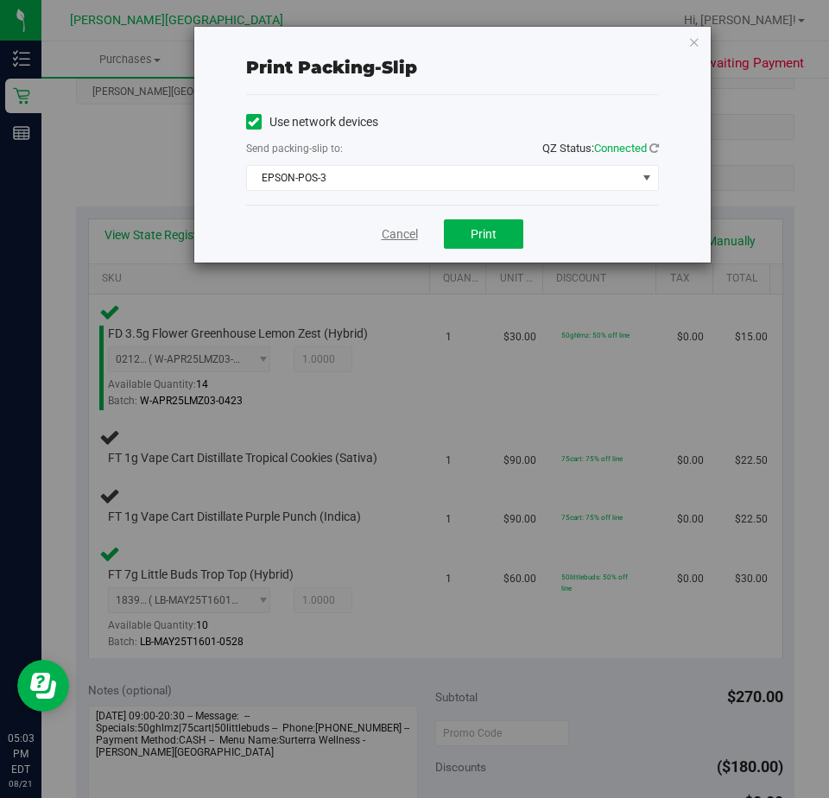
click at [390, 238] on link "Cancel" at bounding box center [400, 234] width 36 height 18
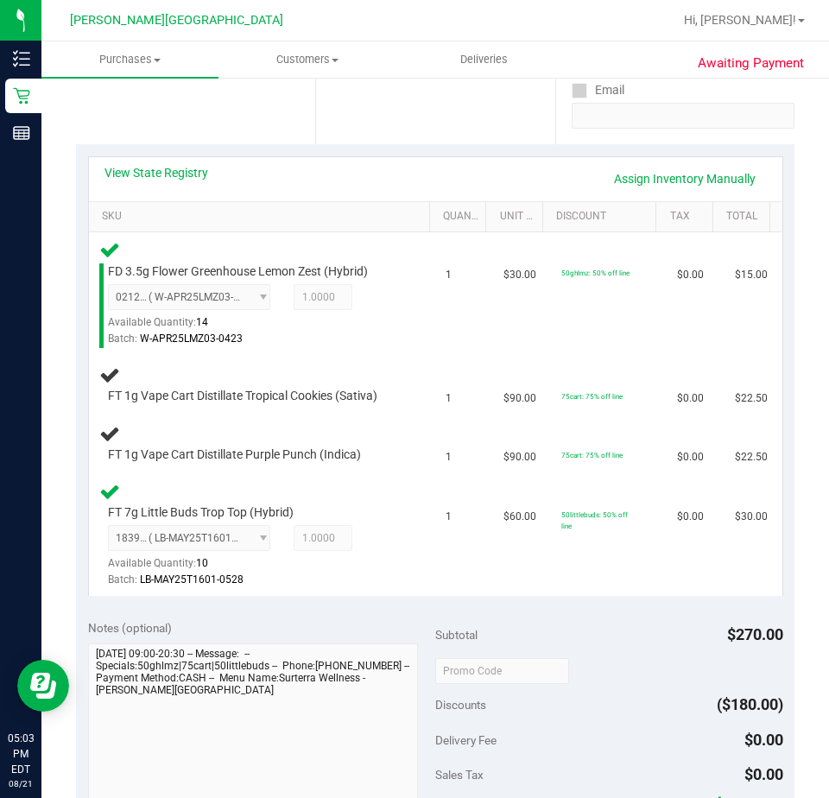
scroll to position [330, 0]
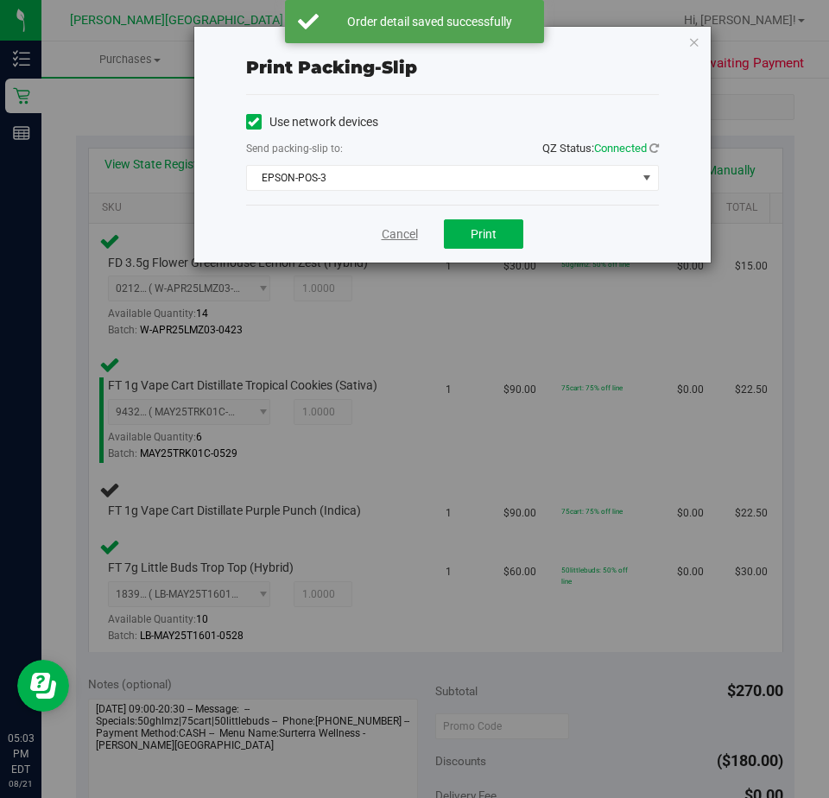
click at [399, 235] on link "Cancel" at bounding box center [400, 234] width 36 height 18
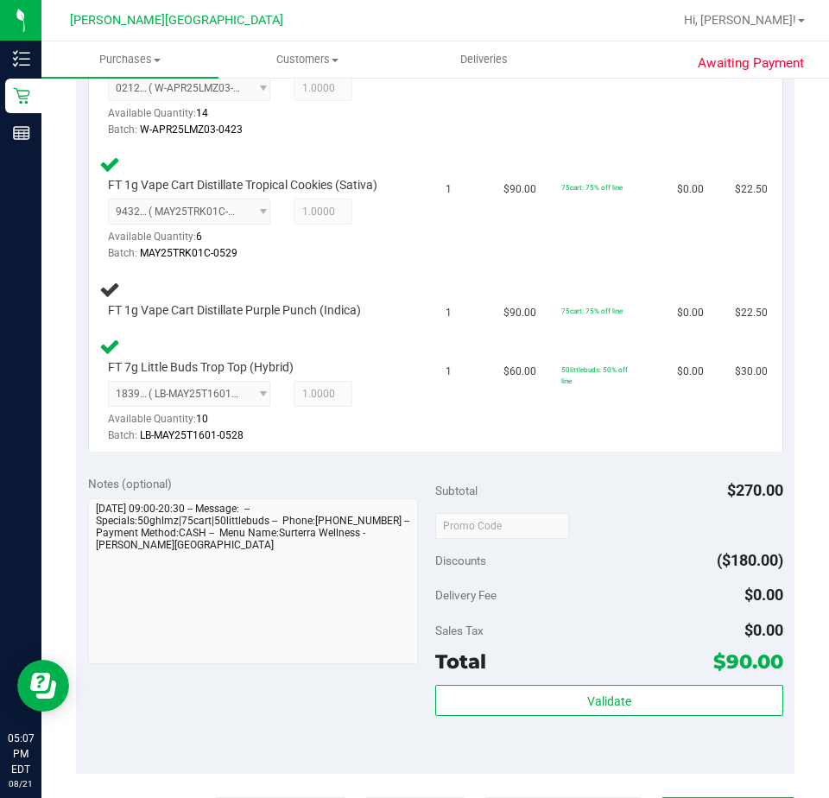
scroll to position [507, 0]
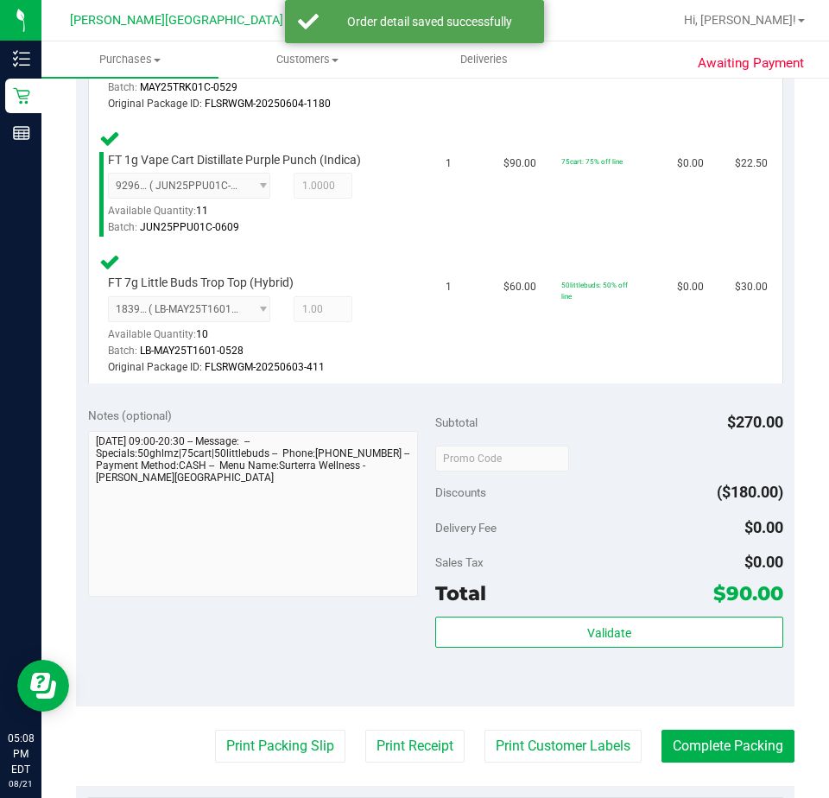
scroll to position [902, 0]
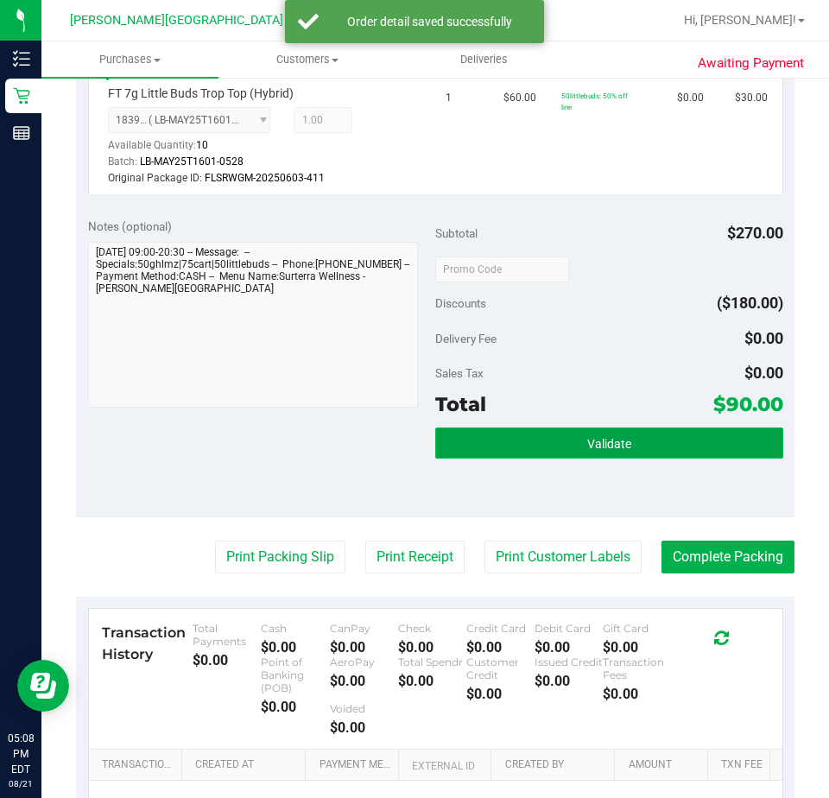
click at [629, 444] on button "Validate" at bounding box center [609, 443] width 348 height 31
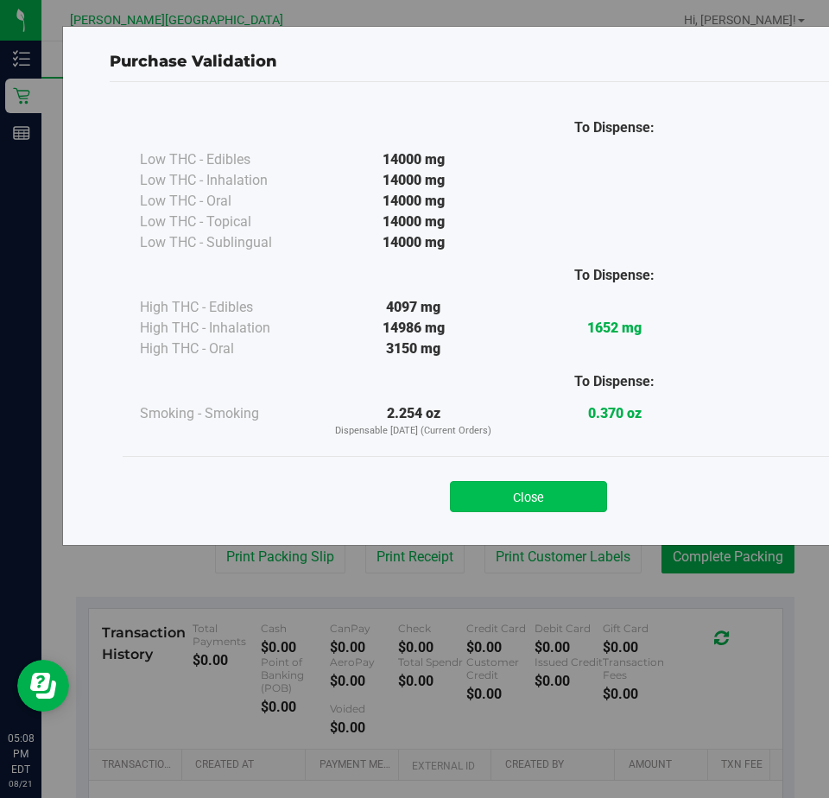
click at [532, 486] on button "Close" at bounding box center [528, 496] width 157 height 31
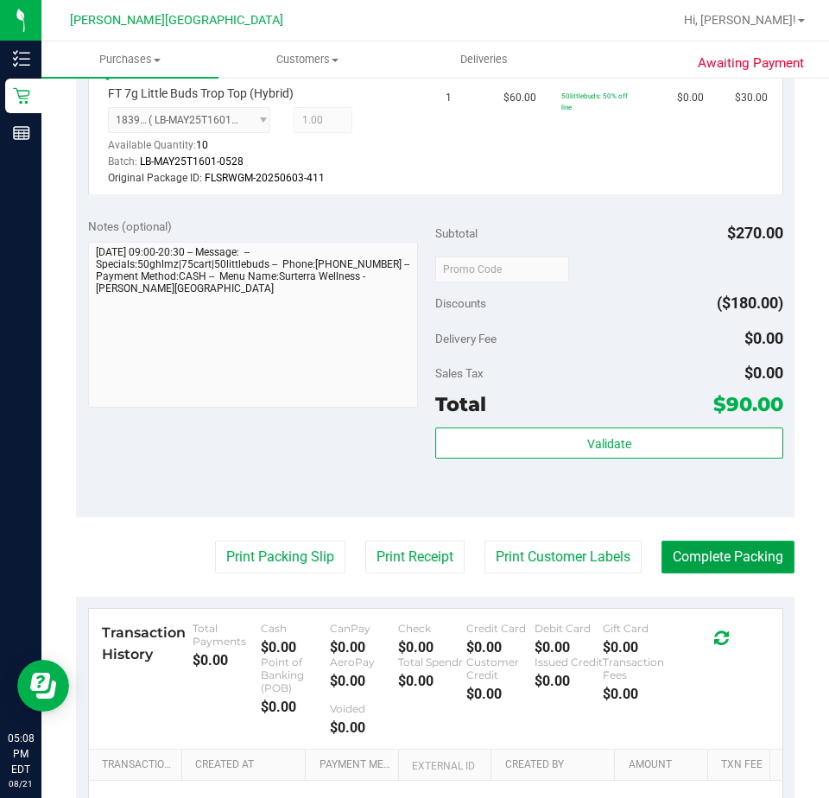
click at [710, 556] on button "Complete Packing" at bounding box center [728, 557] width 133 height 33
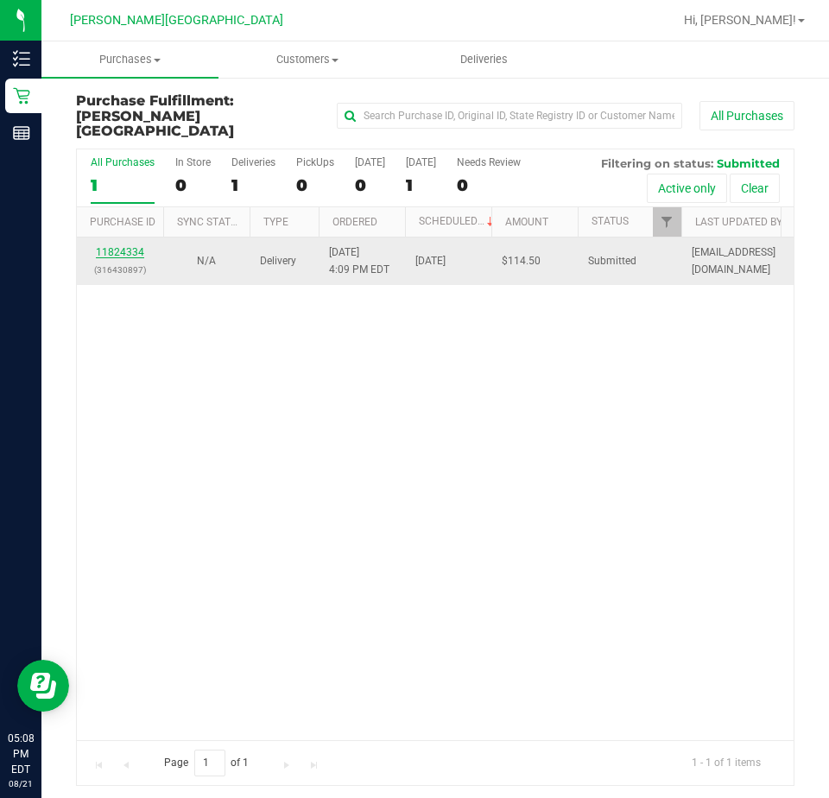
click at [118, 246] on link "11824334" at bounding box center [120, 252] width 48 height 12
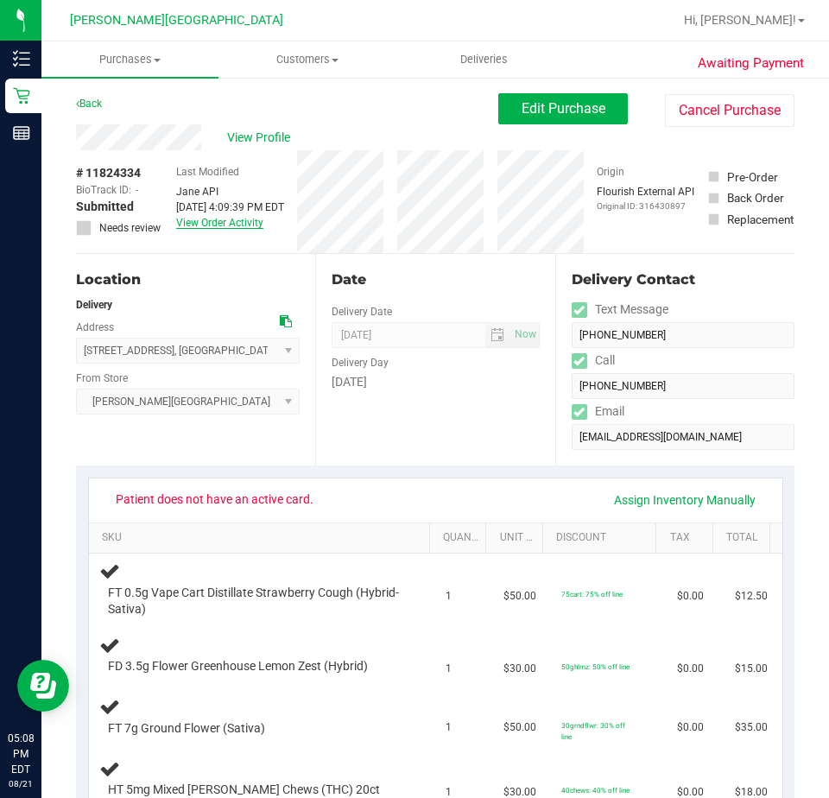
click at [200, 221] on link "View Order Activity" at bounding box center [219, 223] width 87 height 12
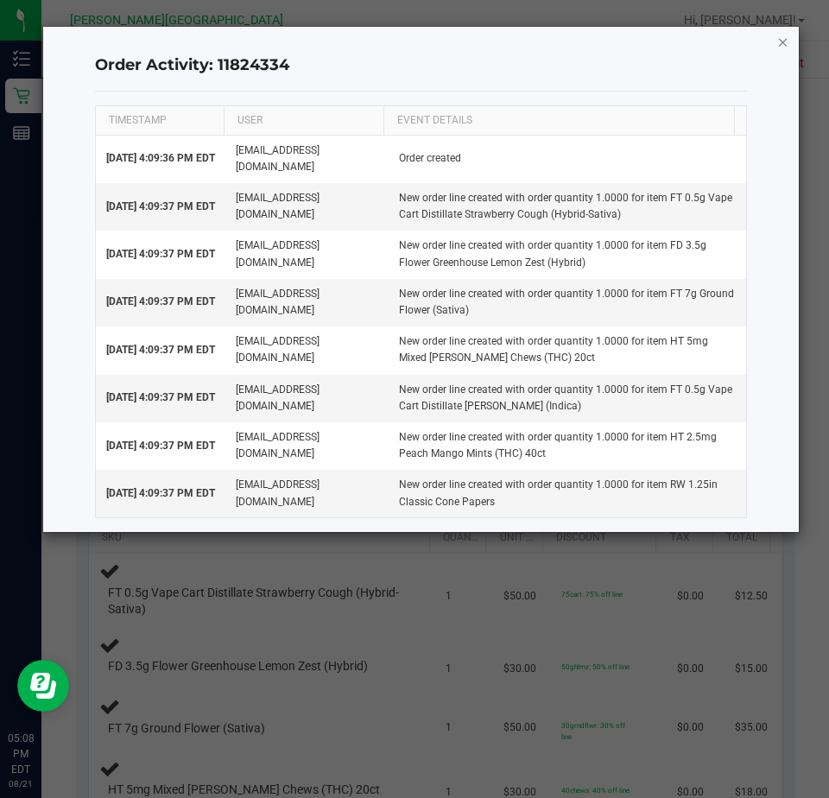
click at [782, 38] on icon "button" at bounding box center [784, 41] width 12 height 21
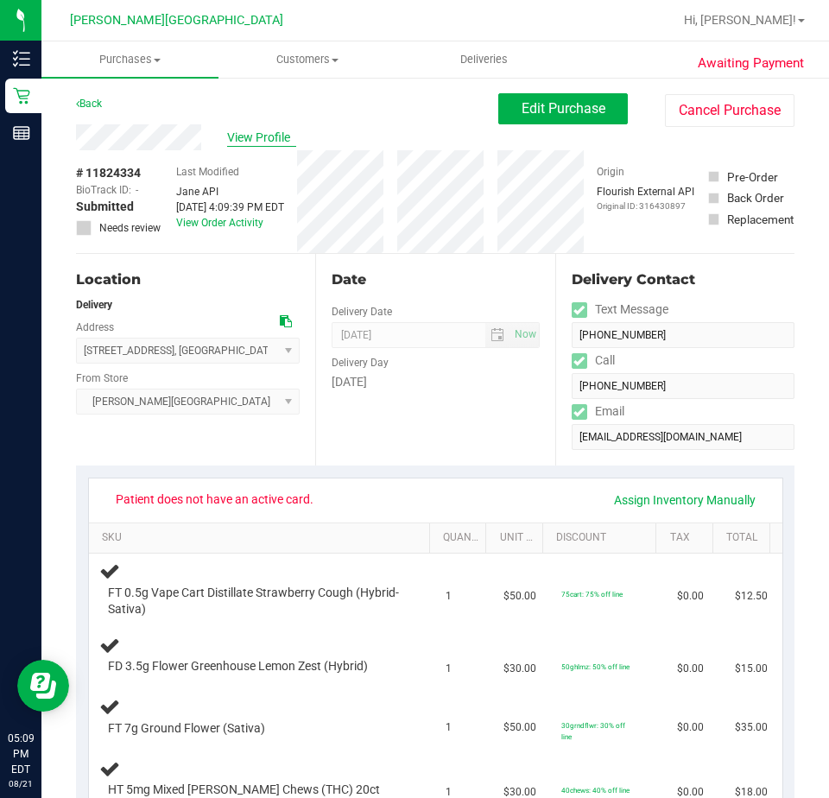
click at [255, 139] on span "View Profile" at bounding box center [261, 138] width 69 height 18
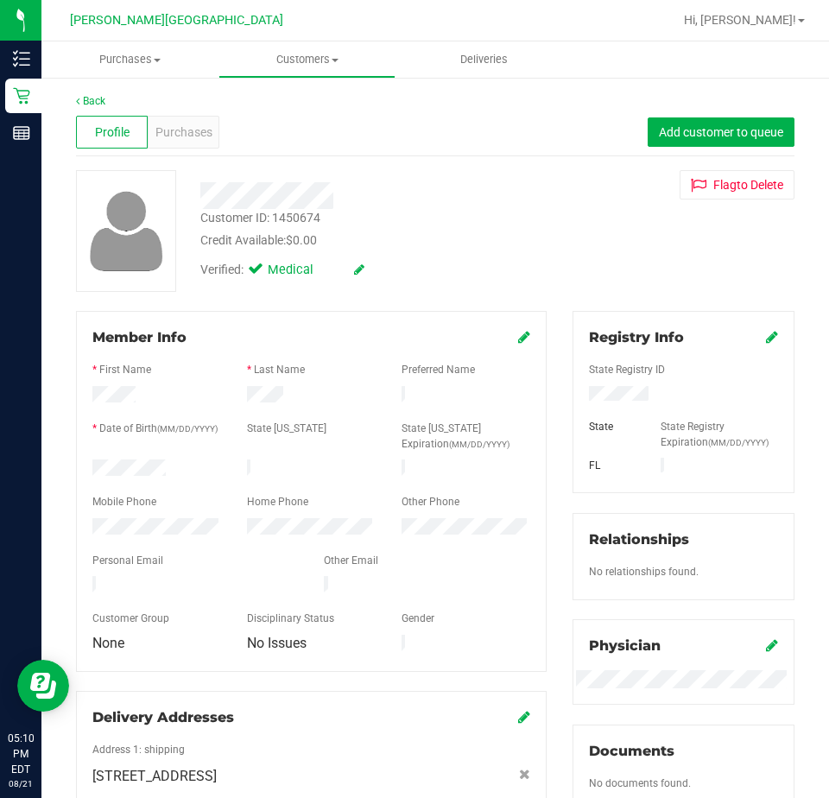
click at [358, 268] on icon at bounding box center [359, 270] width 10 height 12
click at [346, 270] on icon at bounding box center [347, 270] width 13 height 12
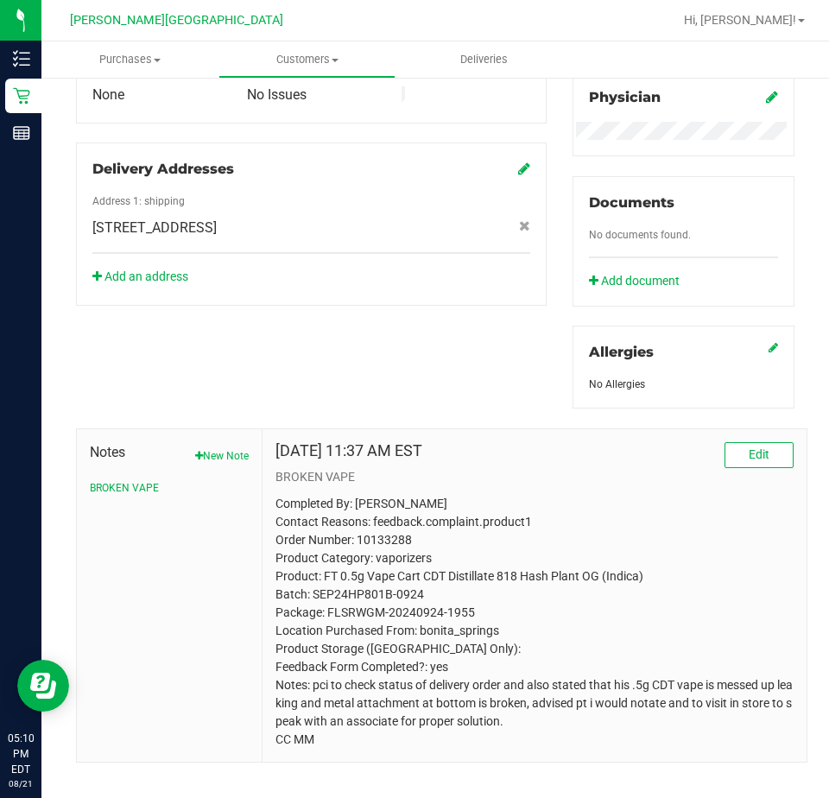
scroll to position [568, 0]
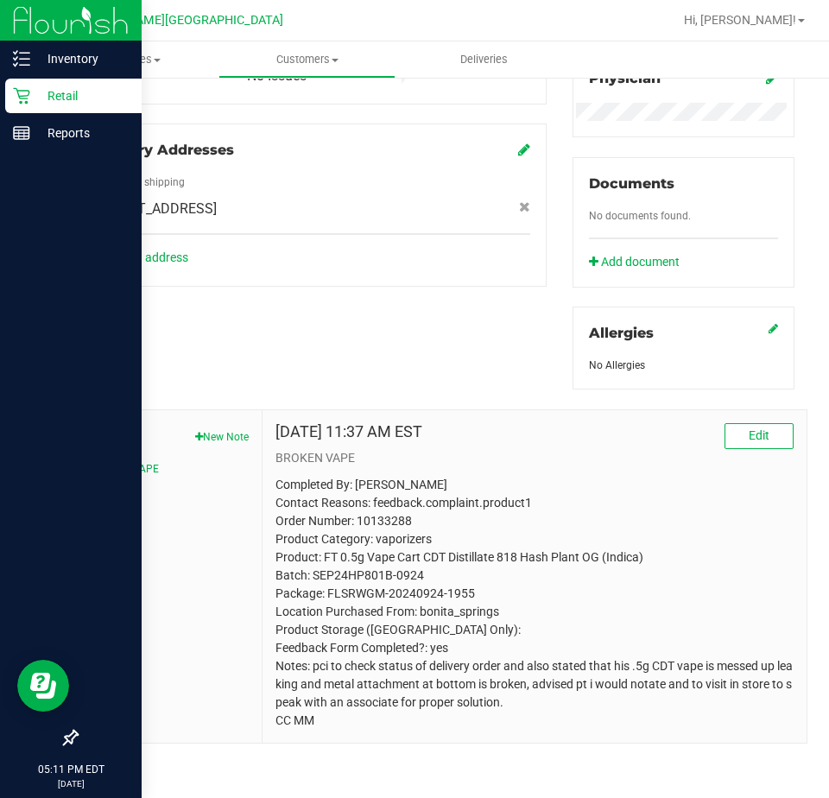
click at [60, 91] on p "Retail" at bounding box center [82, 96] width 104 height 21
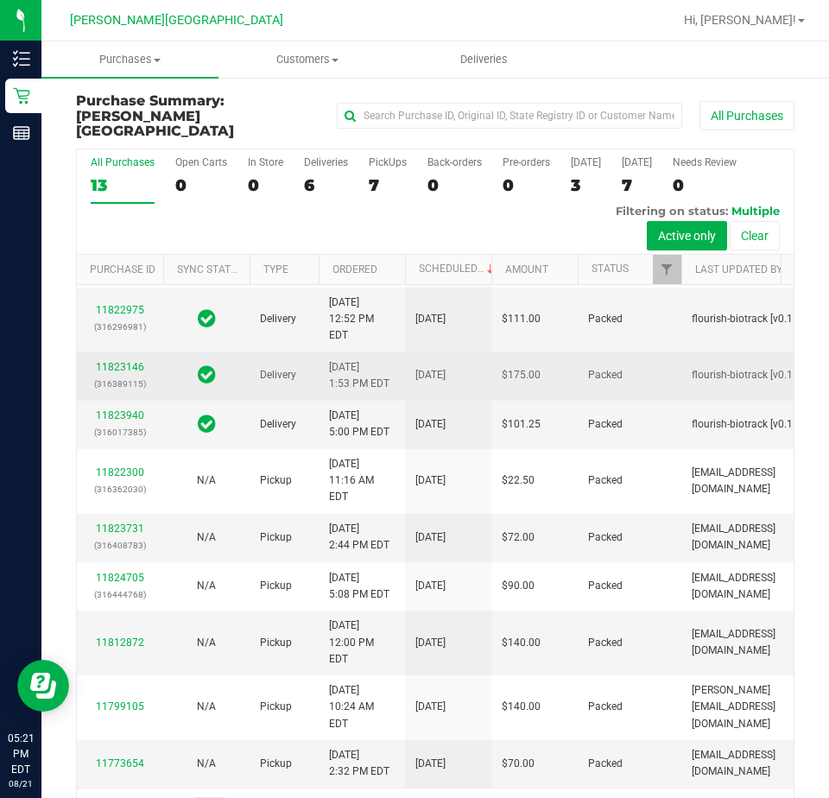
scroll to position [346, 0]
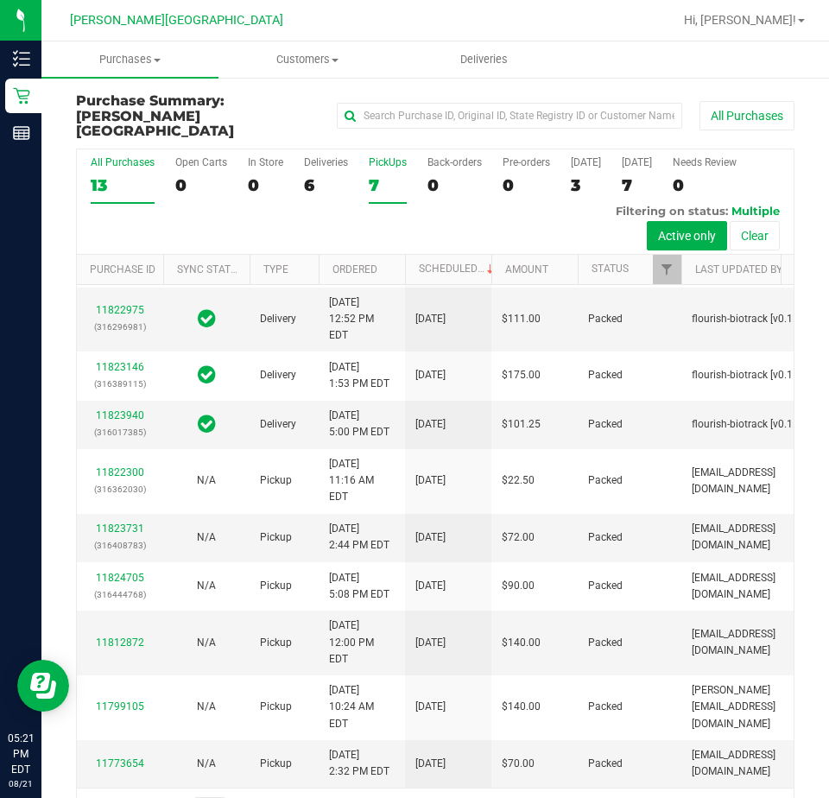
click at [383, 156] on div "PickUps" at bounding box center [388, 162] width 38 height 12
click at [0, 0] on input "PickUps 7" at bounding box center [0, 0] width 0 height 0
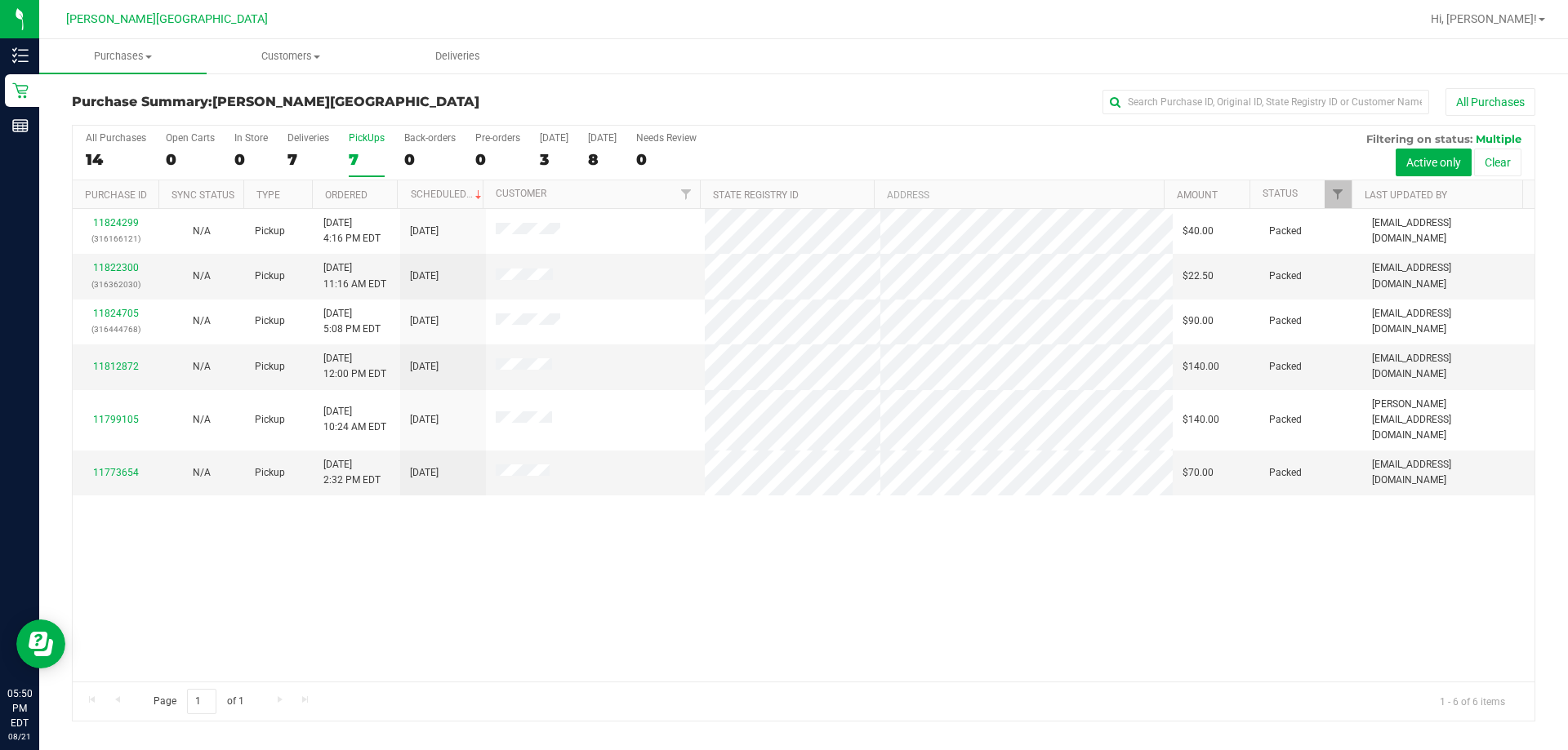
scroll to position [0, 0]
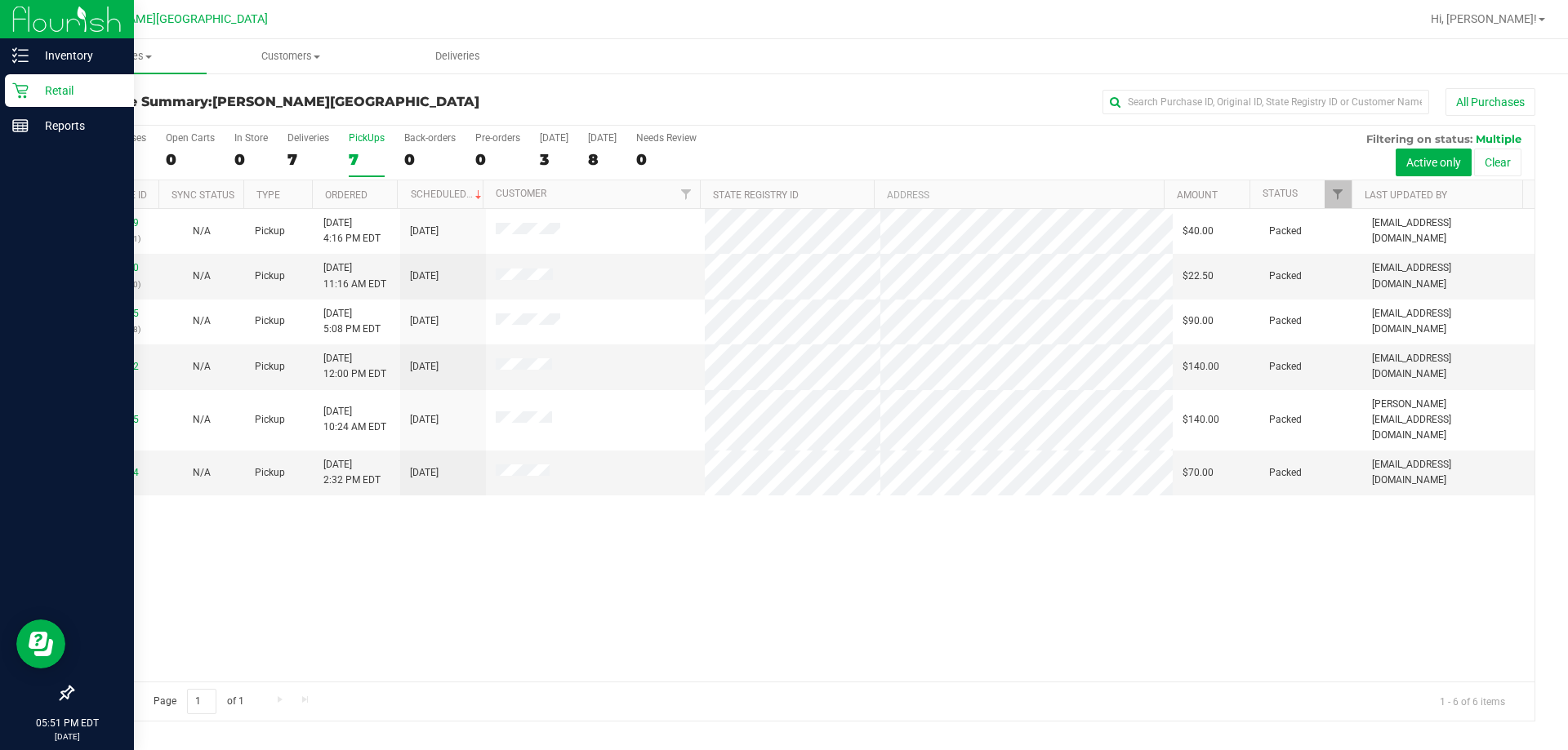
click at [57, 89] on p "Retail" at bounding box center [78, 91] width 98 height 20
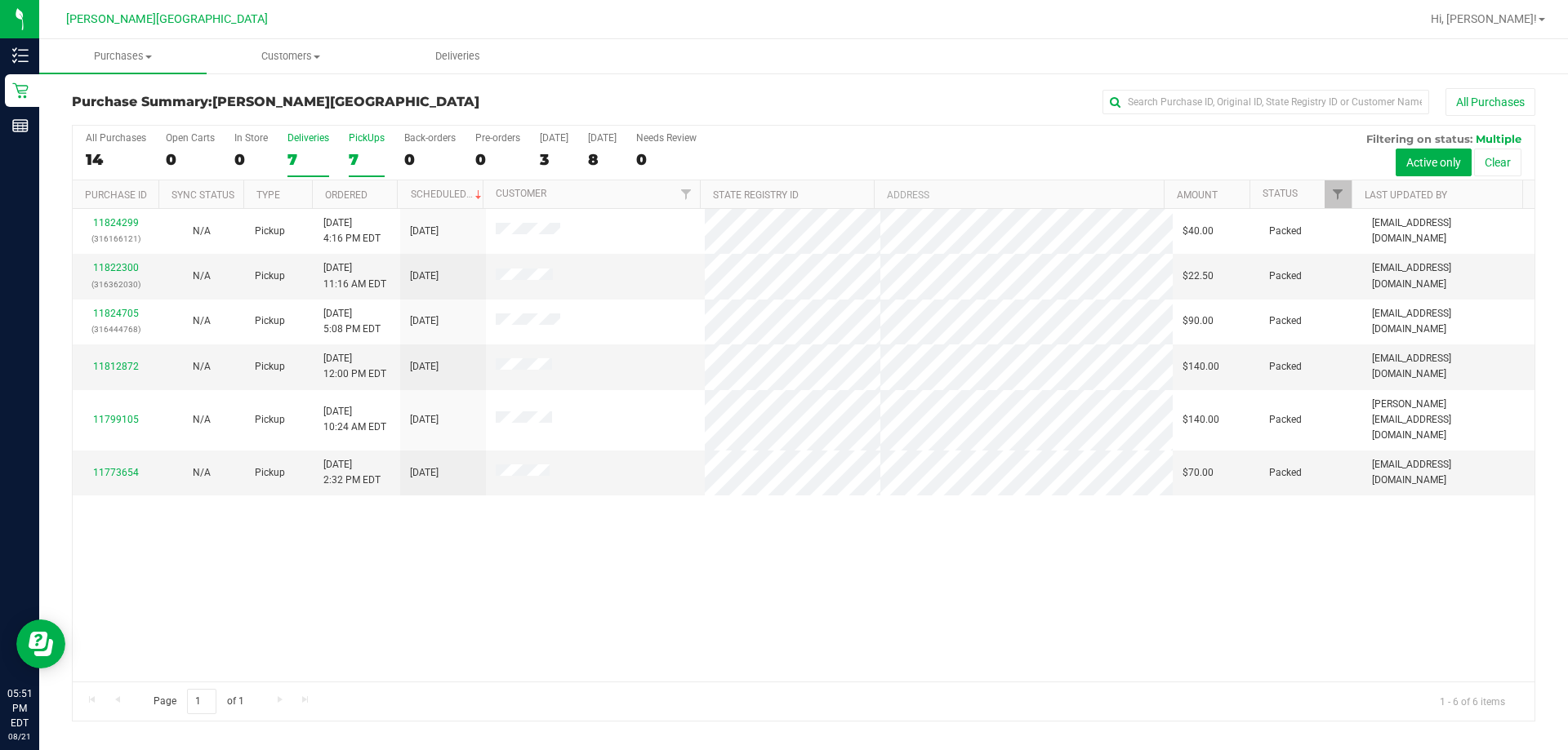
click at [297, 140] on div "Deliveries" at bounding box center [308, 138] width 42 height 11
click at [0, 0] on input "Deliveries 7" at bounding box center [0, 0] width 0 height 0
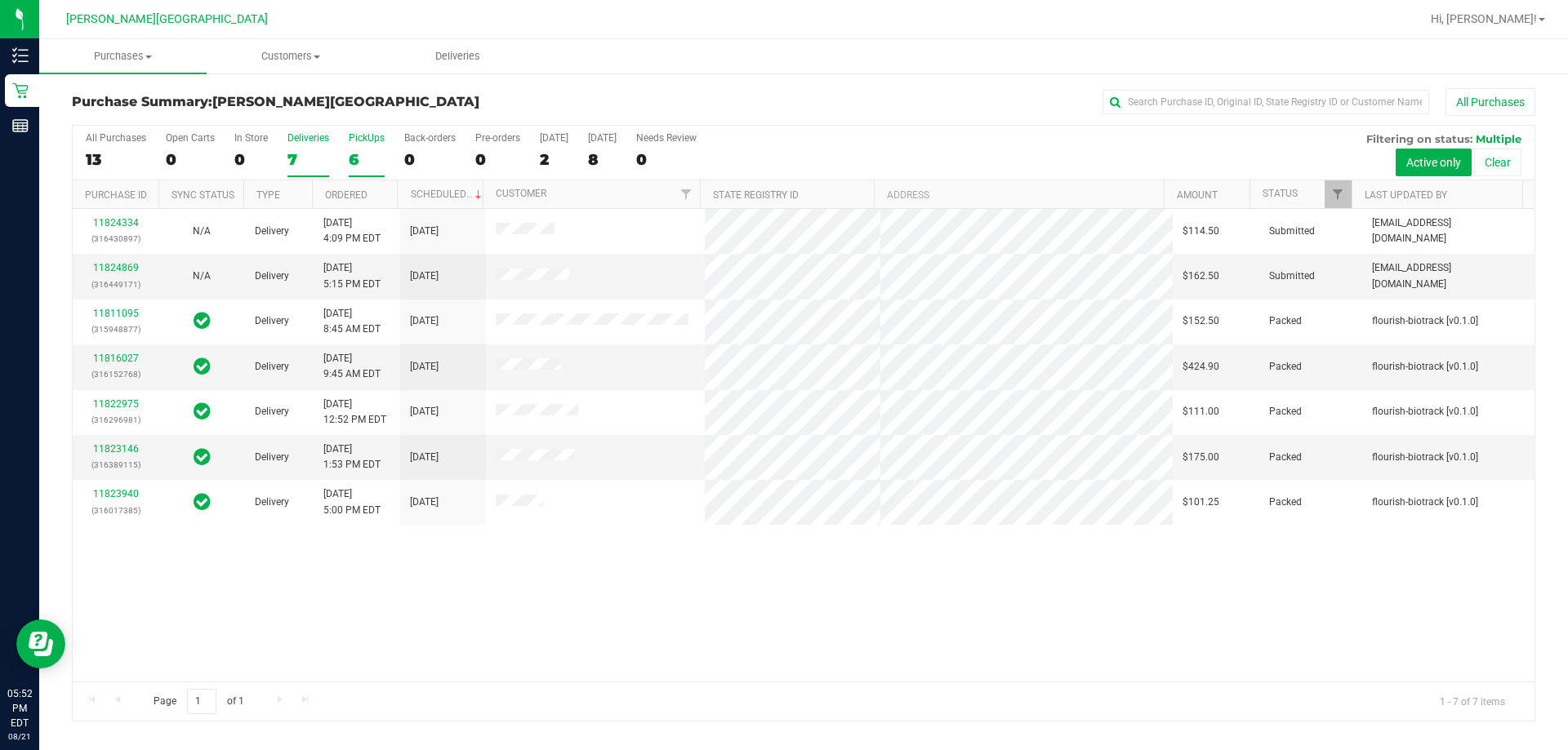
click at [360, 136] on div "PickUps" at bounding box center [367, 138] width 36 height 11
click at [0, 0] on input "PickUps 6" at bounding box center [0, 0] width 0 height 0
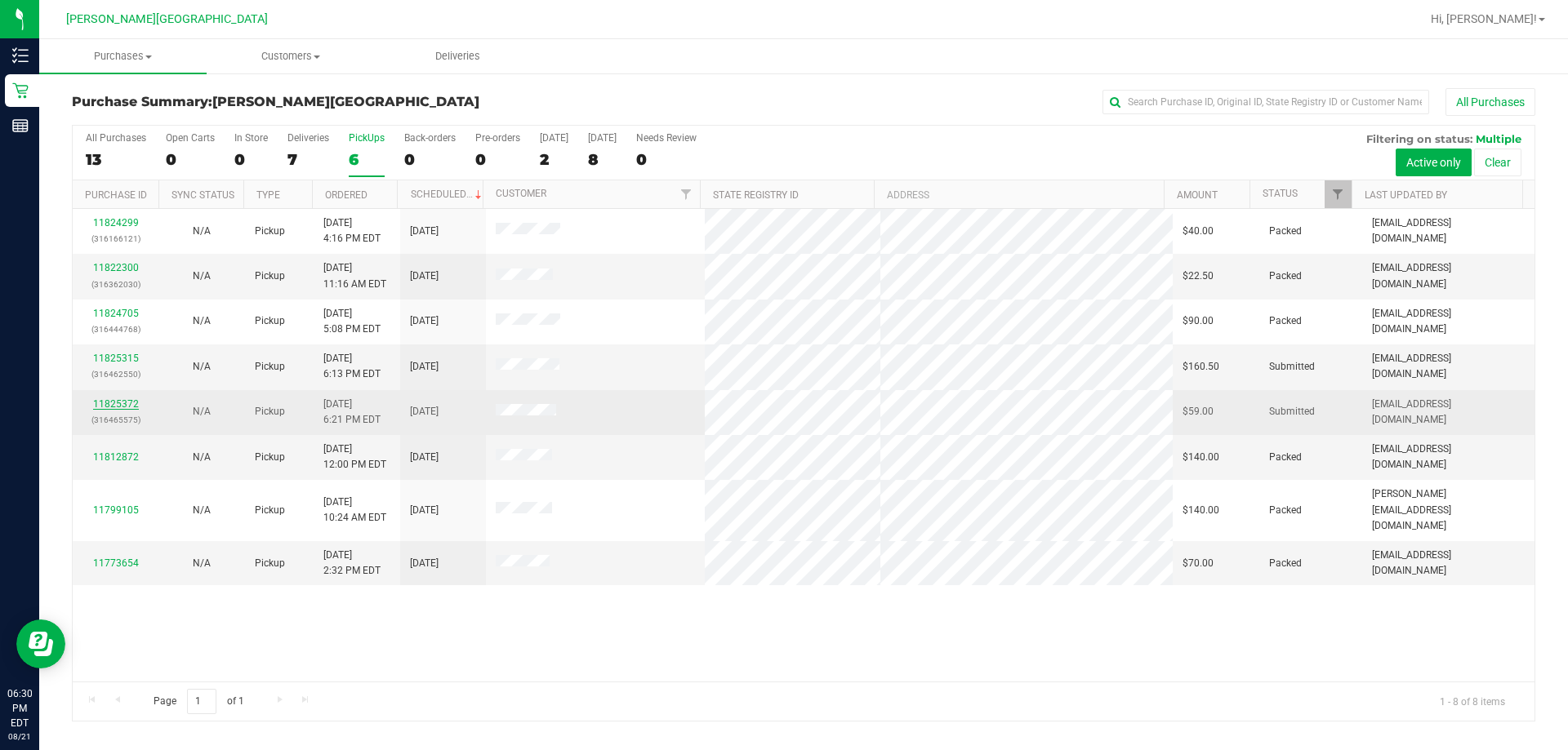
click at [114, 404] on link "11825372" at bounding box center [115, 404] width 45 height 11
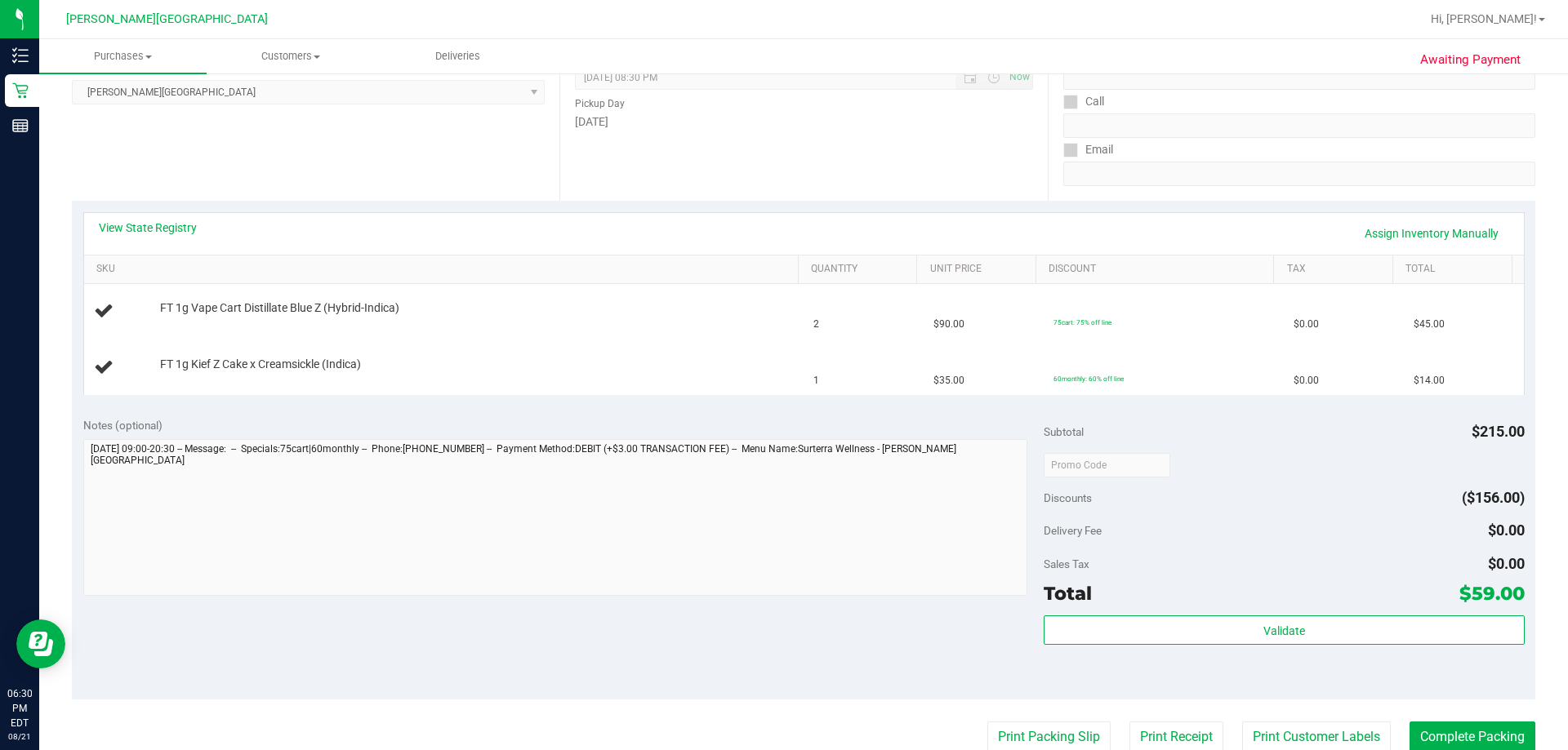
scroll to position [245, 0]
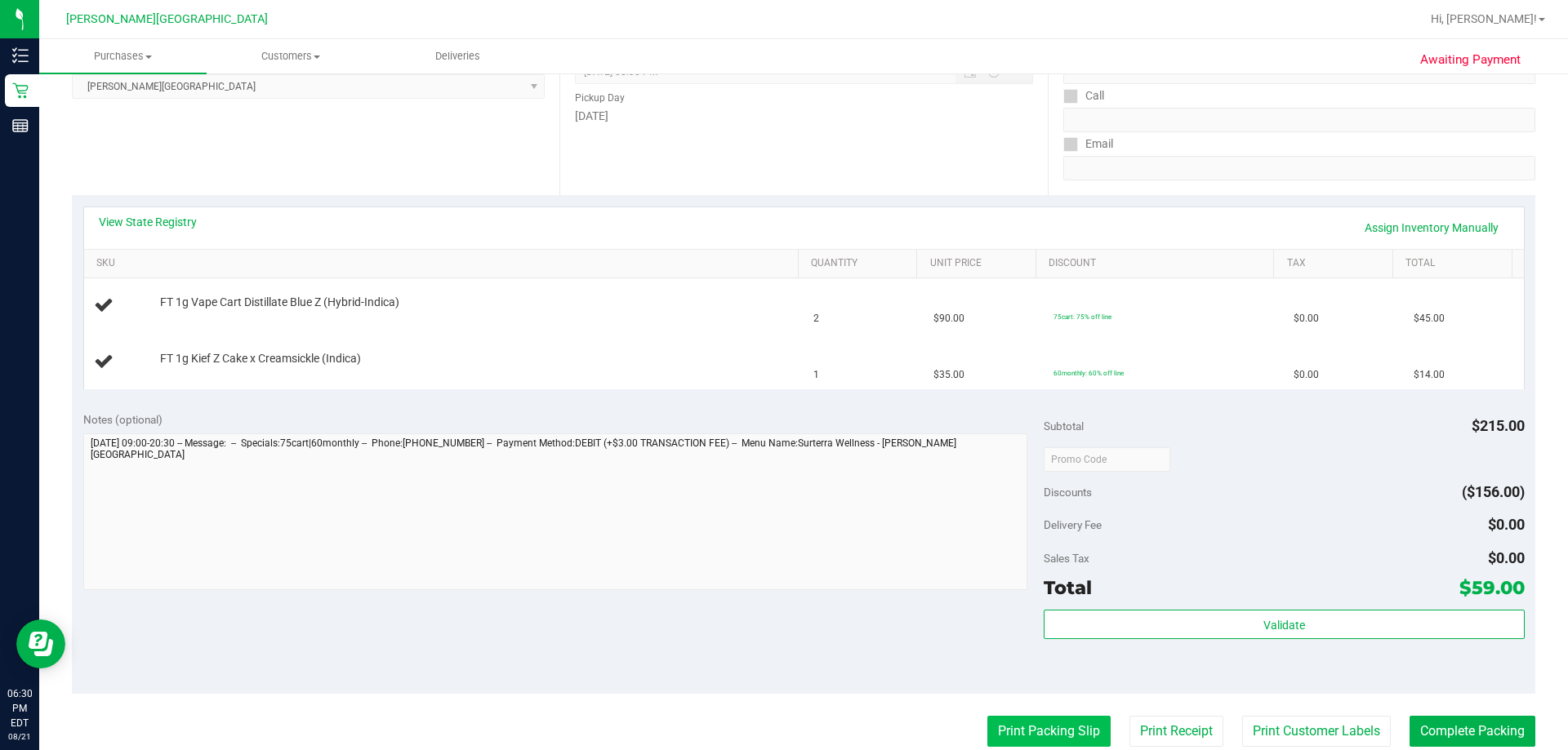
click at [784, 733] on button "Print Packing Slip" at bounding box center [1048, 731] width 123 height 31
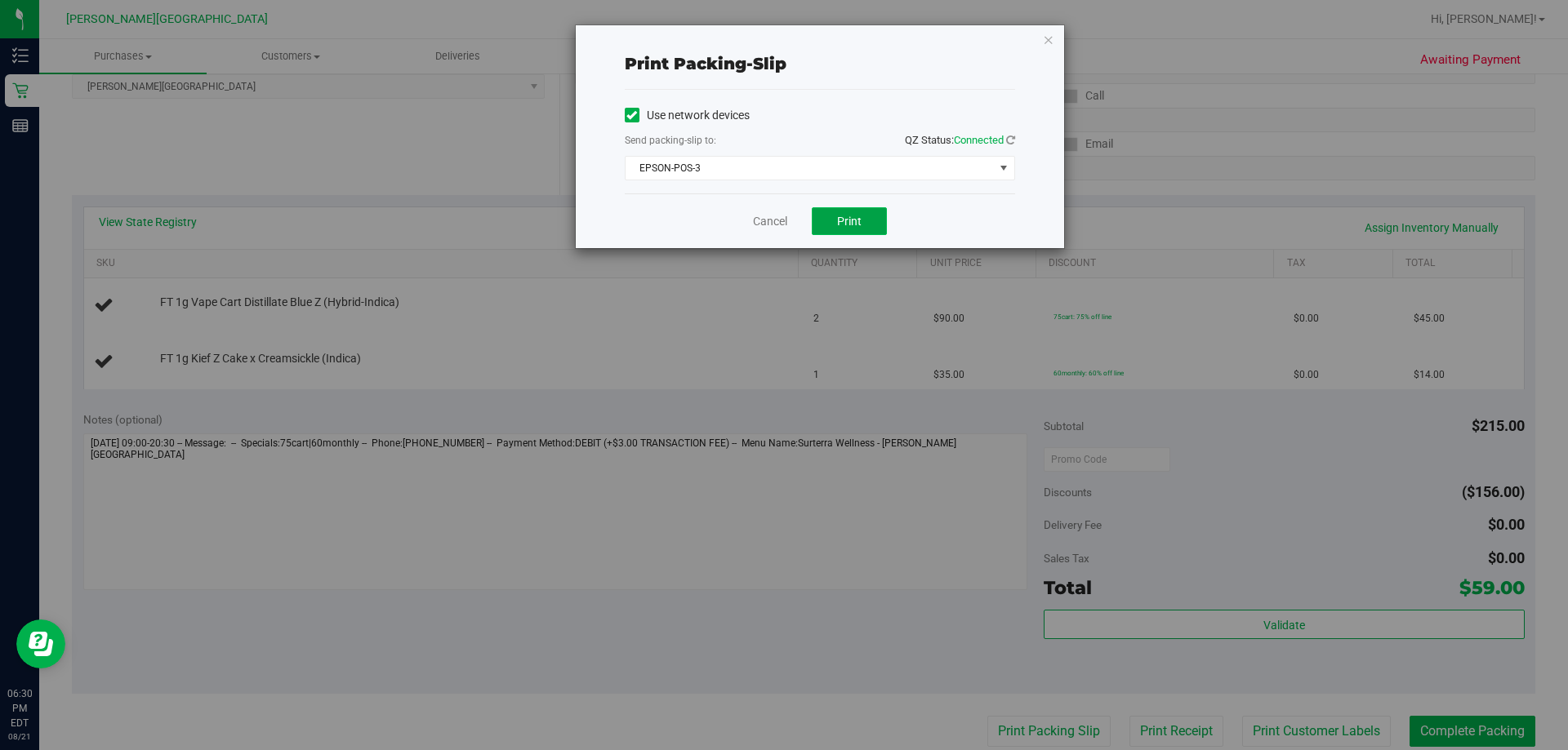
click at [784, 226] on span "Print" at bounding box center [850, 221] width 25 height 13
click at [759, 225] on link "Cancel" at bounding box center [770, 221] width 34 height 17
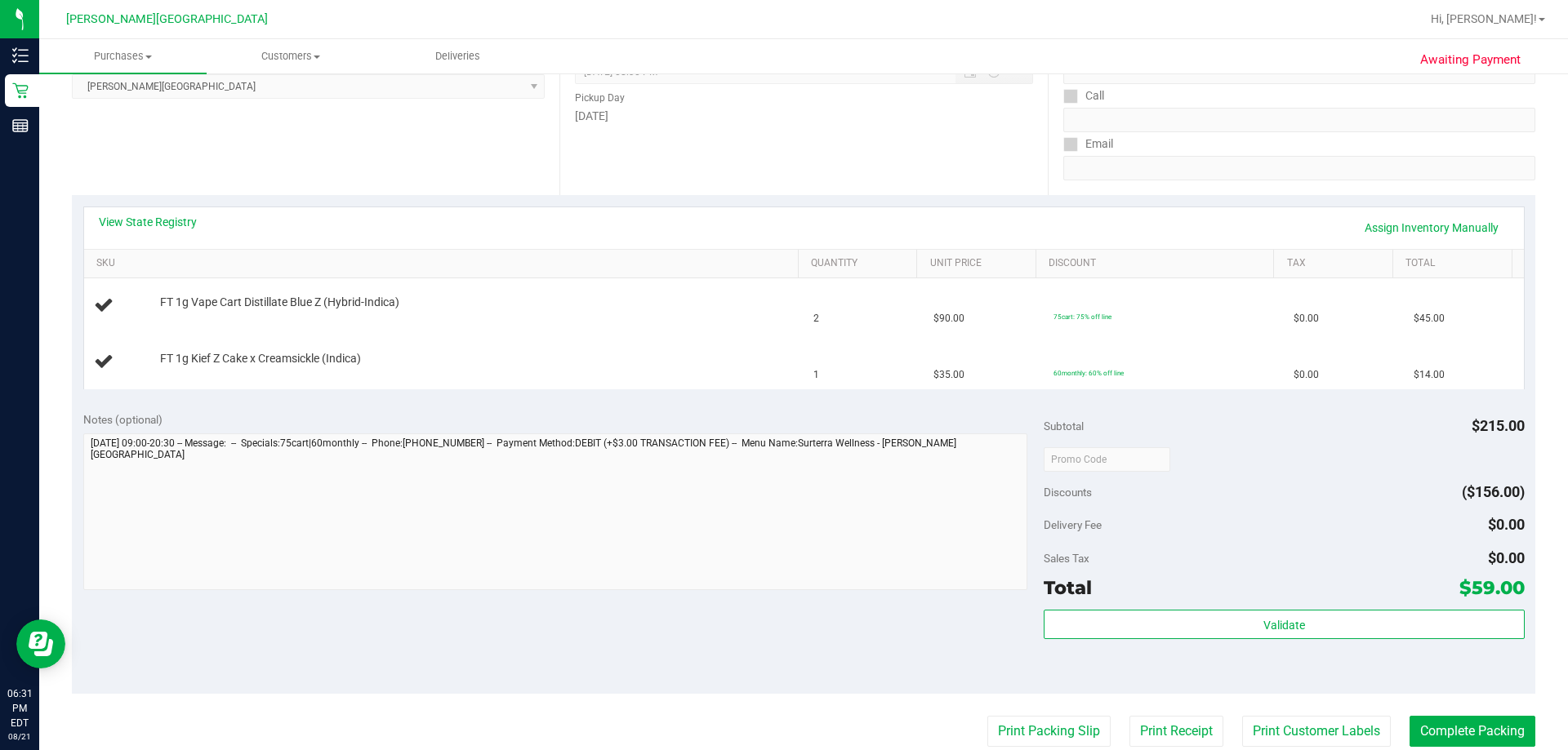
click at [784, 716] on button "Print Packing Slip" at bounding box center [1048, 731] width 123 height 31
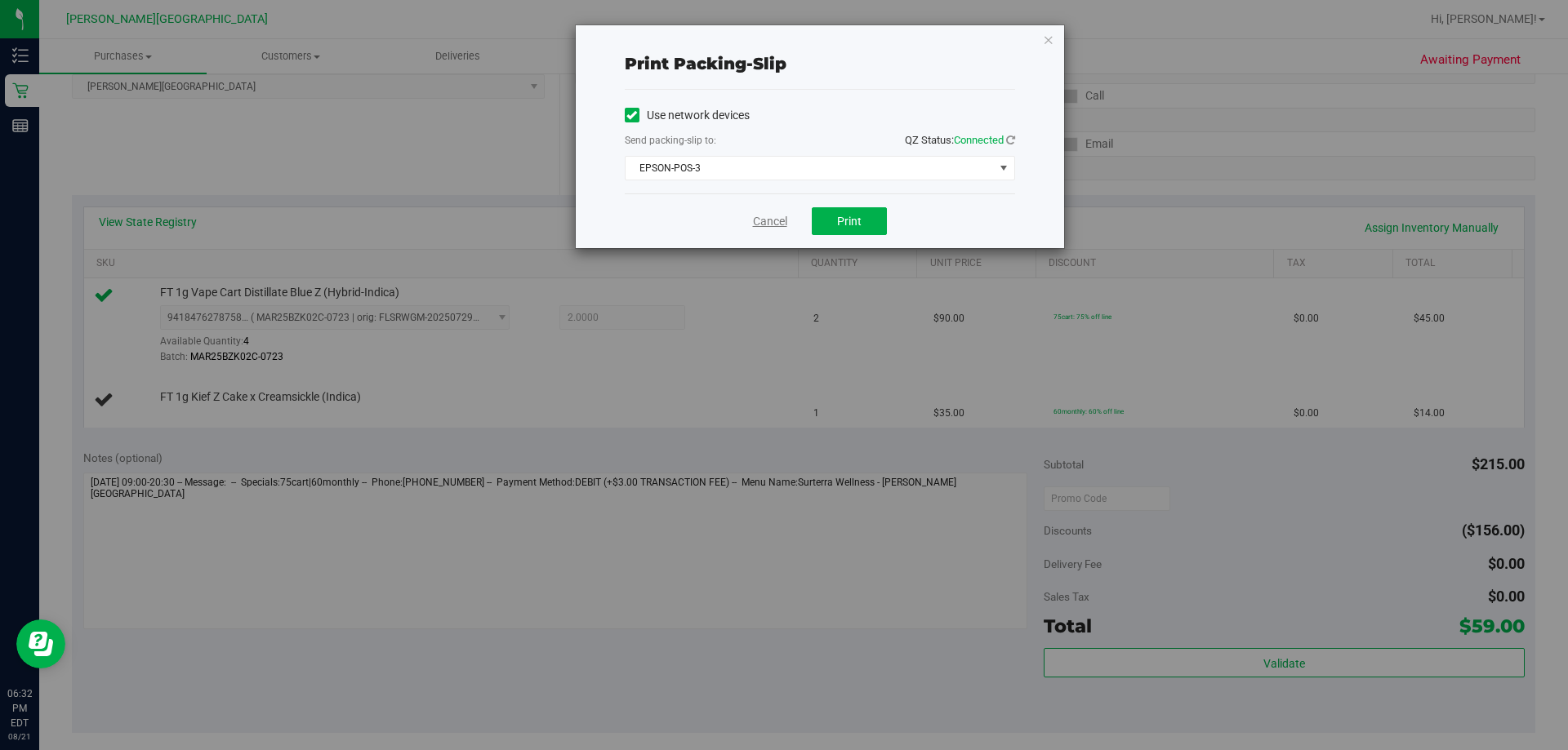
click at [753, 221] on link "Cancel" at bounding box center [770, 221] width 34 height 17
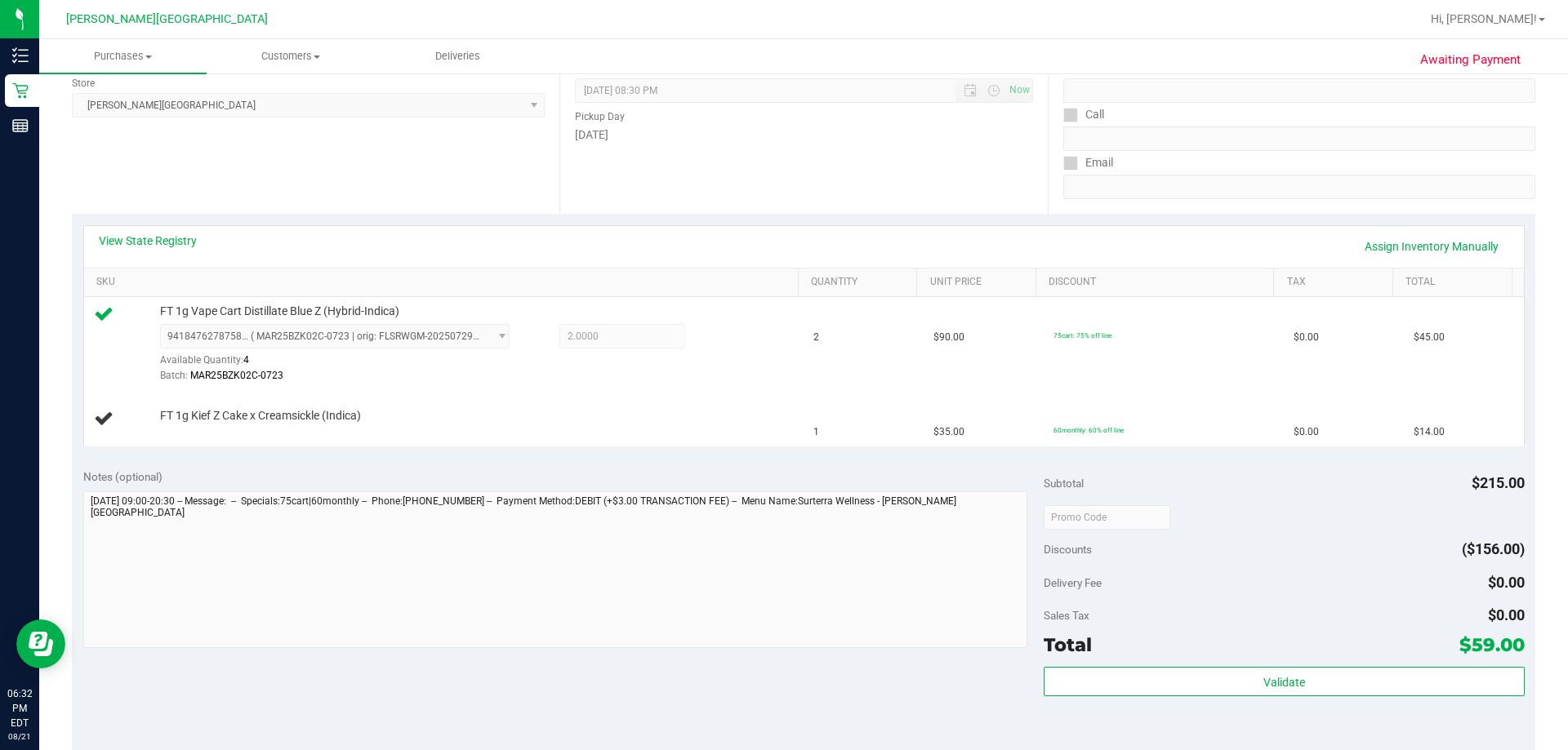
scroll to position [218, 0]
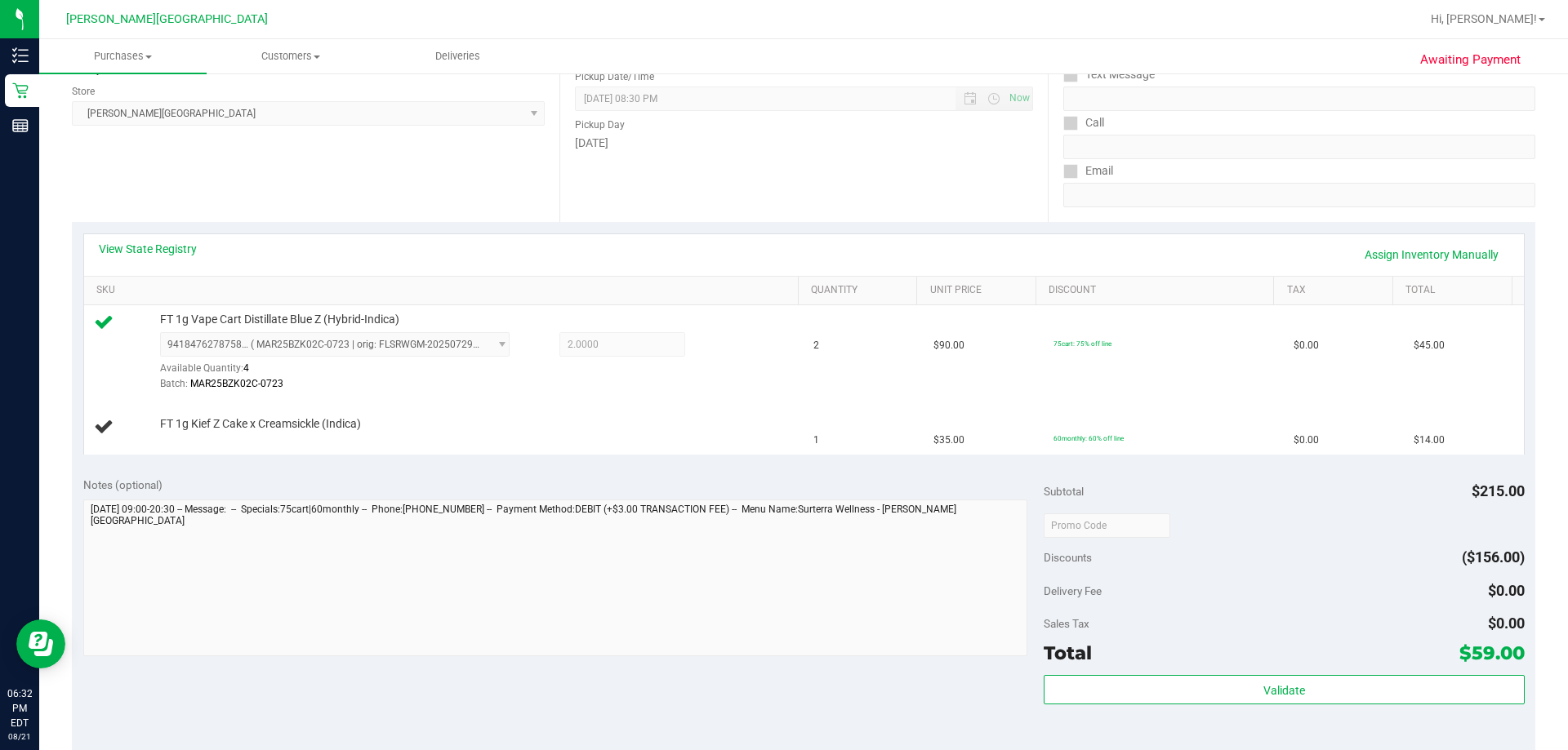
drag, startPoint x: 1269, startPoint y: 262, endPoint x: 1271, endPoint y: 246, distance: 16.1
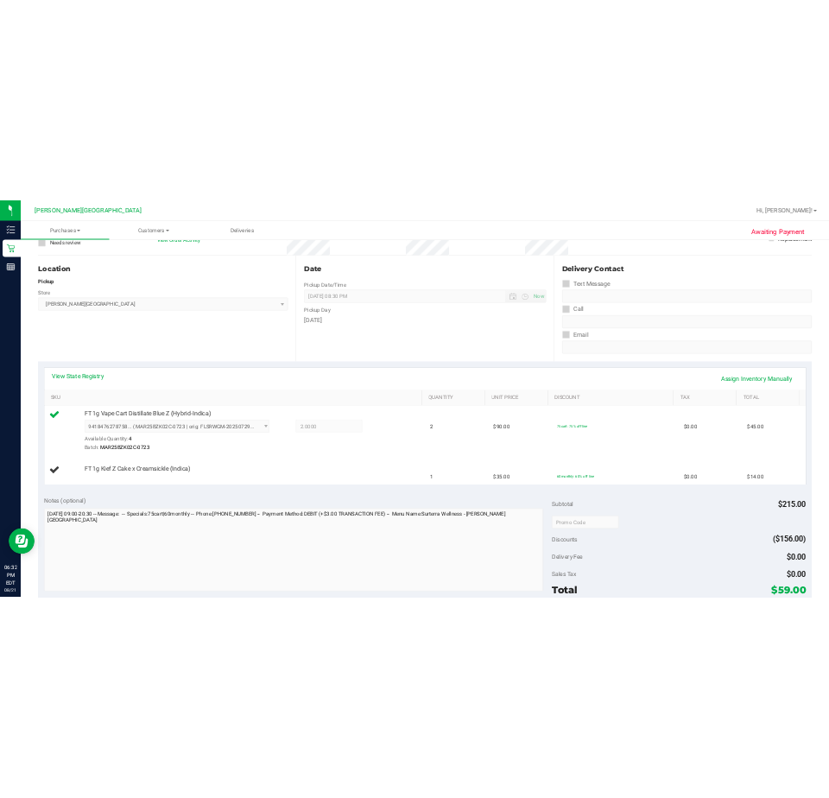
scroll to position [0, 0]
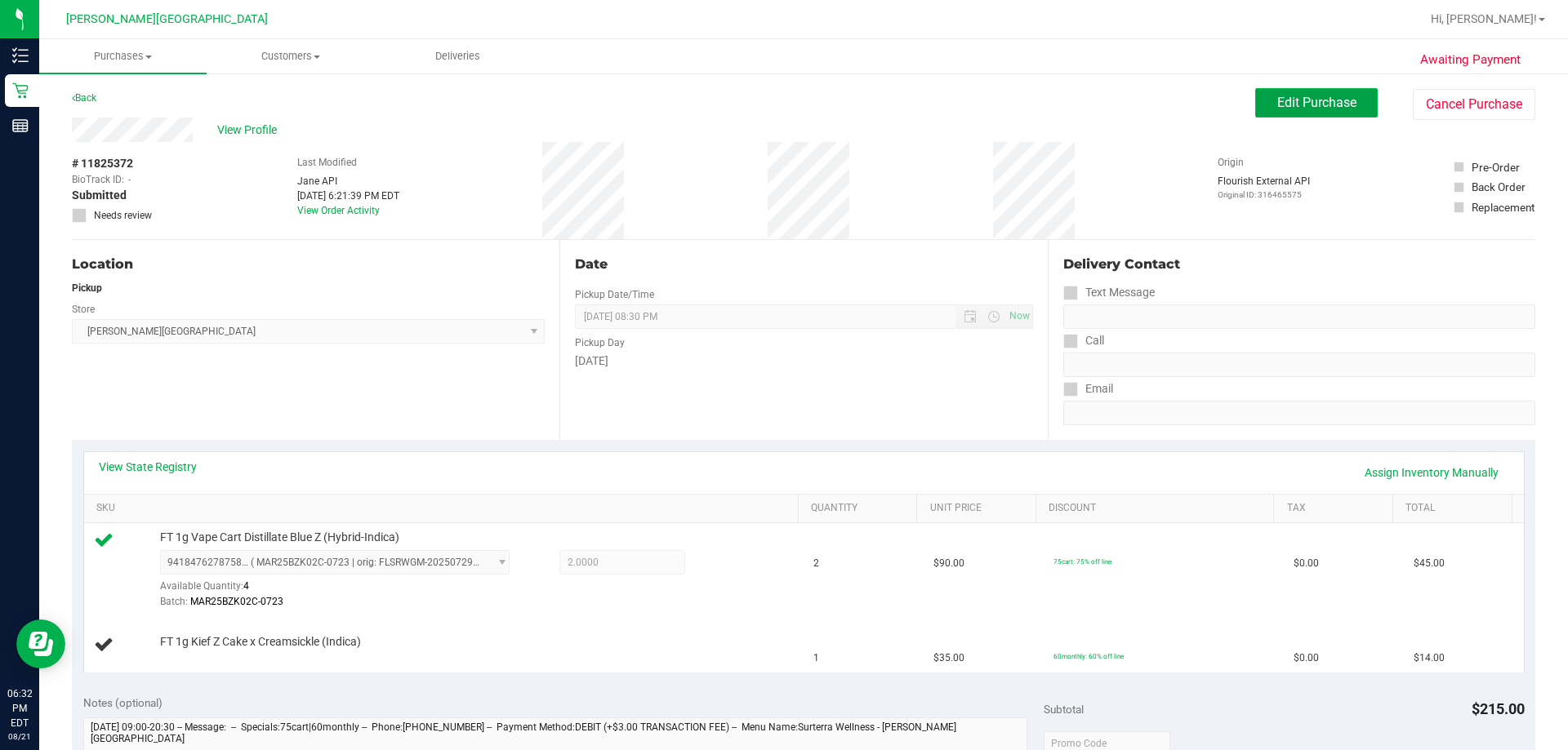
click at [784, 101] on span "Edit Purchase" at bounding box center [1317, 102] width 79 height 15
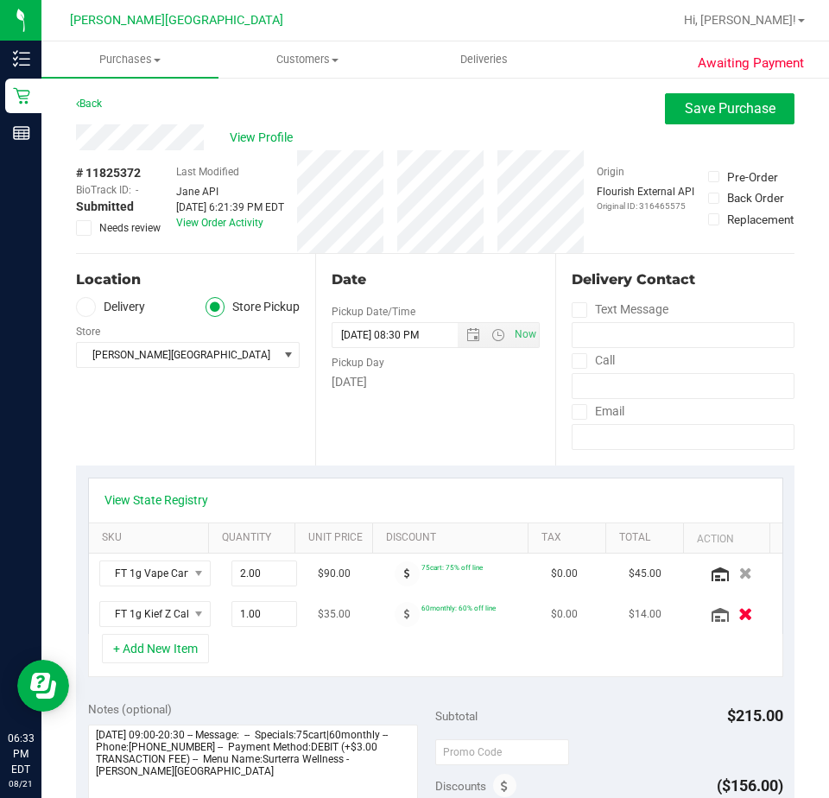
click at [739, 610] on icon "button" at bounding box center [746, 614] width 15 height 13
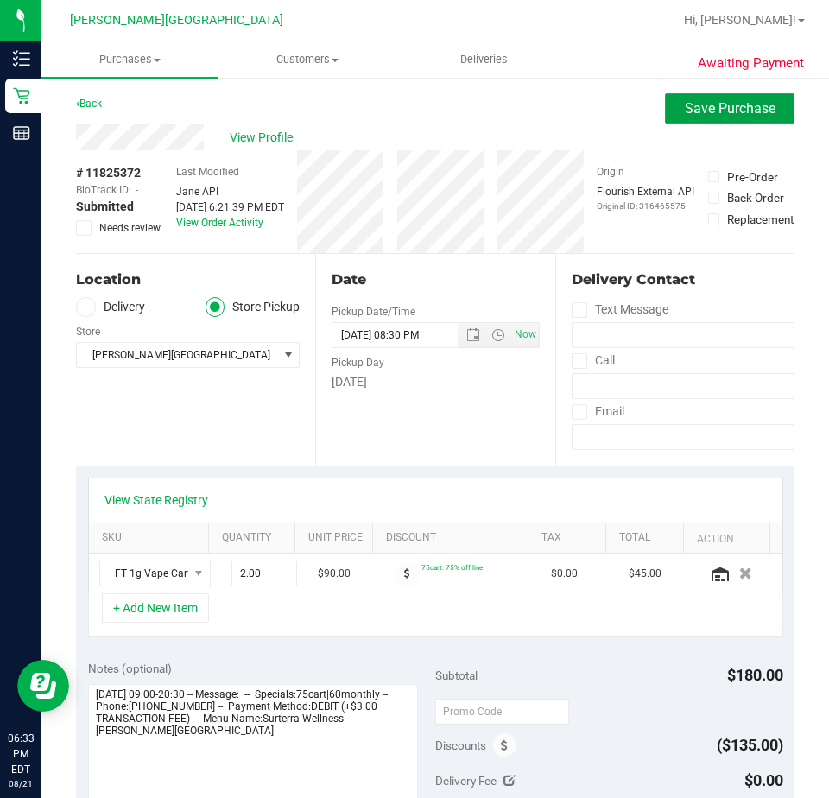
click at [744, 111] on span "Save Purchase" at bounding box center [730, 108] width 91 height 16
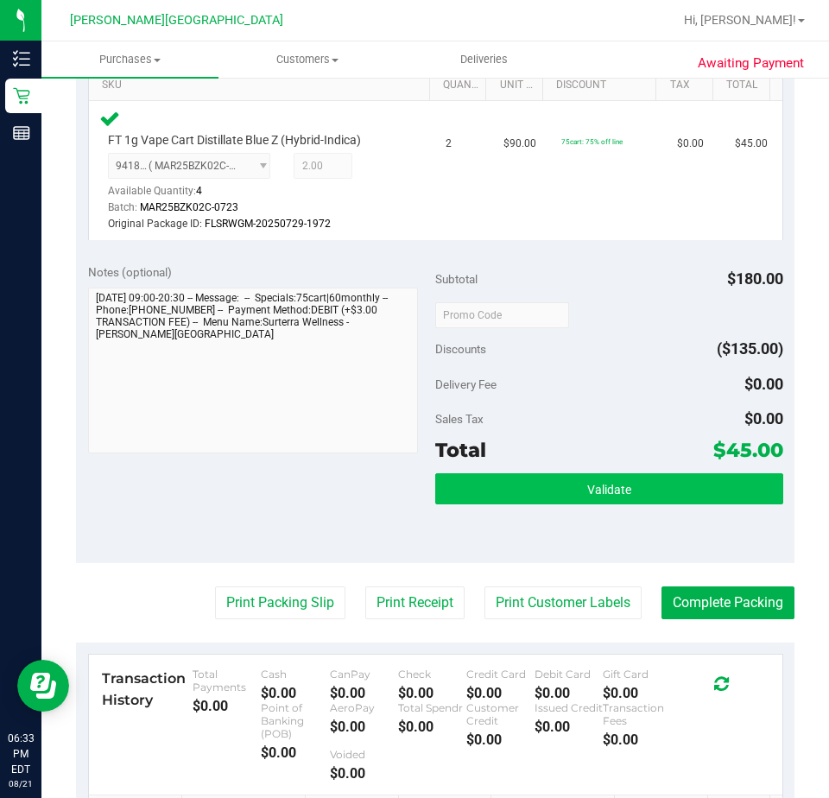
scroll to position [518, 0]
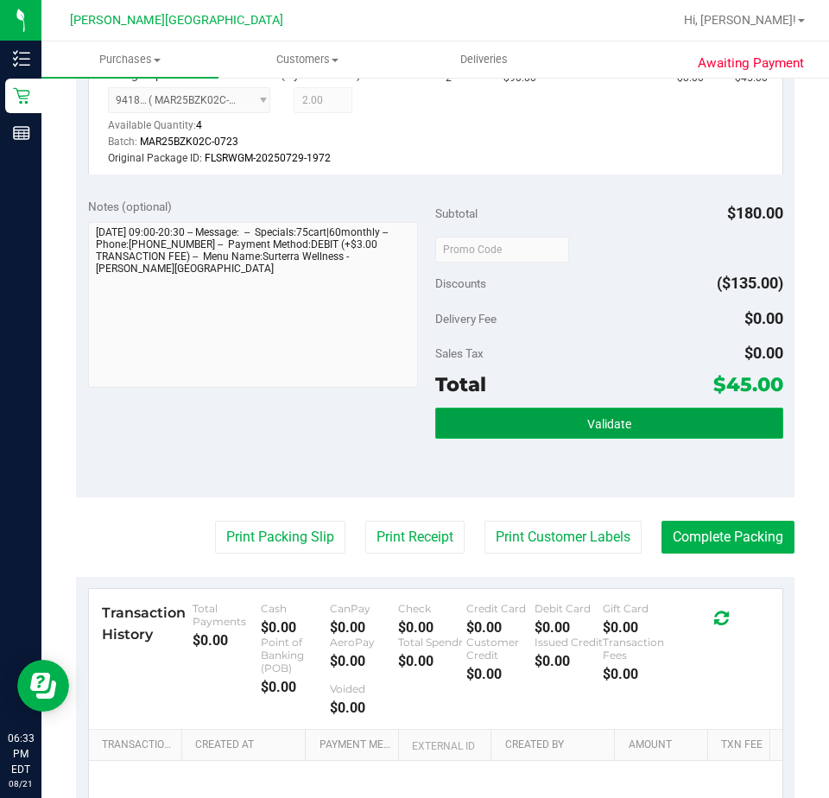
click at [587, 425] on span "Validate" at bounding box center [609, 424] width 44 height 14
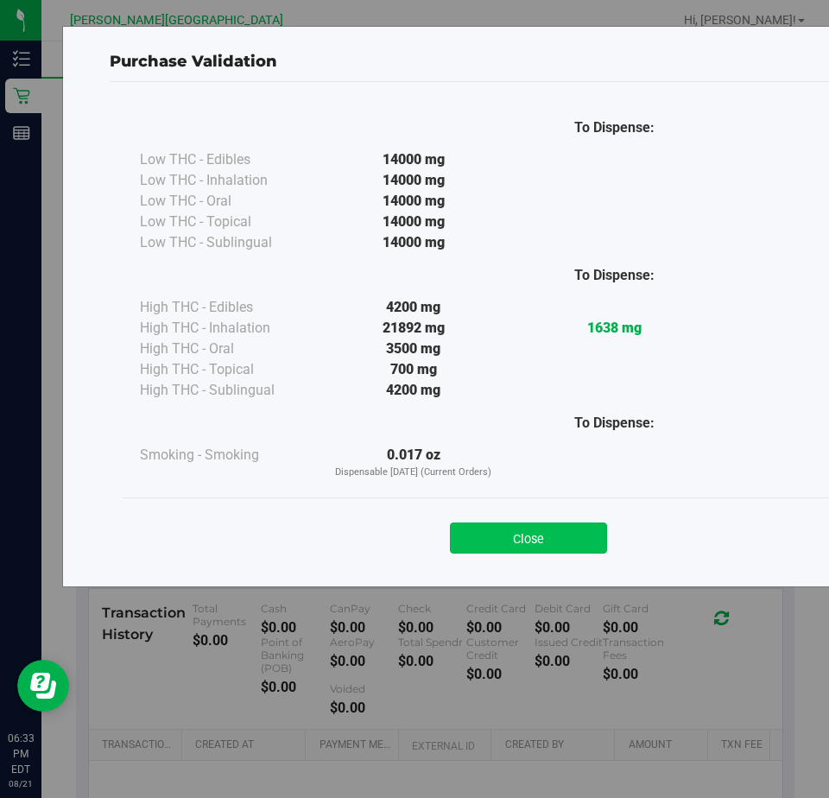
click at [506, 535] on button "Close" at bounding box center [528, 538] width 157 height 31
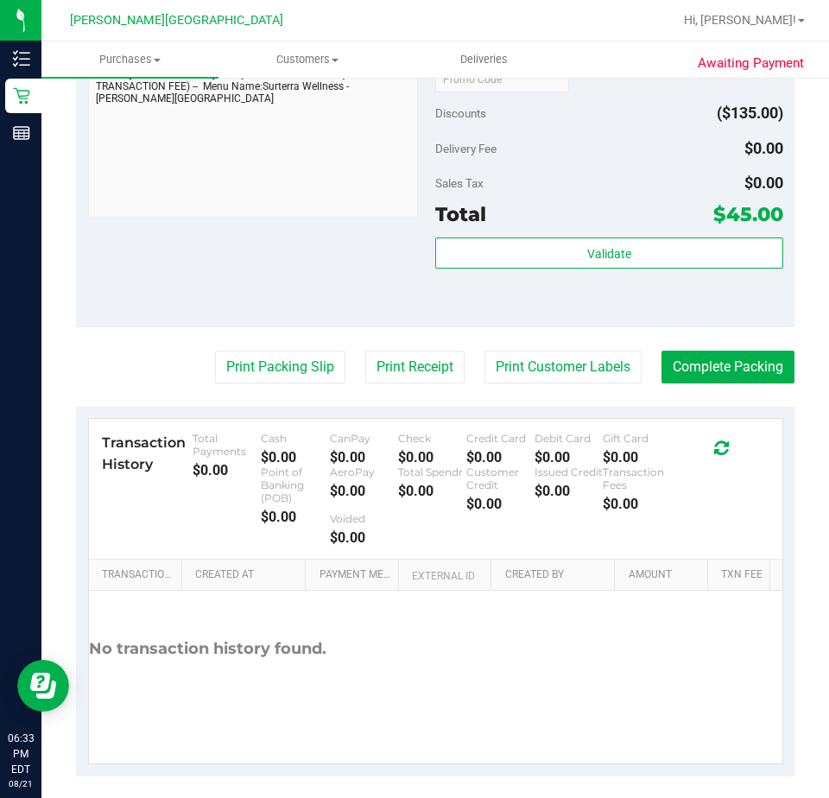
scroll to position [702, 0]
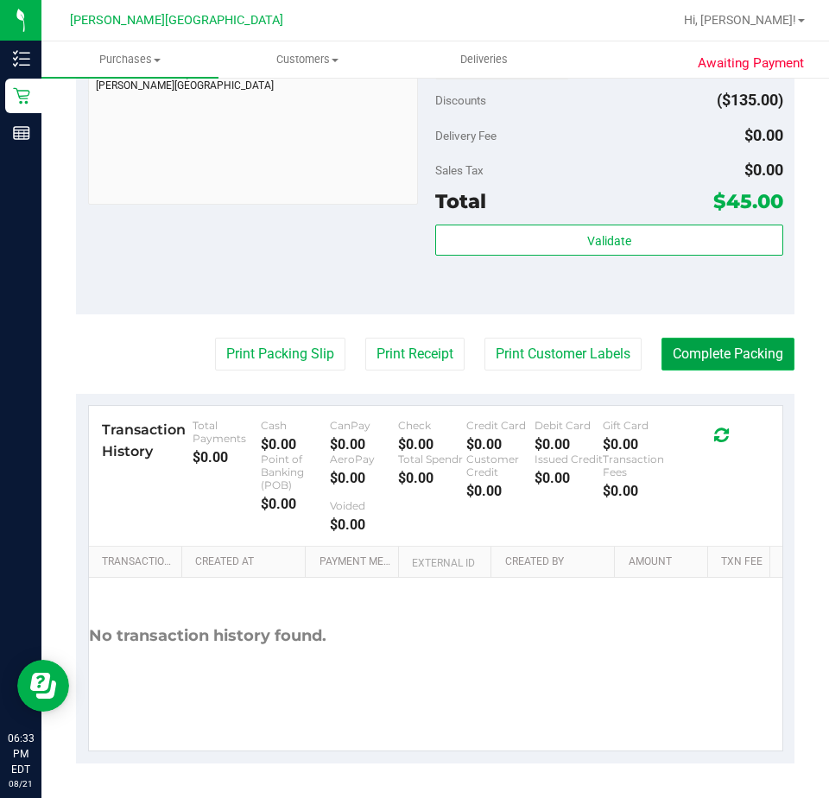
click at [704, 358] on button "Complete Packing" at bounding box center [728, 354] width 133 height 33
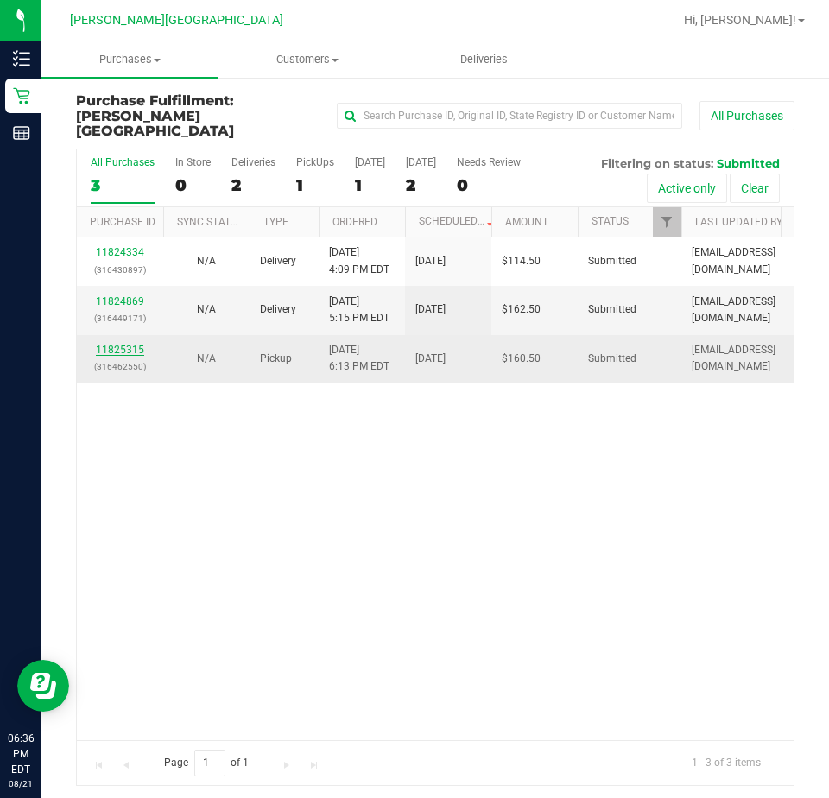
click at [108, 344] on link "11825315" at bounding box center [120, 350] width 48 height 12
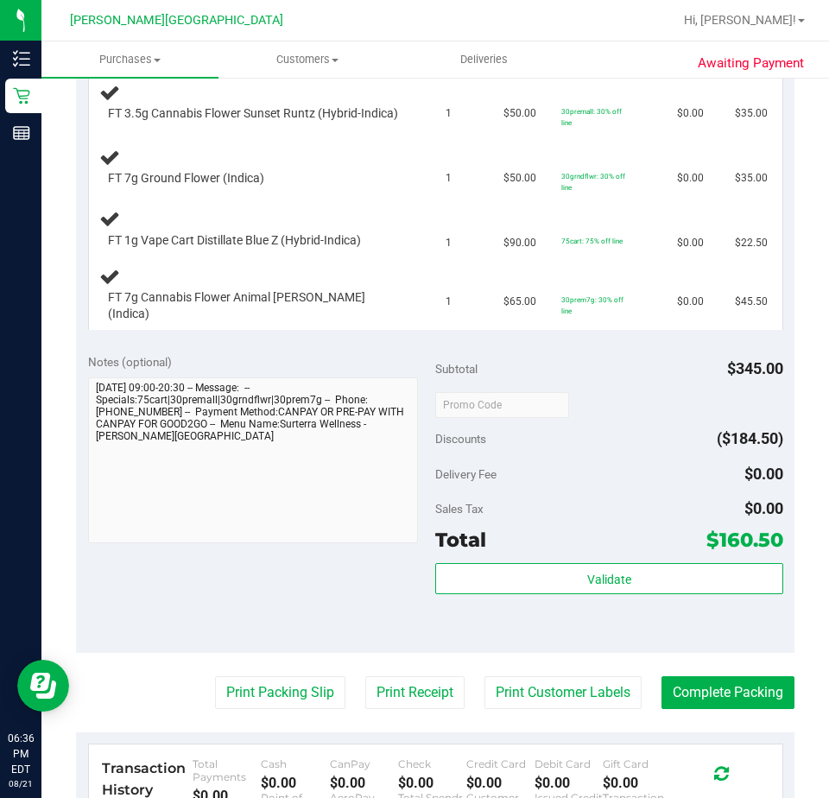
scroll to position [605, 0]
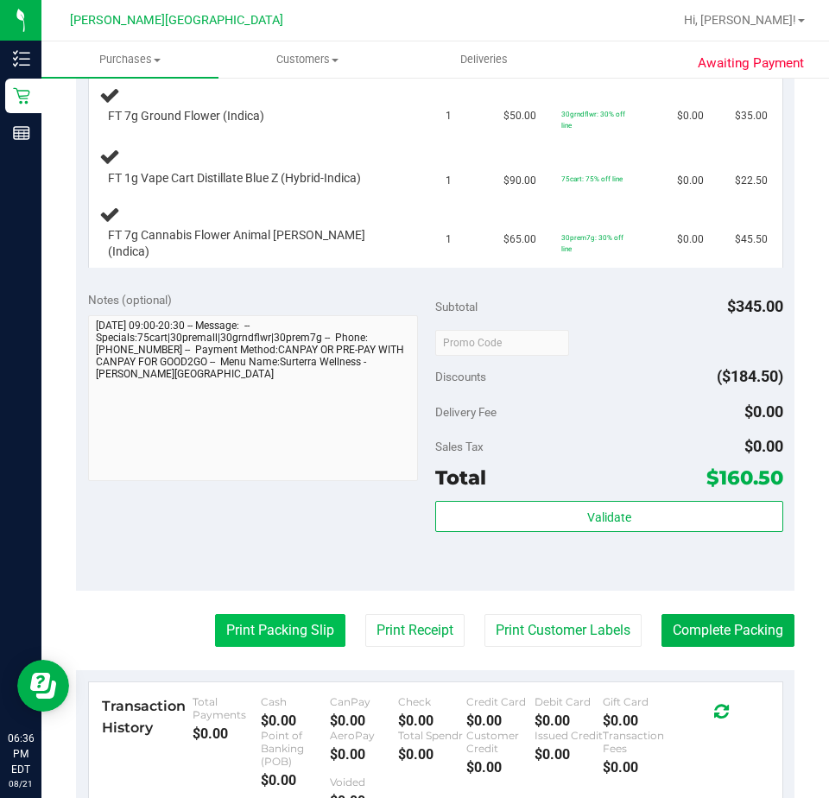
click at [273, 638] on button "Print Packing Slip" at bounding box center [280, 630] width 130 height 33
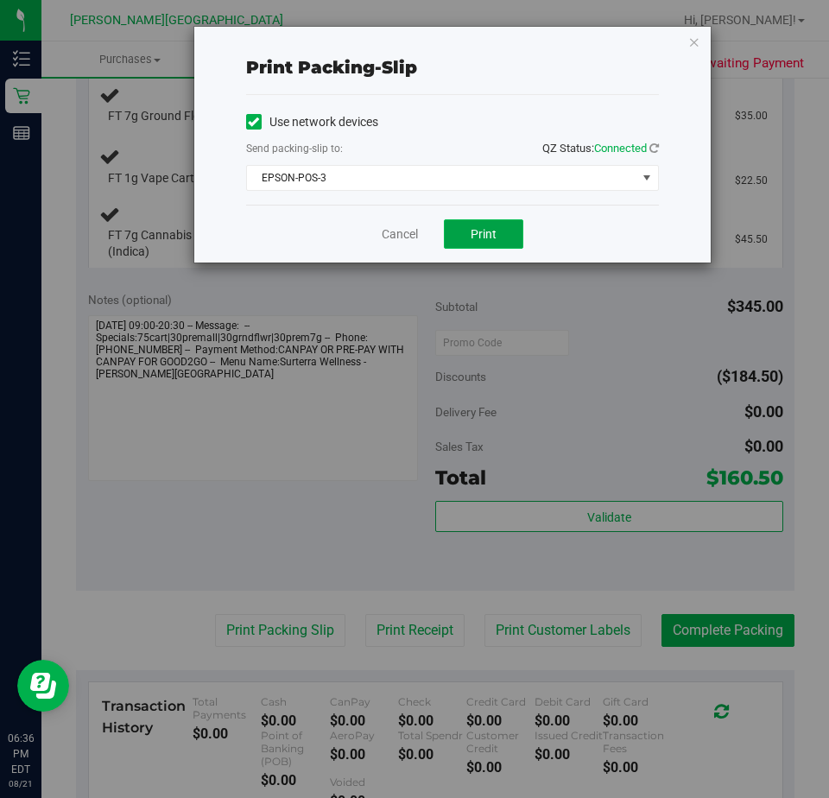
click at [486, 234] on span "Print" at bounding box center [484, 234] width 26 height 14
click at [390, 227] on link "Cancel" at bounding box center [400, 234] width 36 height 18
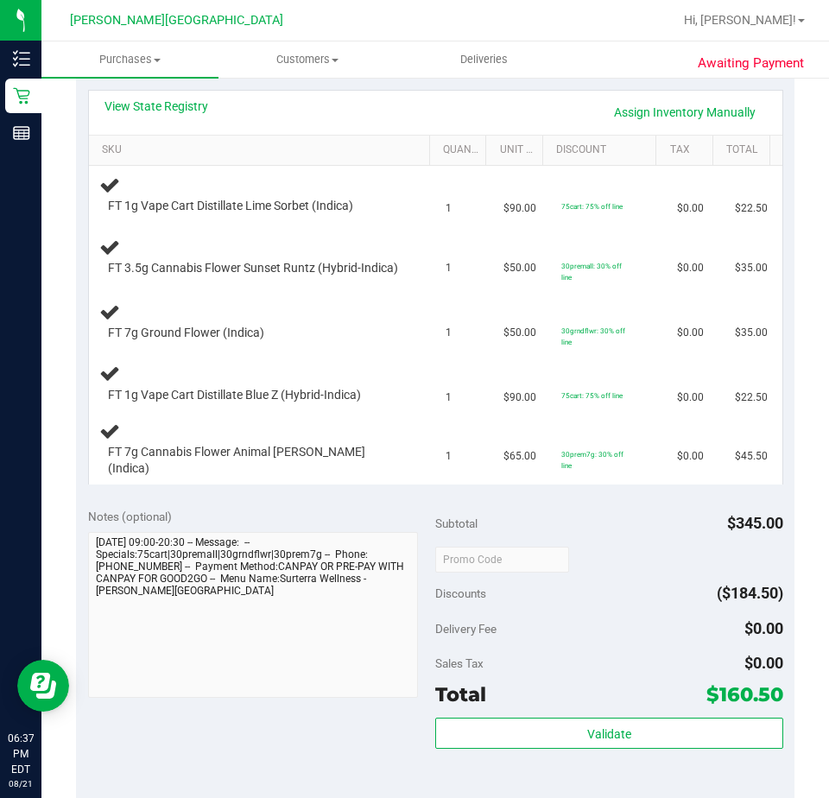
scroll to position [389, 0]
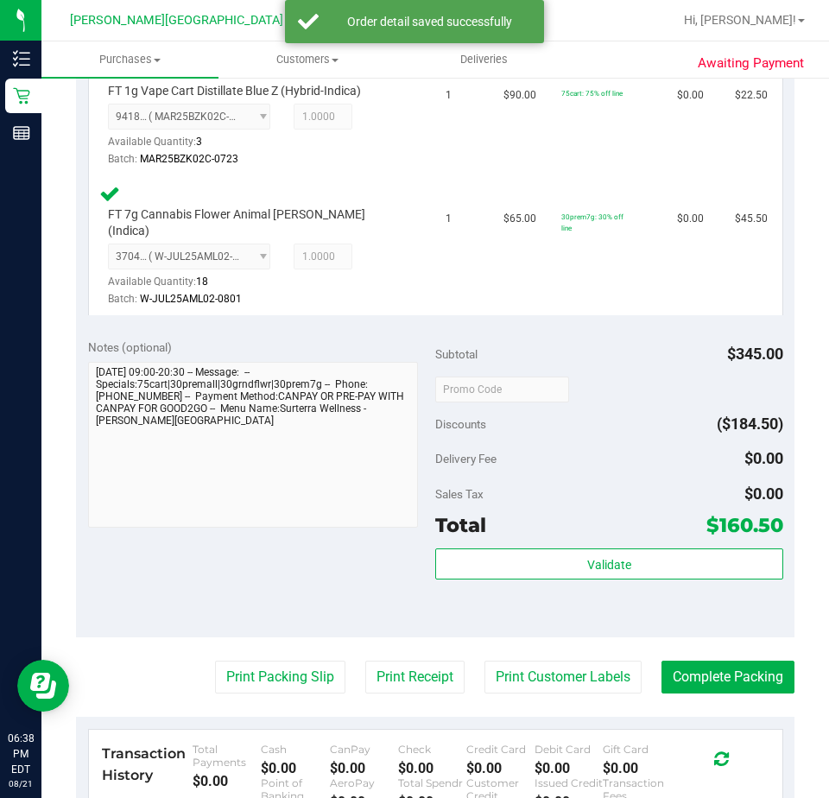
scroll to position [939, 0]
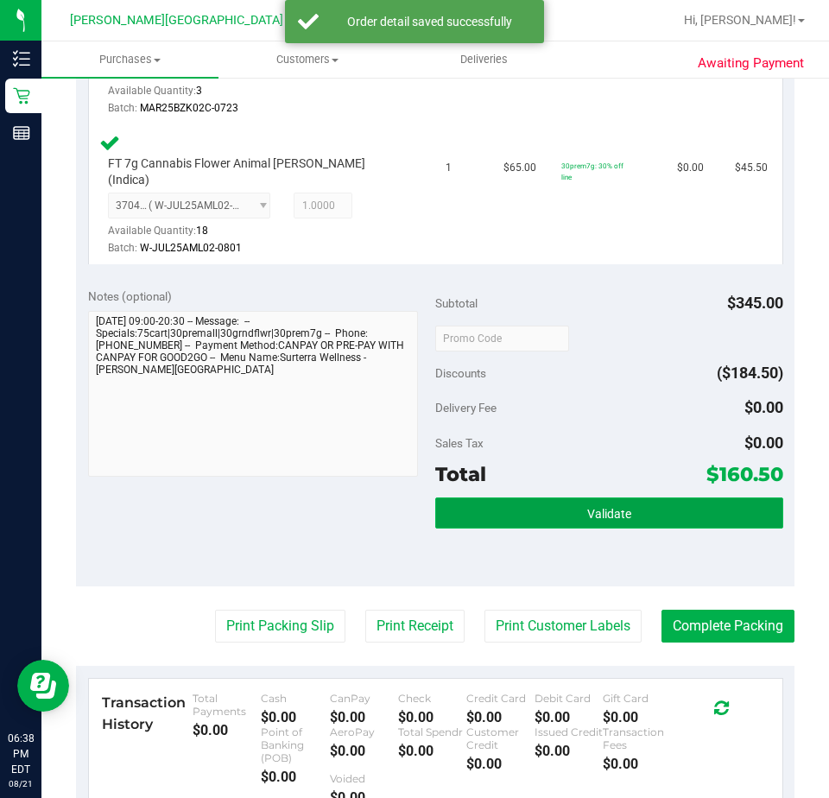
click at [601, 514] on span "Validate" at bounding box center [609, 514] width 44 height 14
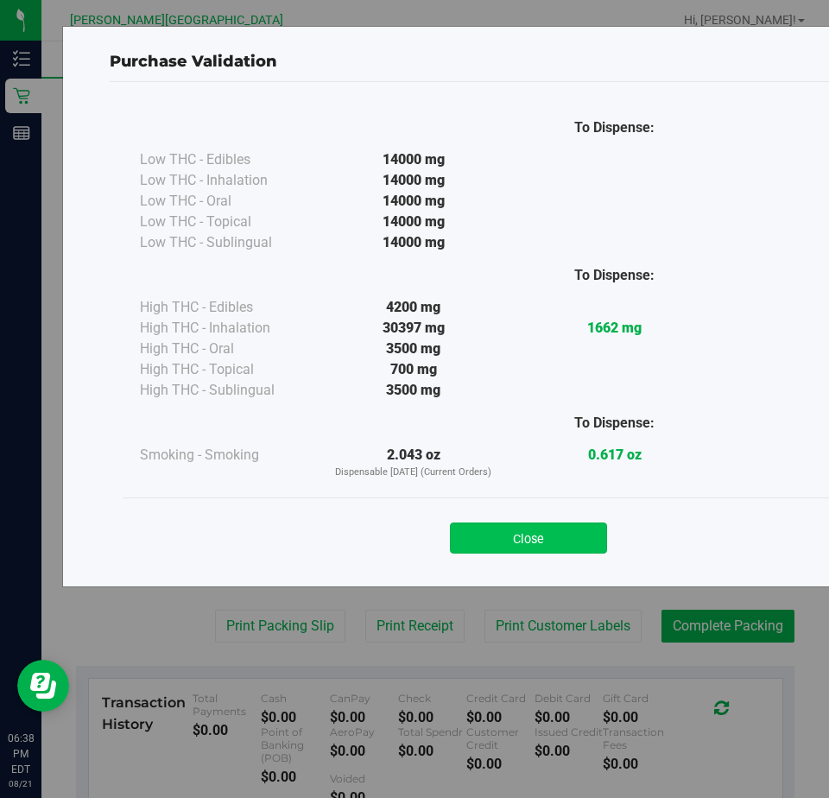
click at [511, 549] on button "Close" at bounding box center [528, 538] width 157 height 31
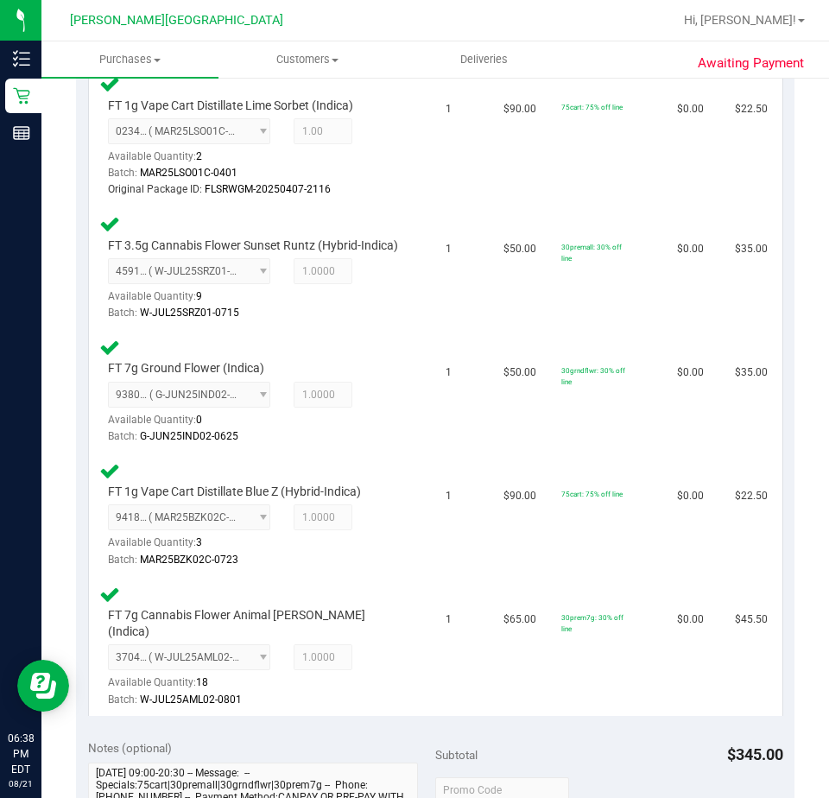
scroll to position [1211, 0]
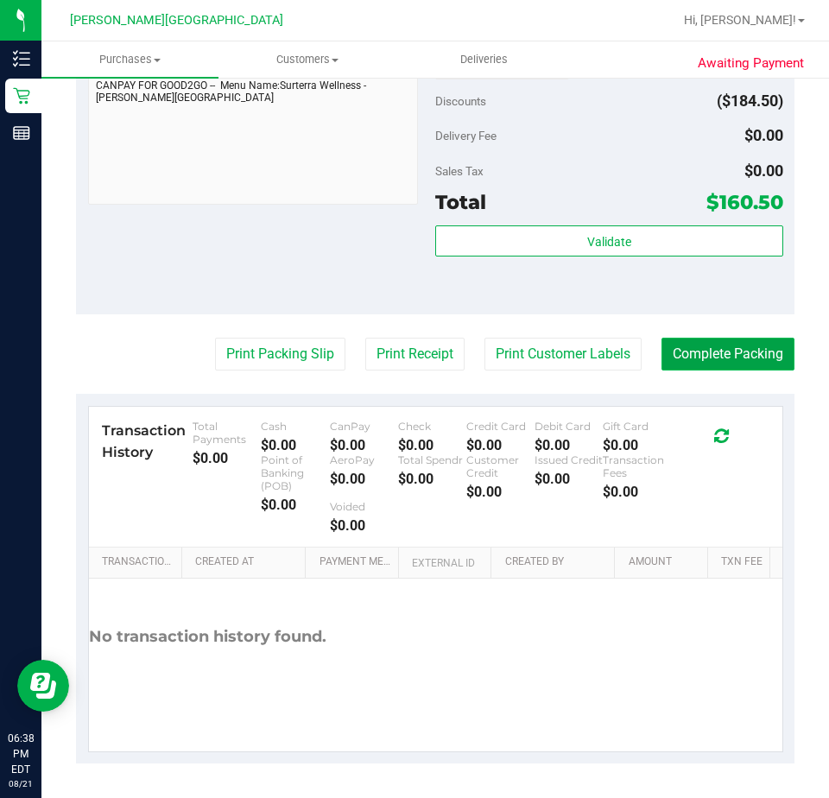
click at [687, 359] on button "Complete Packing" at bounding box center [728, 354] width 133 height 33
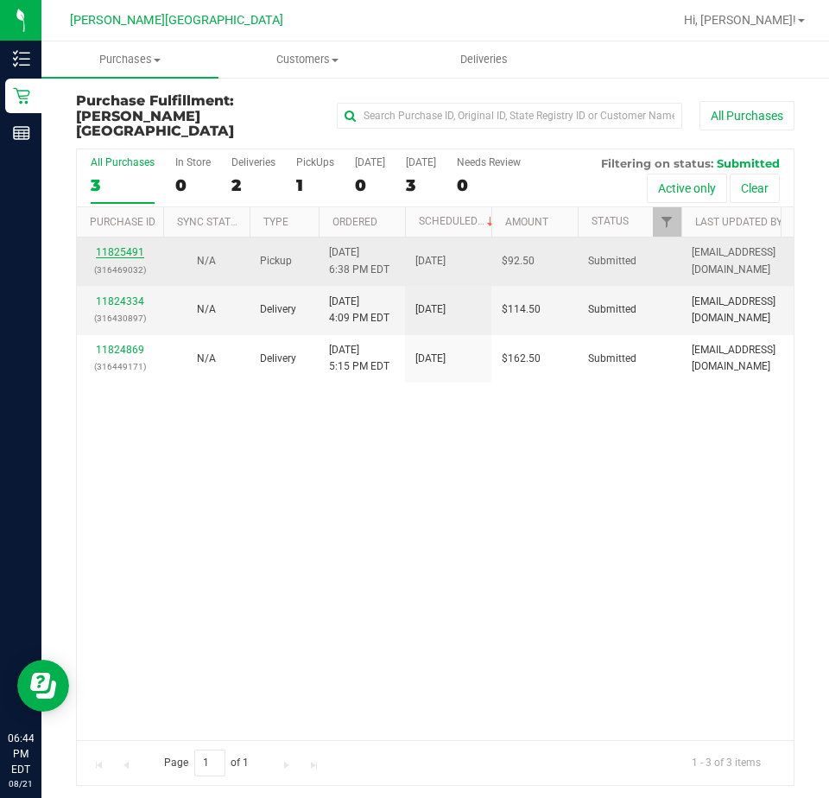
click at [120, 246] on link "11825491" at bounding box center [120, 252] width 48 height 12
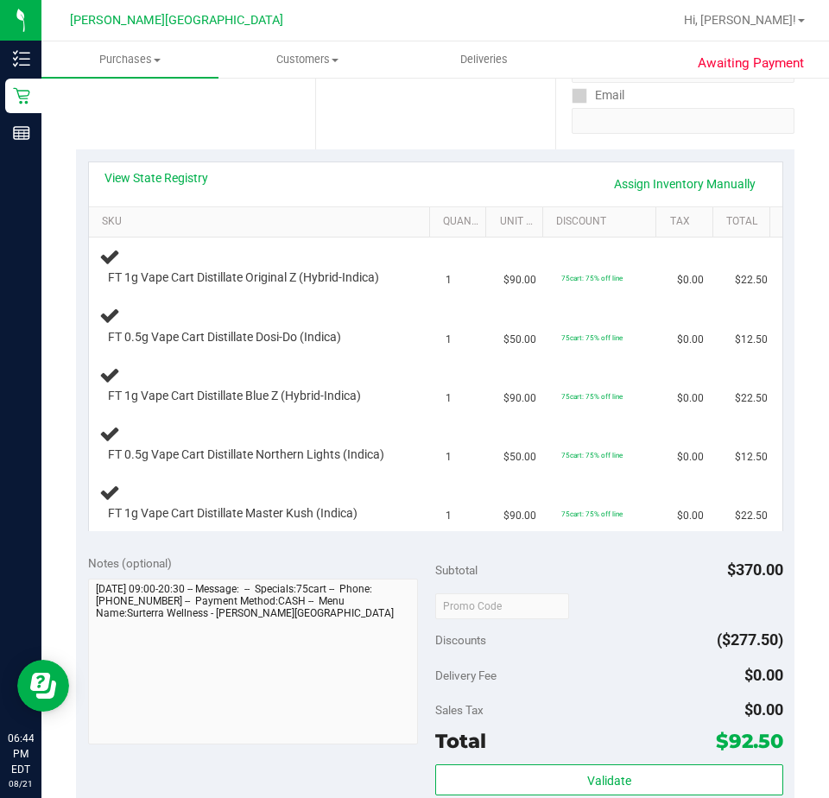
scroll to position [432, 0]
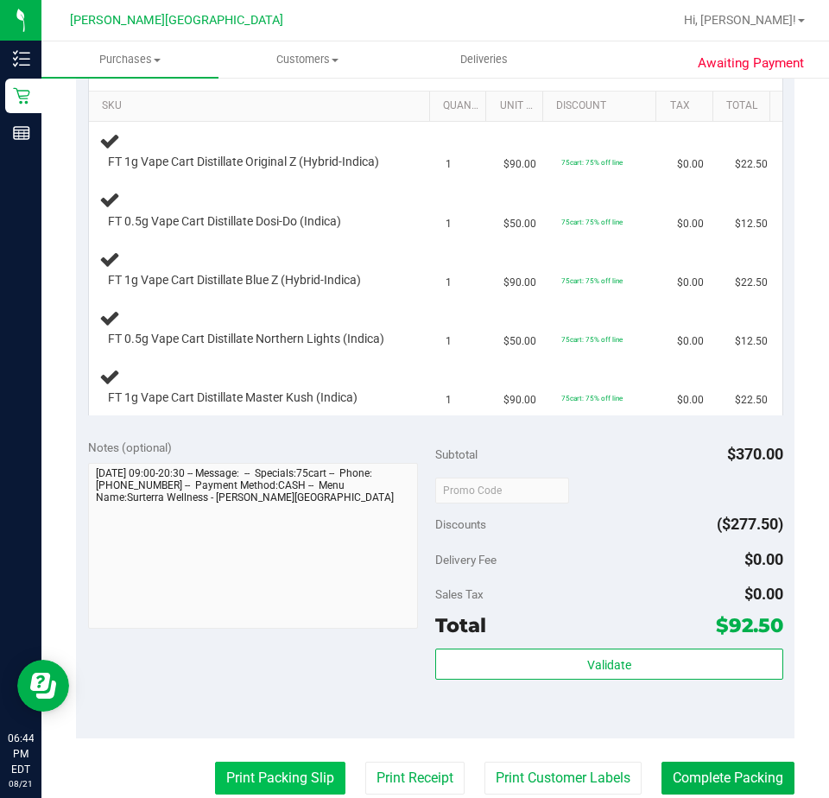
click at [251, 776] on button "Print Packing Slip" at bounding box center [280, 778] width 130 height 33
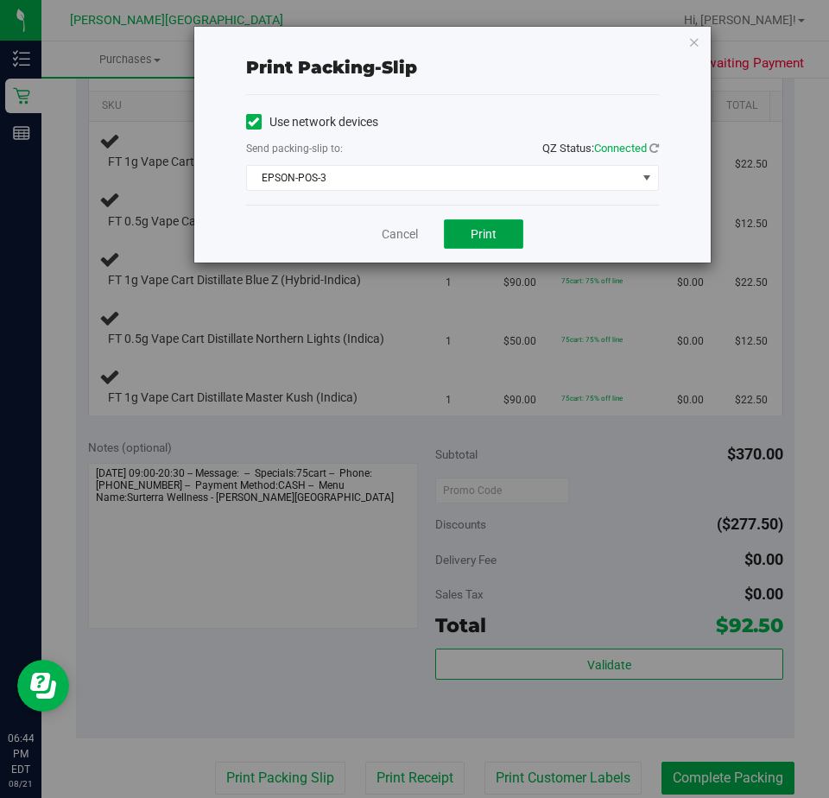
click at [480, 232] on span "Print" at bounding box center [484, 234] width 26 height 14
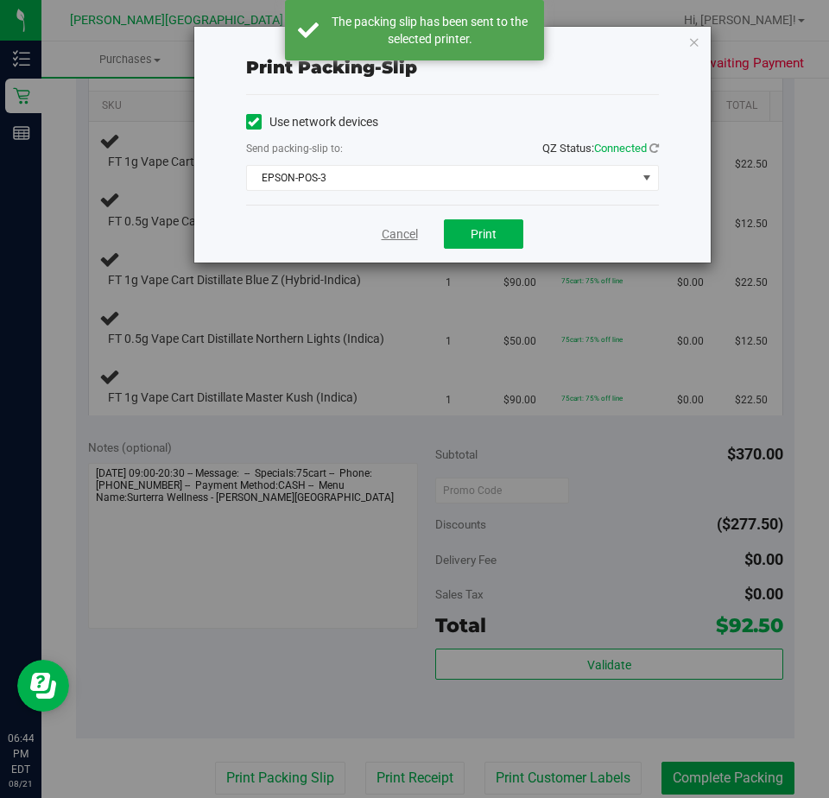
click at [397, 238] on link "Cancel" at bounding box center [400, 234] width 36 height 18
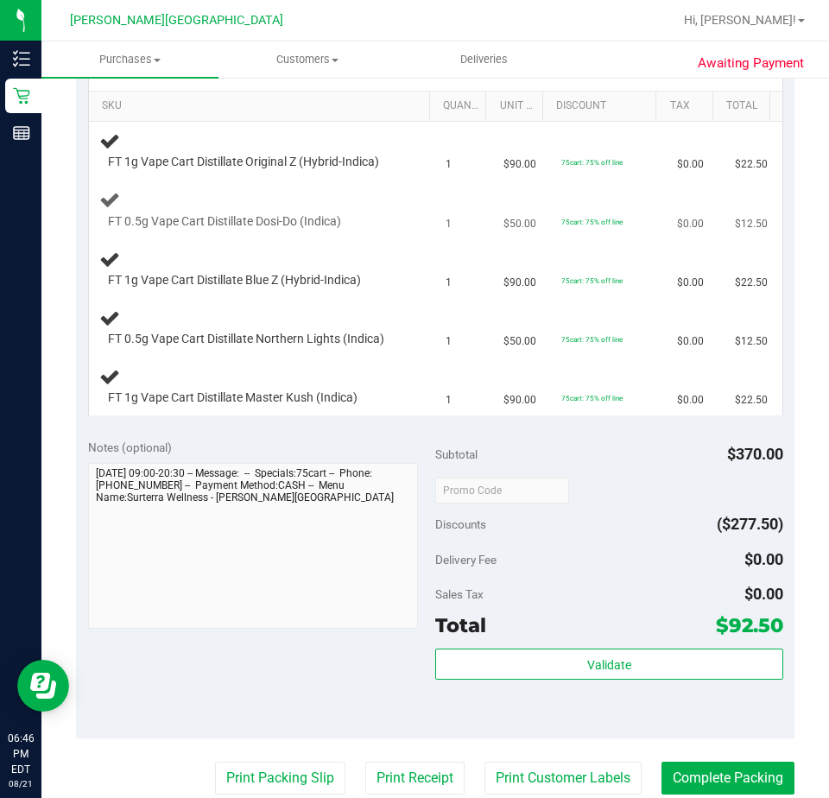
click at [215, 762] on button "Print Packing Slip" at bounding box center [280, 778] width 130 height 33
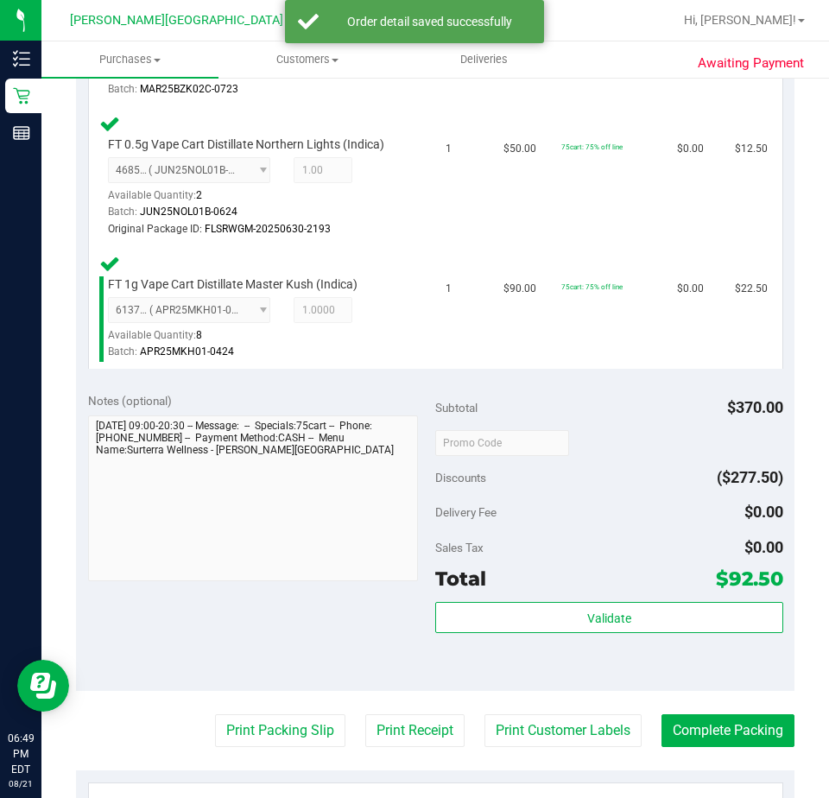
scroll to position [921, 0]
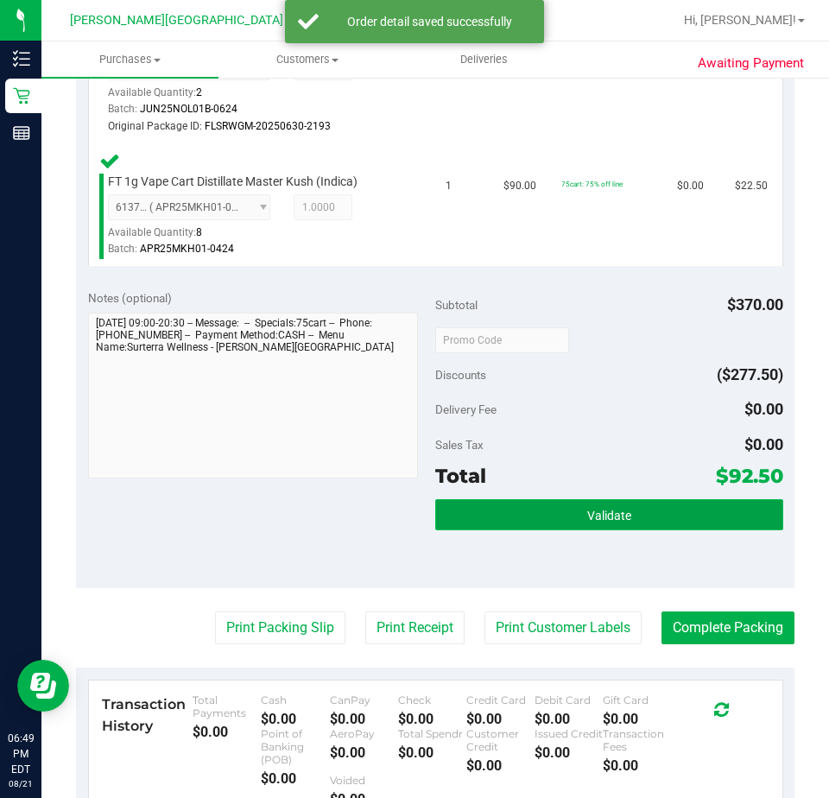
click at [609, 509] on span "Validate" at bounding box center [609, 516] width 44 height 14
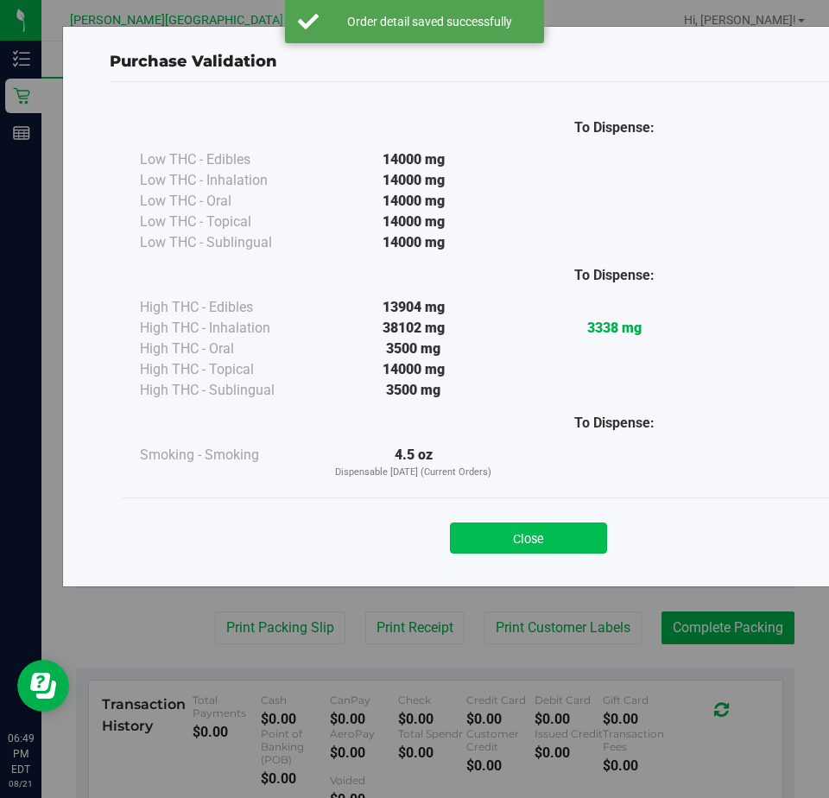
click at [552, 546] on button "Close" at bounding box center [528, 538] width 157 height 31
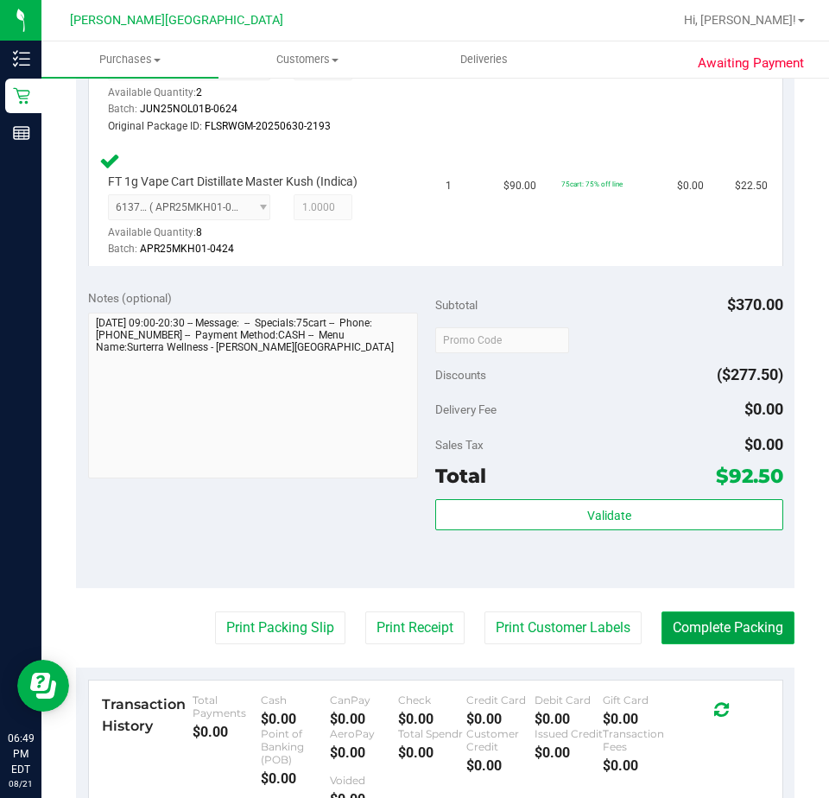
click at [726, 637] on button "Complete Packing" at bounding box center [728, 628] width 133 height 33
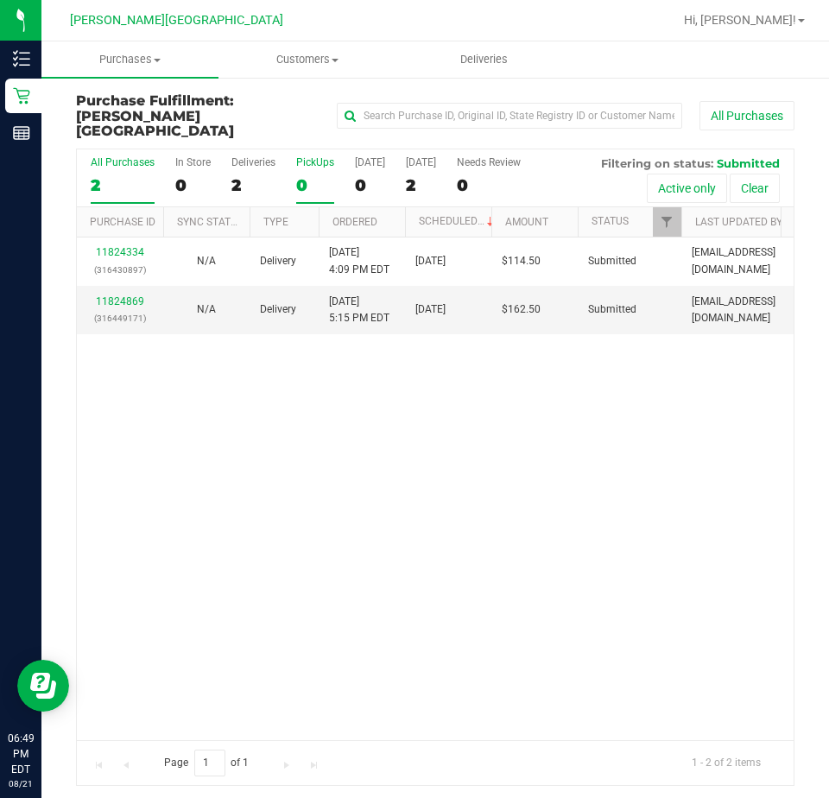
click at [308, 156] on div "PickUps" at bounding box center [315, 162] width 38 height 12
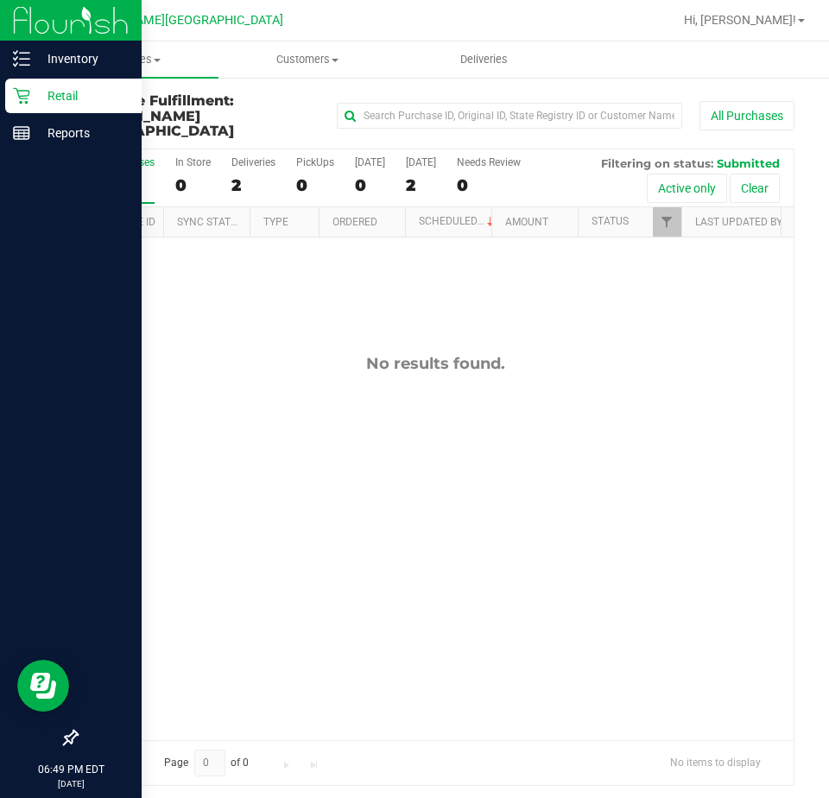
click at [57, 94] on p "Retail" at bounding box center [82, 96] width 104 height 21
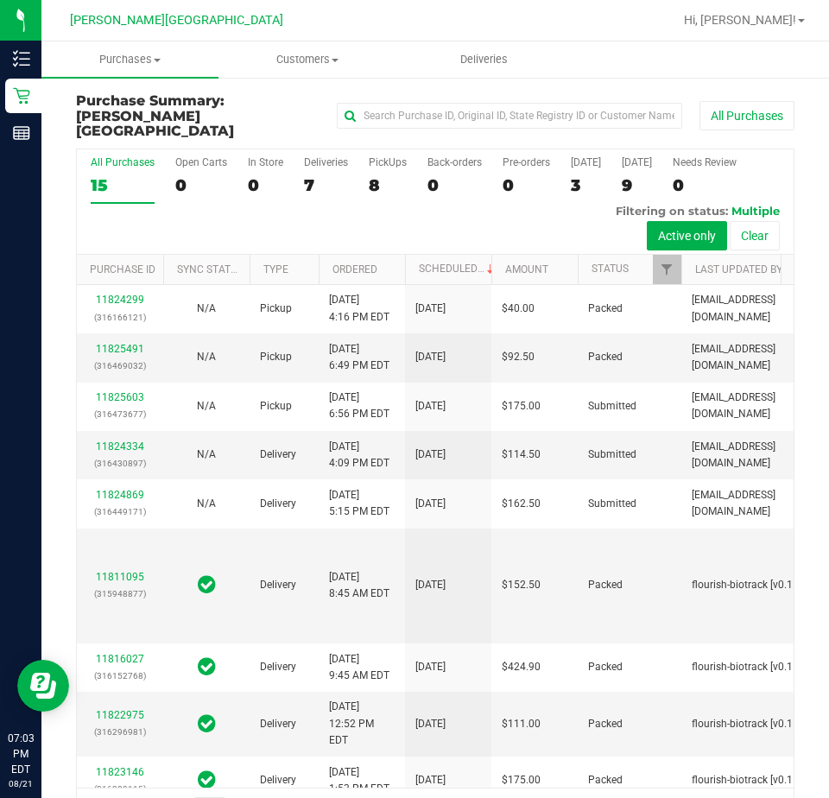
drag, startPoint x: 193, startPoint y: 263, endPoint x: 240, endPoint y: 127, distance: 143.7
drag, startPoint x: 523, startPoint y: 168, endPoint x: 556, endPoint y: 160, distance: 33.7
click at [547, 160] on div "All Purchases 15 Open Carts 0 In Store 0 Deliveries 7 PickUps 8 Back-orders 0 P…" at bounding box center [435, 156] width 717 height 14
drag, startPoint x: 556, startPoint y: 160, endPoint x: 598, endPoint y: 157, distance: 42.4
click at [596, 159] on div "All Purchases 15 Open Carts 0 In Store 0 Deliveries 7 PickUps 8 Back-orders 0 P…" at bounding box center [435, 201] width 717 height 105
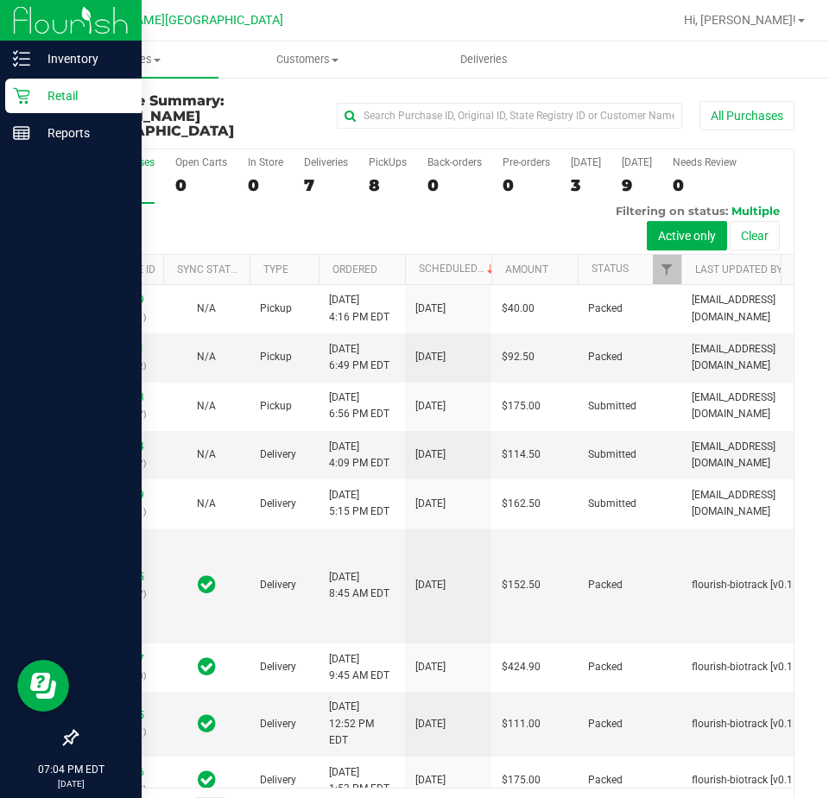
click at [54, 94] on p "Retail" at bounding box center [82, 96] width 104 height 21
click at [61, 92] on p "Retail" at bounding box center [82, 96] width 104 height 21
click at [59, 95] on p "Retail" at bounding box center [82, 96] width 104 height 21
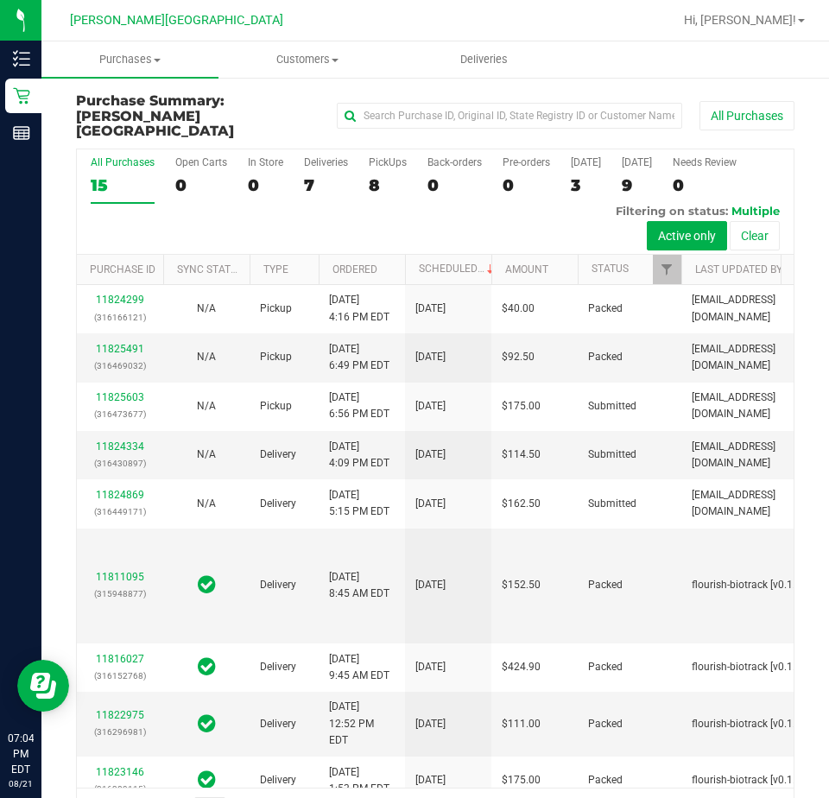
click at [379, 189] on div "All Purchases 15 Open Carts 0 In Store 0 Deliveries 7 PickUps 8 Back-orders 0 P…" at bounding box center [435, 201] width 717 height 105
click at [375, 189] on div "All Purchases 15 Open Carts 0 In Store 0 Deliveries 7 PickUps 8 Back-orders 0 P…" at bounding box center [435, 201] width 717 height 105
click at [704, 168] on div "All Purchases 15 Open Carts 0 In Store 0 Deliveries 7 PickUps 8 Back-orders 0 P…" at bounding box center [435, 201] width 717 height 105
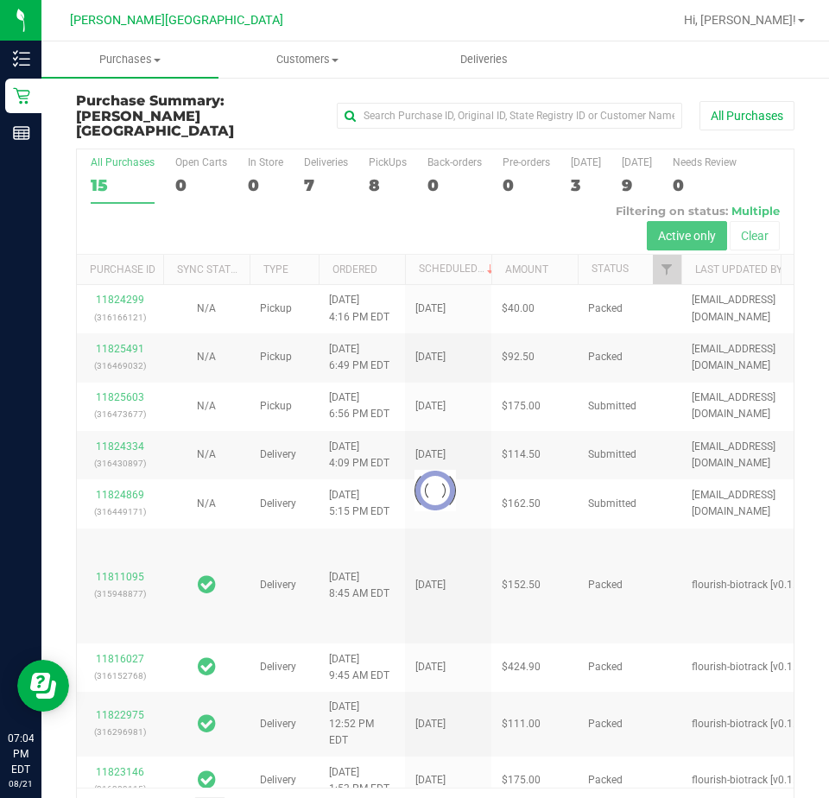
click at [117, 463] on div at bounding box center [435, 490] width 717 height 683
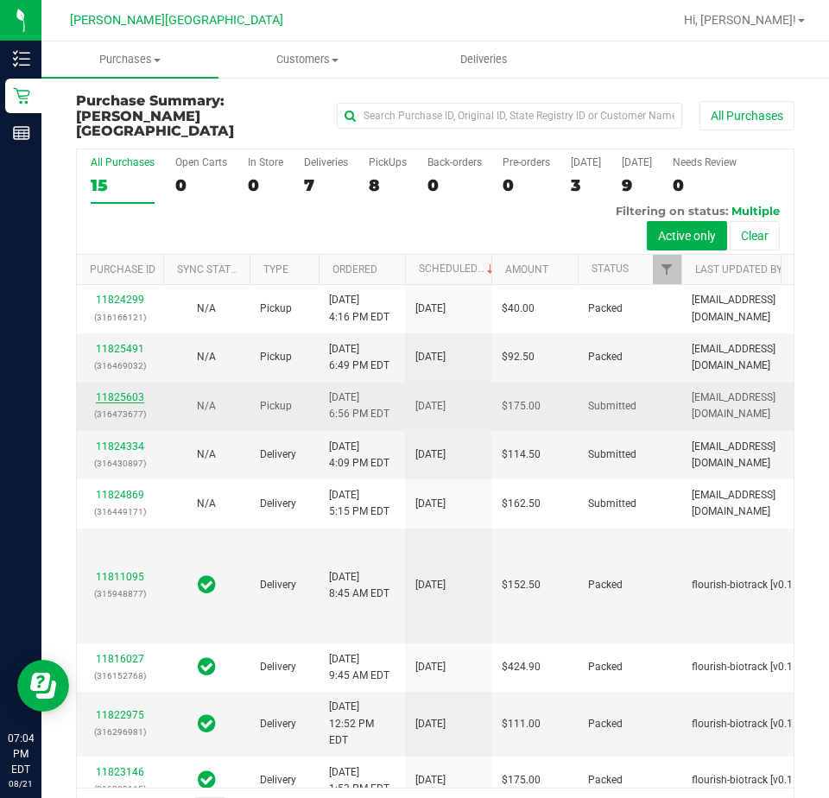
click at [112, 403] on link "11825603" at bounding box center [120, 397] width 48 height 12
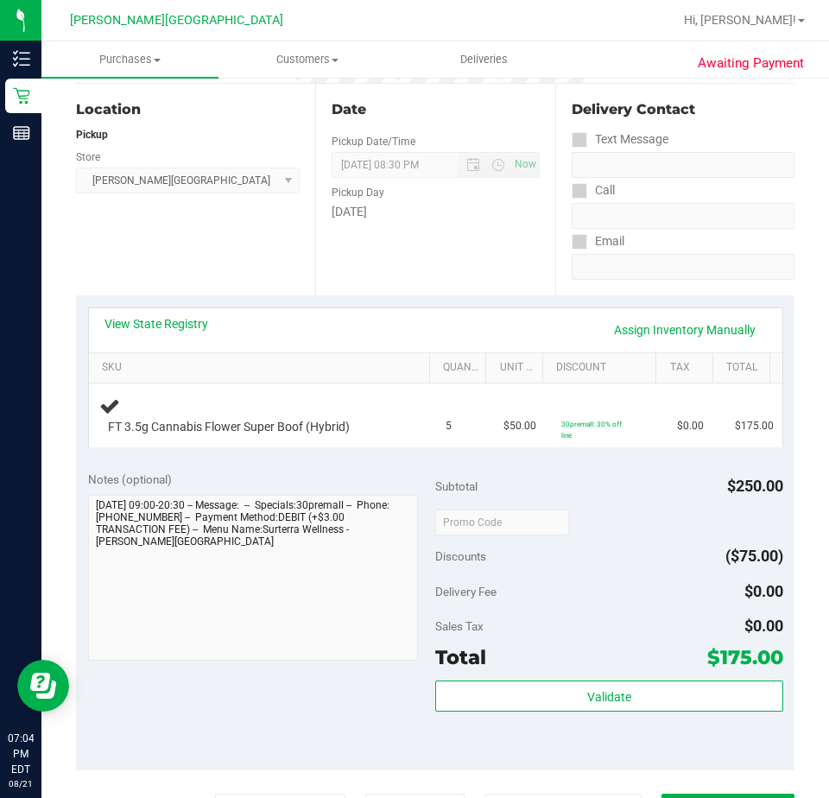
scroll to position [173, 0]
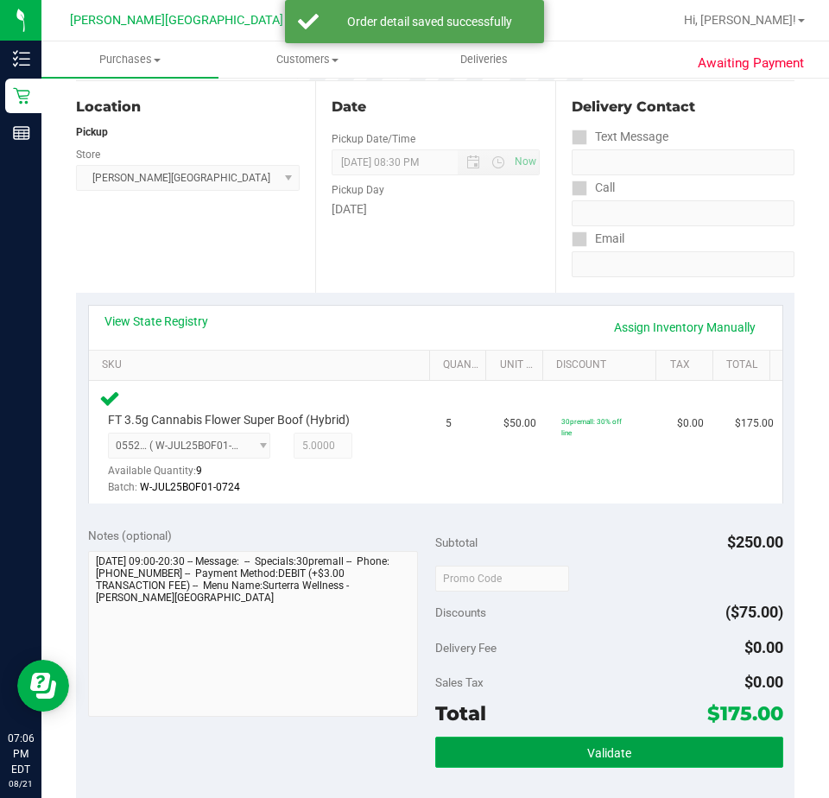
click at [592, 740] on button "Validate" at bounding box center [609, 752] width 348 height 31
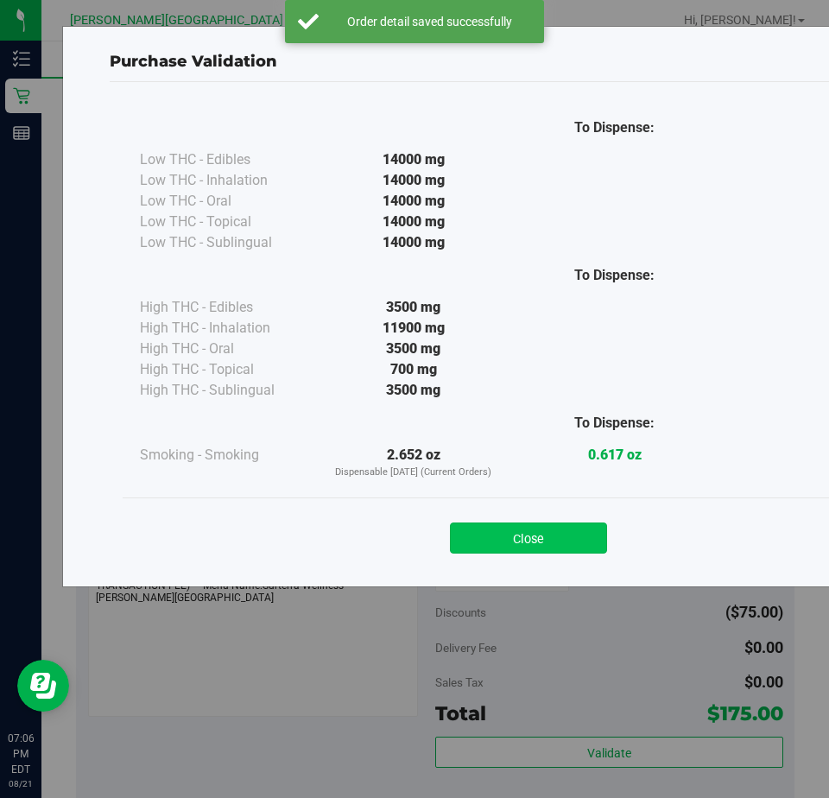
click at [549, 544] on button "Close" at bounding box center [528, 538] width 157 height 31
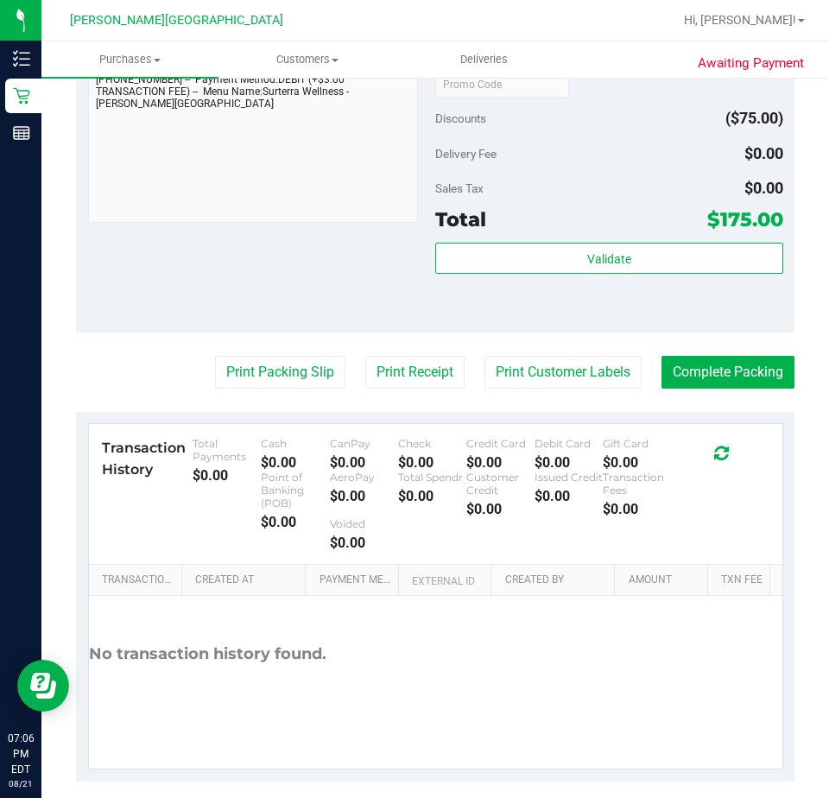
scroll to position [685, 0]
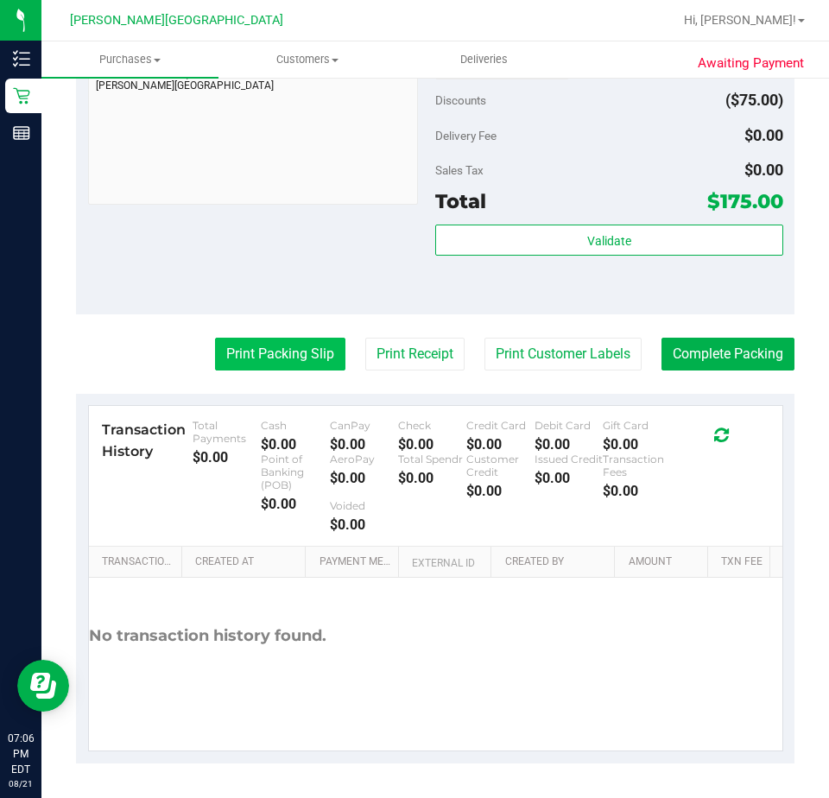
click at [270, 355] on button "Print Packing Slip" at bounding box center [280, 354] width 130 height 33
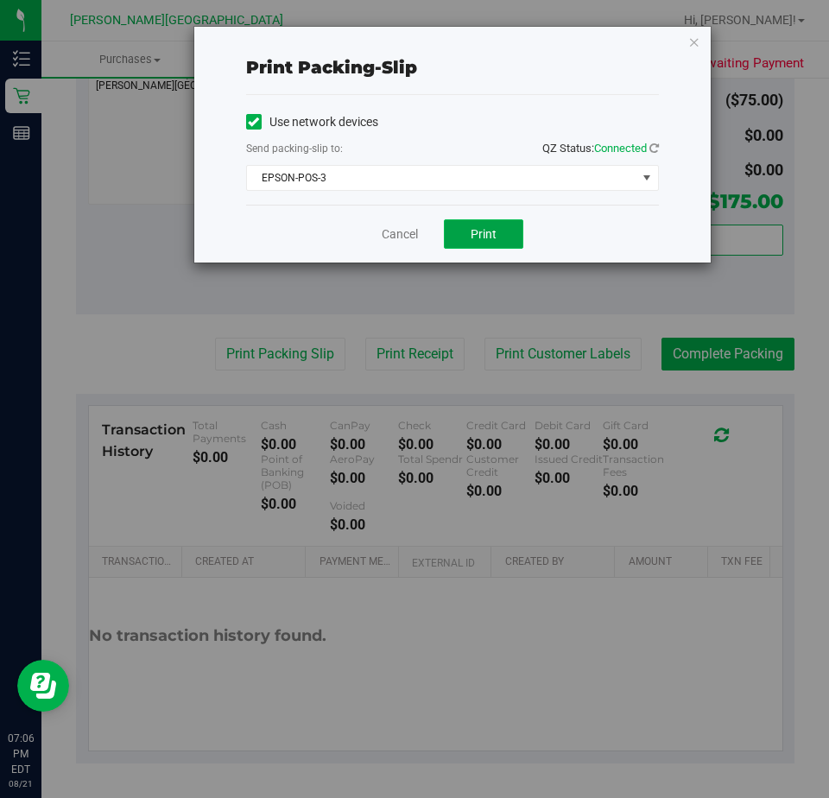
click at [499, 238] on button "Print" at bounding box center [483, 233] width 79 height 29
click at [394, 235] on link "Cancel" at bounding box center [400, 234] width 36 height 18
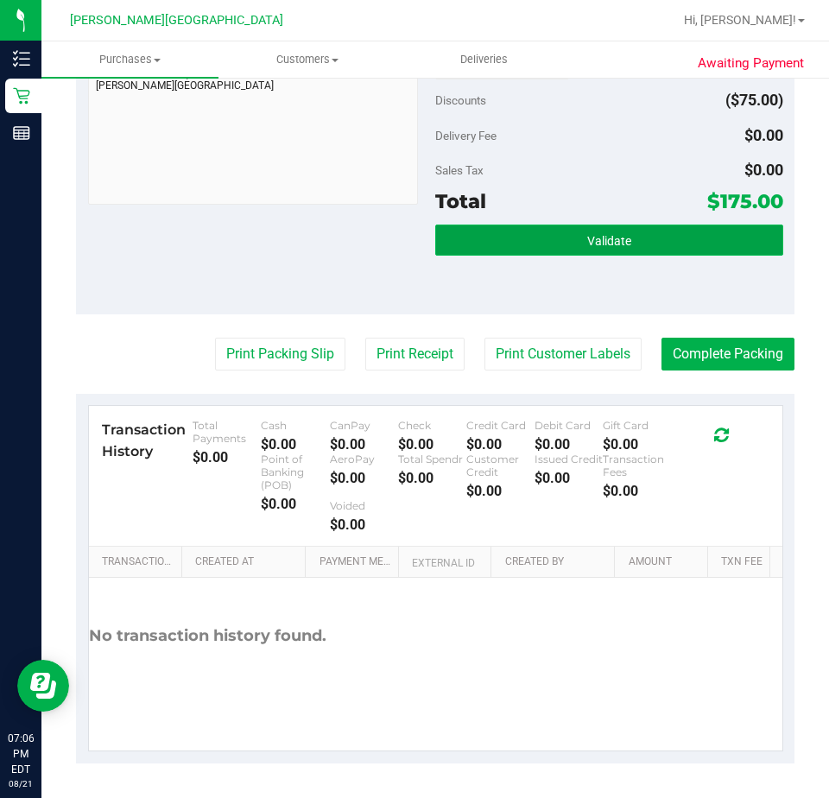
click at [632, 239] on button "Validate" at bounding box center [609, 240] width 348 height 31
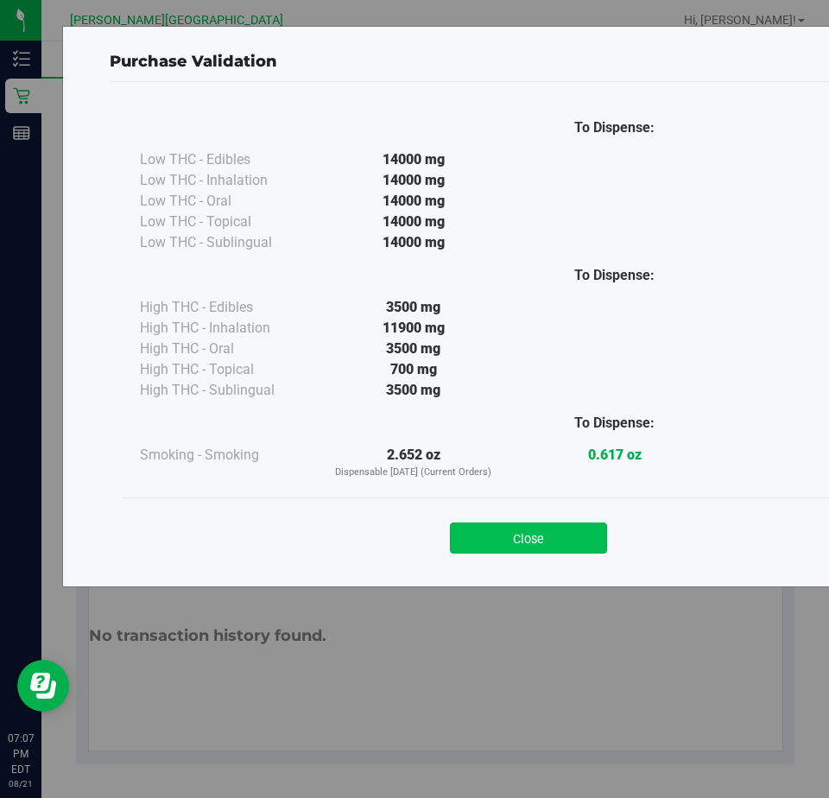
click at [559, 536] on button "Close" at bounding box center [528, 538] width 157 height 31
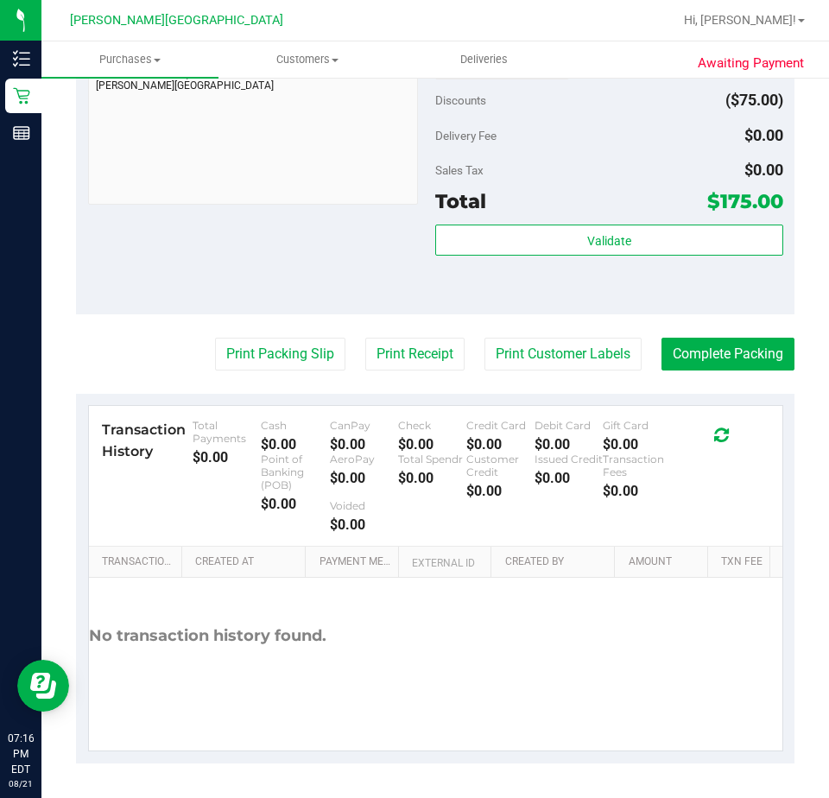
scroll to position [0, 0]
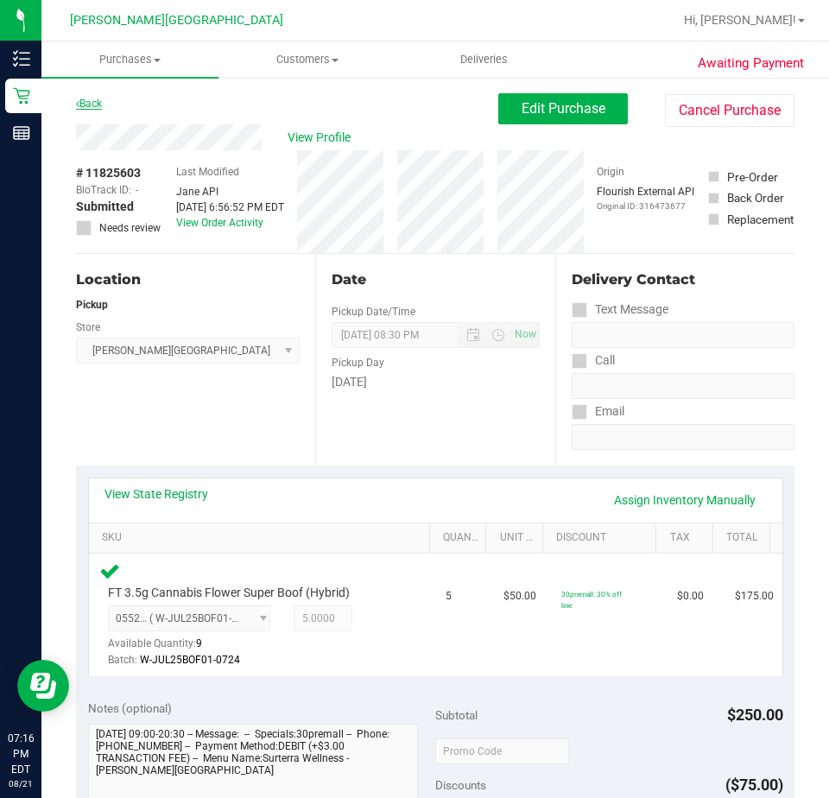
click at [92, 103] on link "Back" at bounding box center [89, 104] width 26 height 12
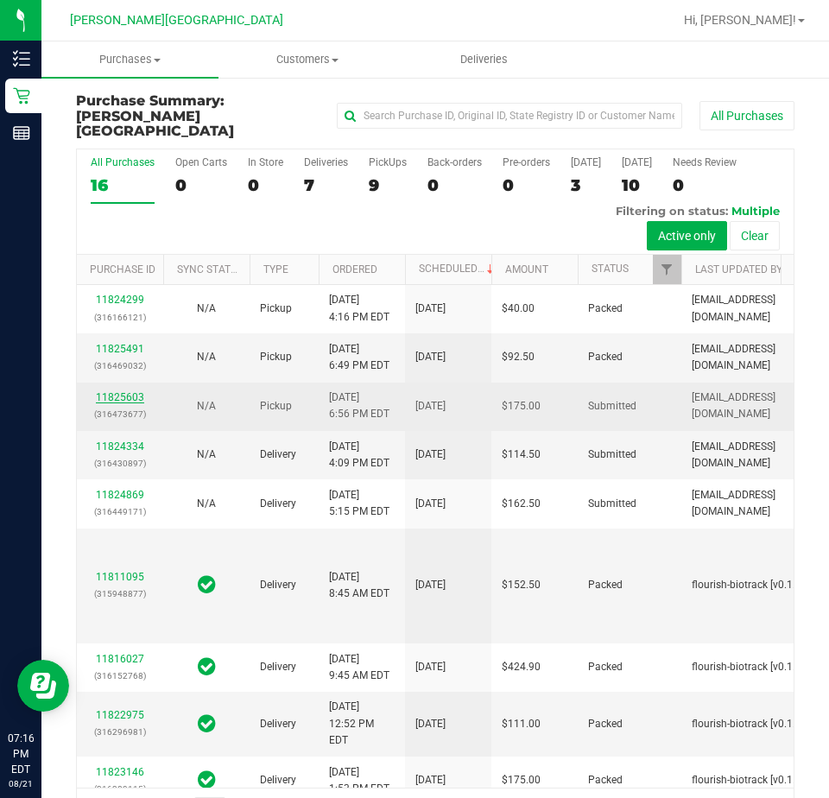
click at [123, 403] on link "11825603" at bounding box center [120, 397] width 48 height 12
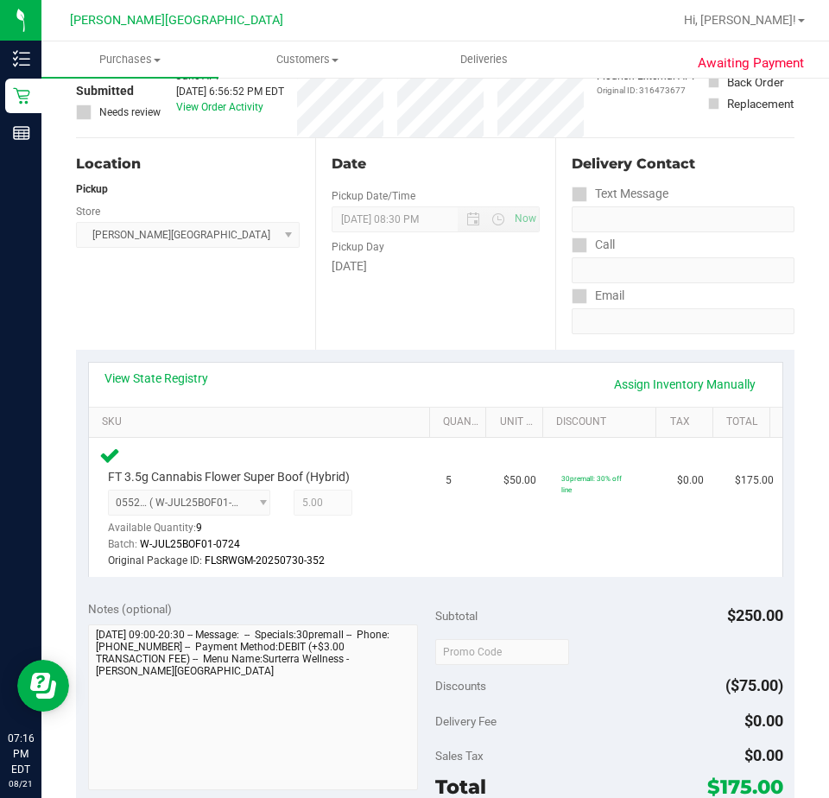
scroll to position [346, 0]
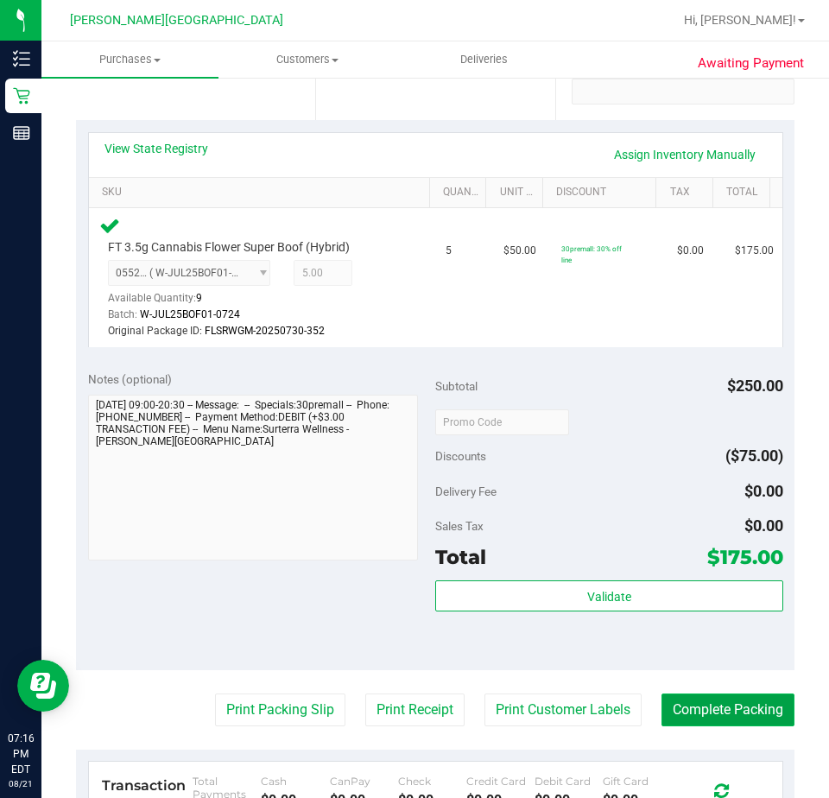
click at [695, 709] on button "Complete Packing" at bounding box center [728, 710] width 133 height 33
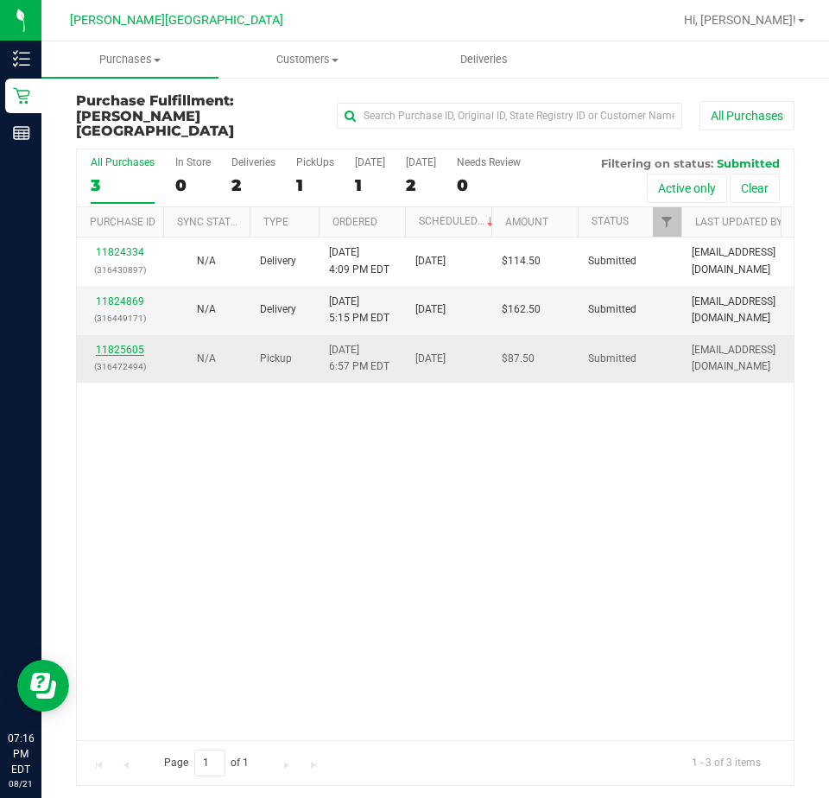
click at [118, 344] on link "11825605" at bounding box center [120, 350] width 48 height 12
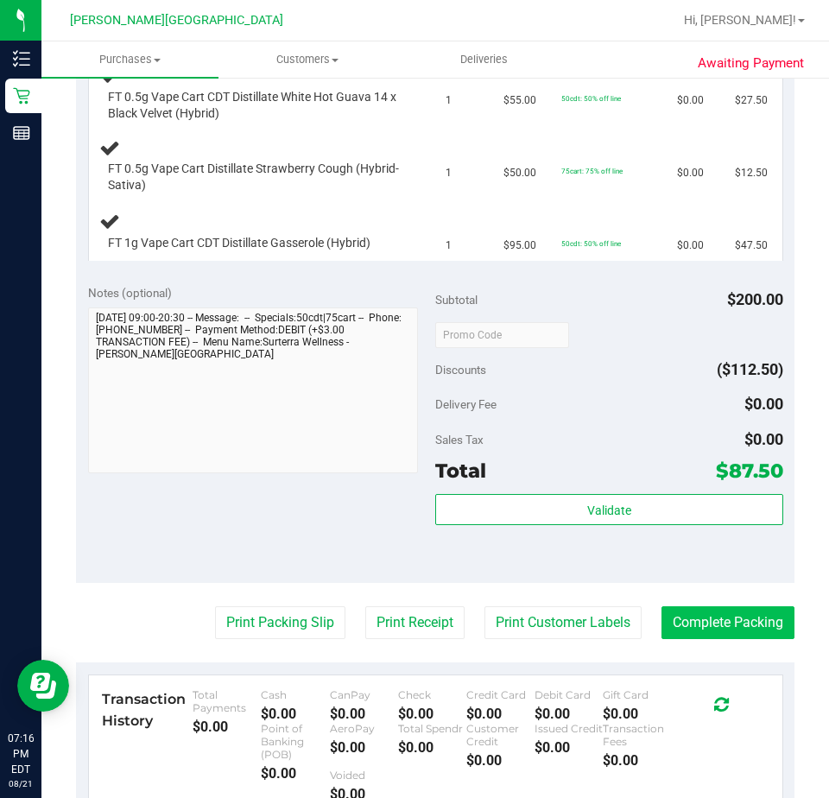
scroll to position [518, 0]
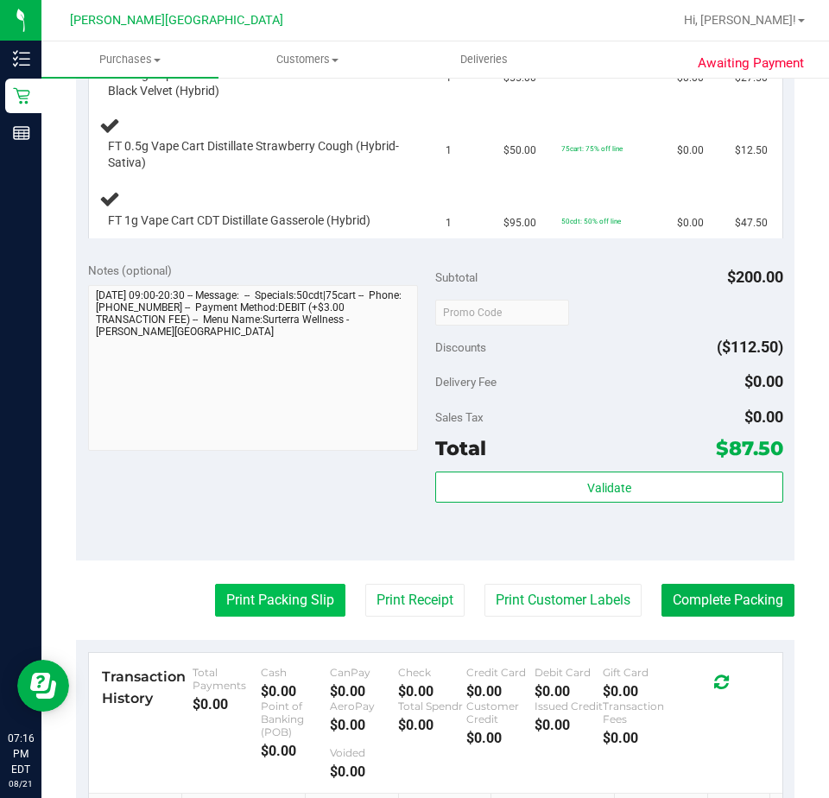
click at [281, 600] on button "Print Packing Slip" at bounding box center [280, 600] width 130 height 33
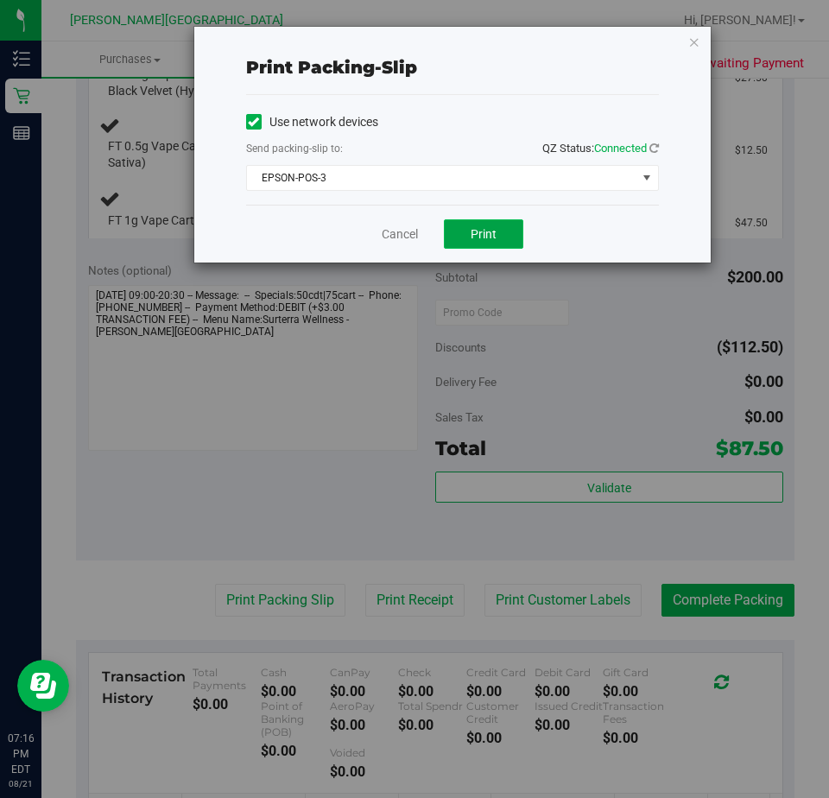
click at [480, 230] on span "Print" at bounding box center [484, 234] width 26 height 14
click at [394, 236] on link "Cancel" at bounding box center [400, 234] width 36 height 18
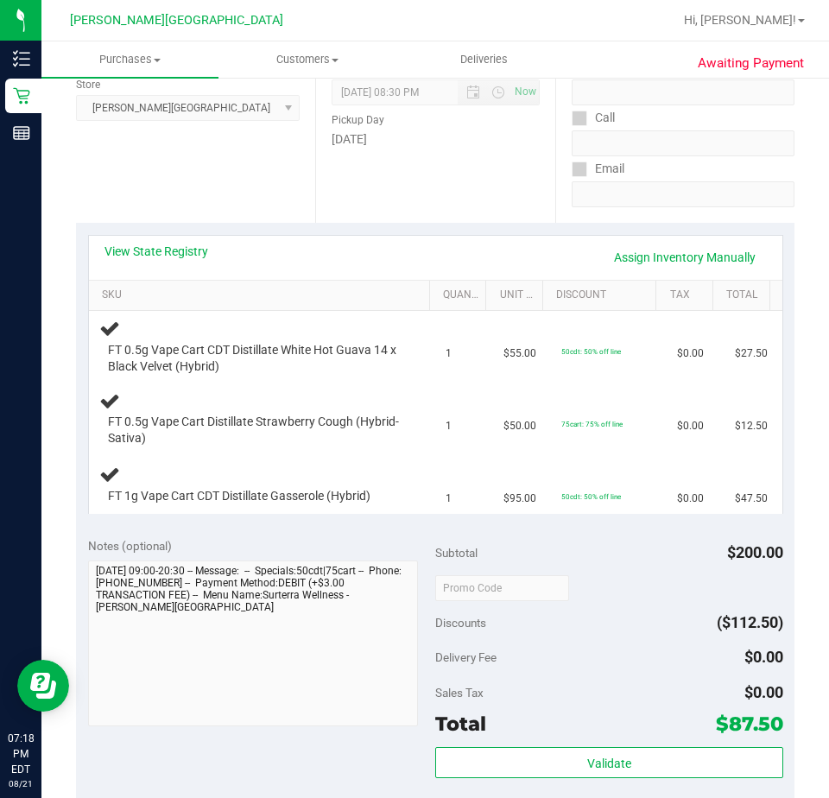
scroll to position [244, 0]
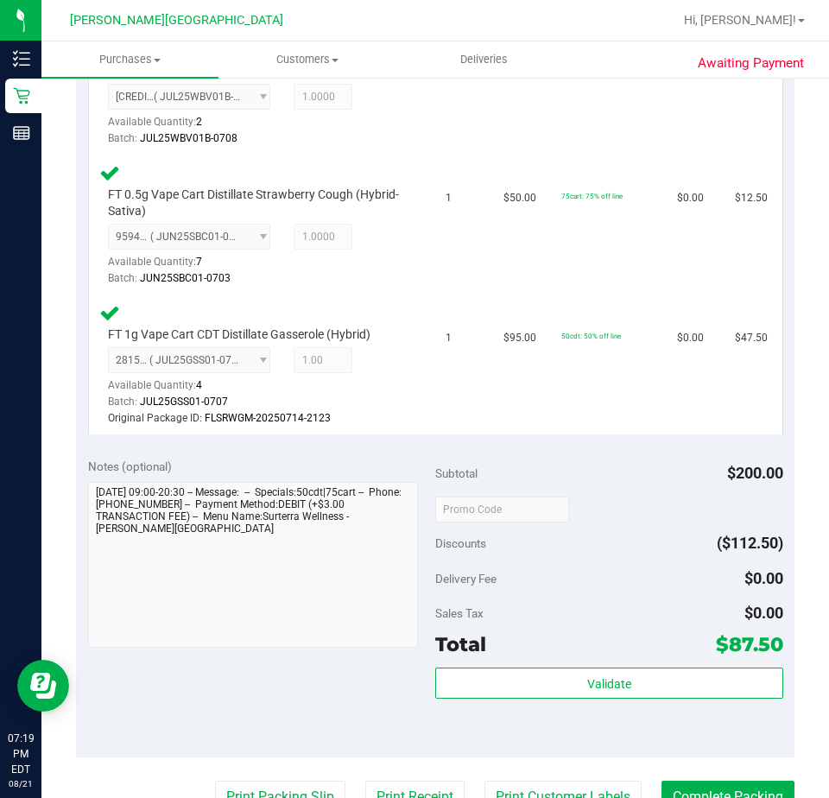
scroll to position [605, 0]
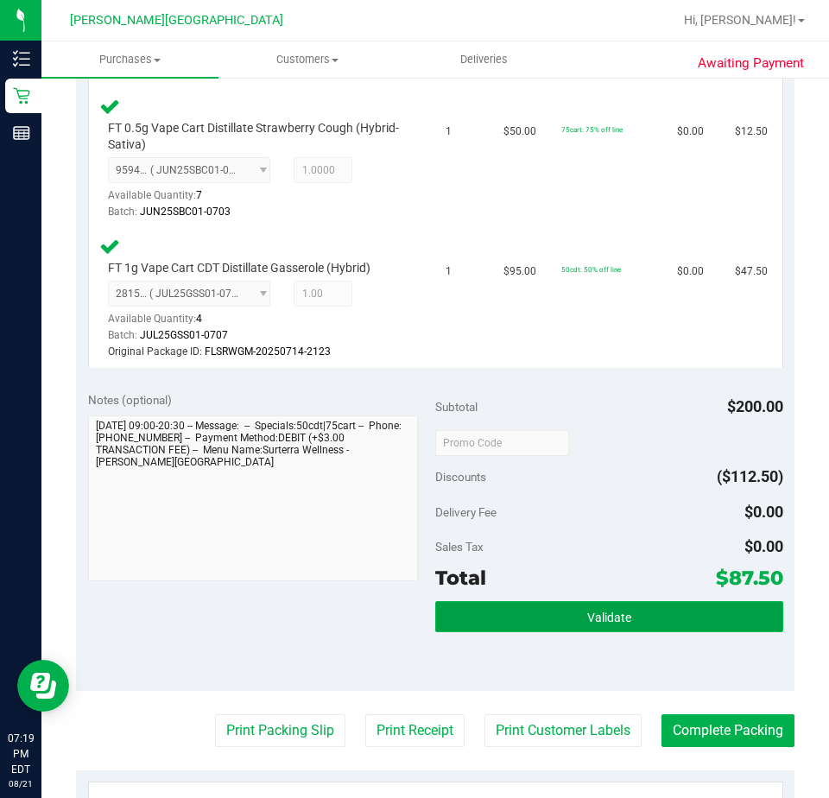
click at [538, 616] on button "Validate" at bounding box center [609, 616] width 348 height 31
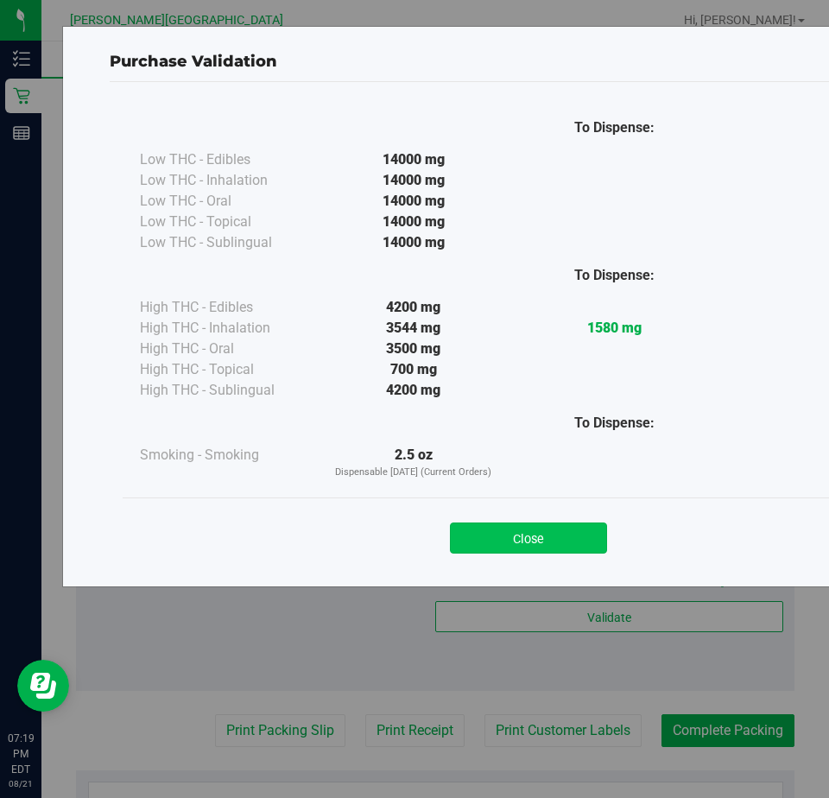
click at [538, 539] on button "Close" at bounding box center [528, 538] width 157 height 31
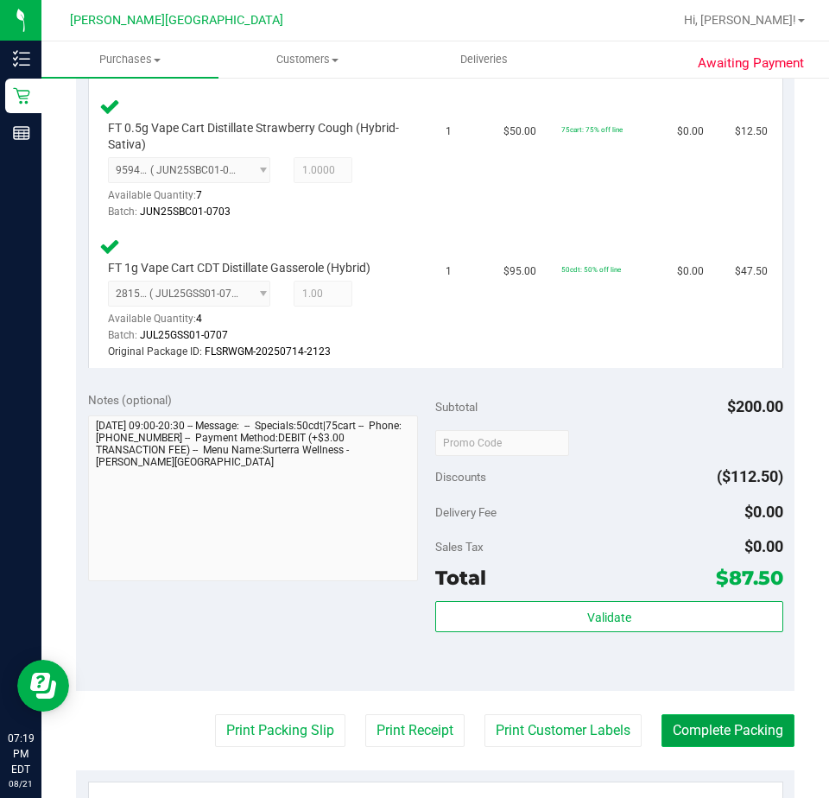
click at [714, 733] on button "Complete Packing" at bounding box center [728, 730] width 133 height 33
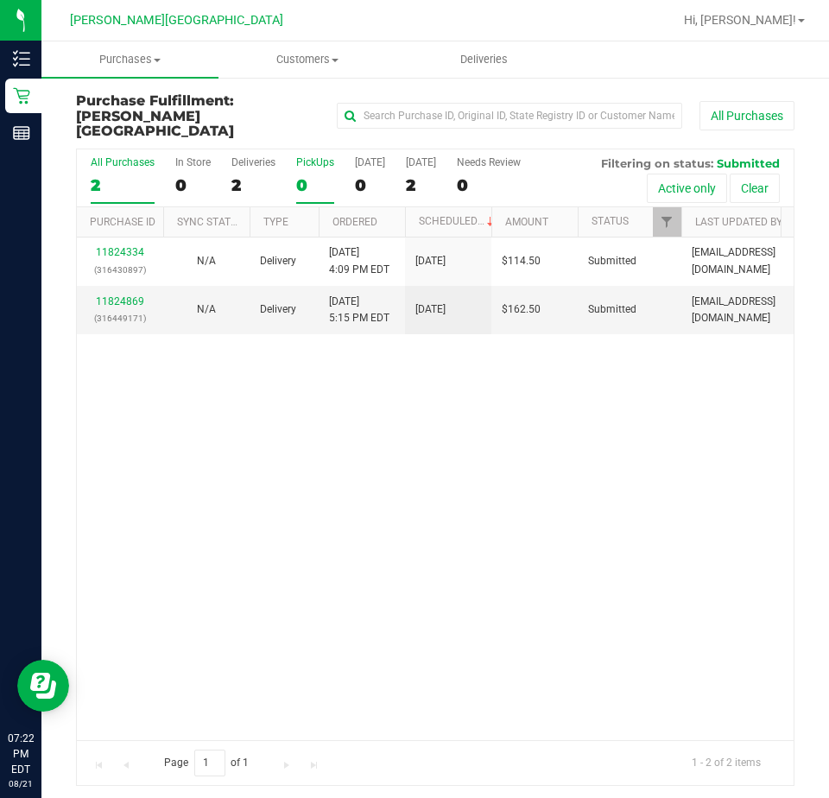
click at [303, 156] on div "PickUps" at bounding box center [315, 162] width 38 height 12
click at [0, 0] on input "PickUps 0" at bounding box center [0, 0] width 0 height 0
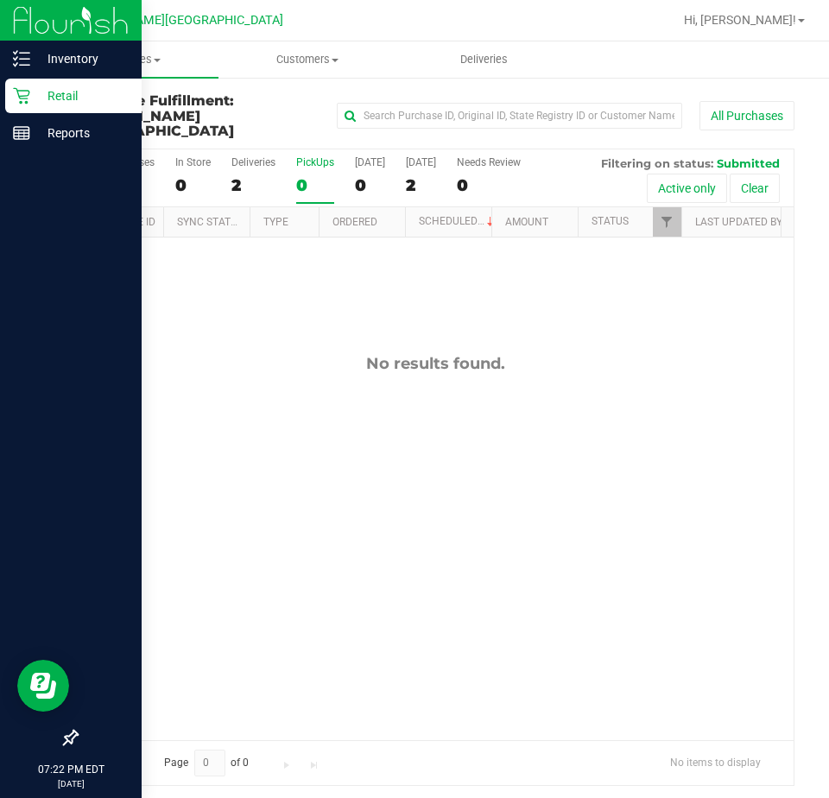
click at [61, 96] on p "Retail" at bounding box center [82, 96] width 104 height 21
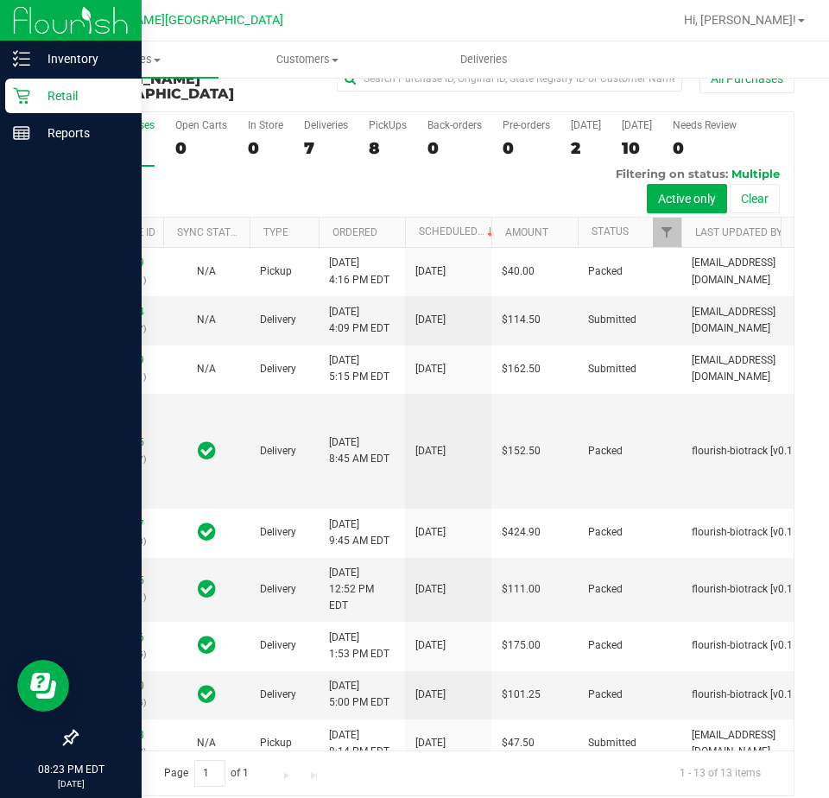
click at [41, 98] on p "Retail" at bounding box center [82, 96] width 104 height 21
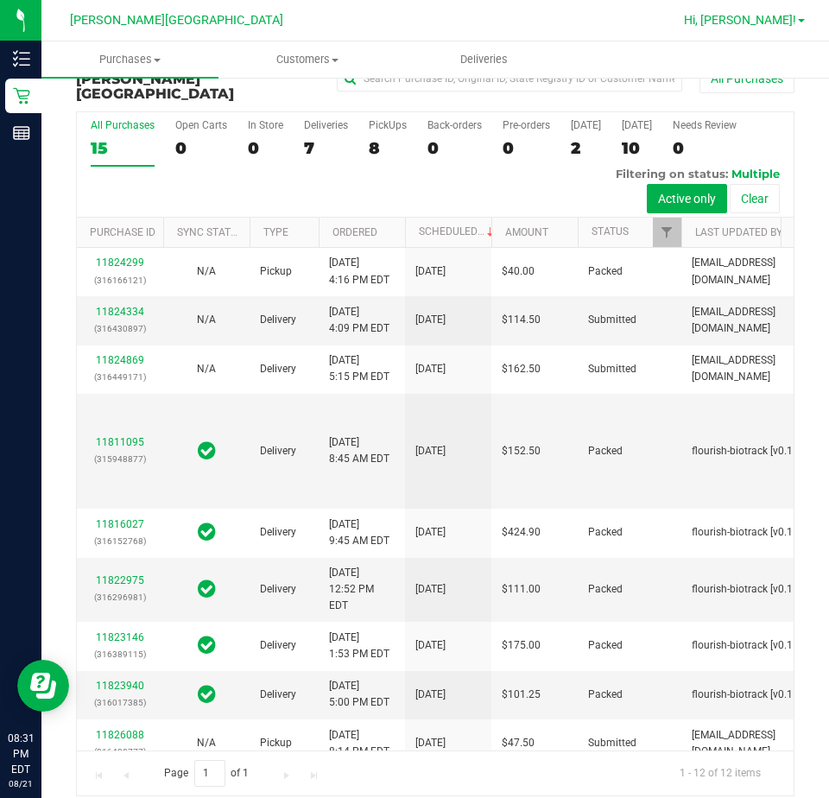
click at [778, 19] on span "Hi, [PERSON_NAME]!" at bounding box center [740, 20] width 112 height 14
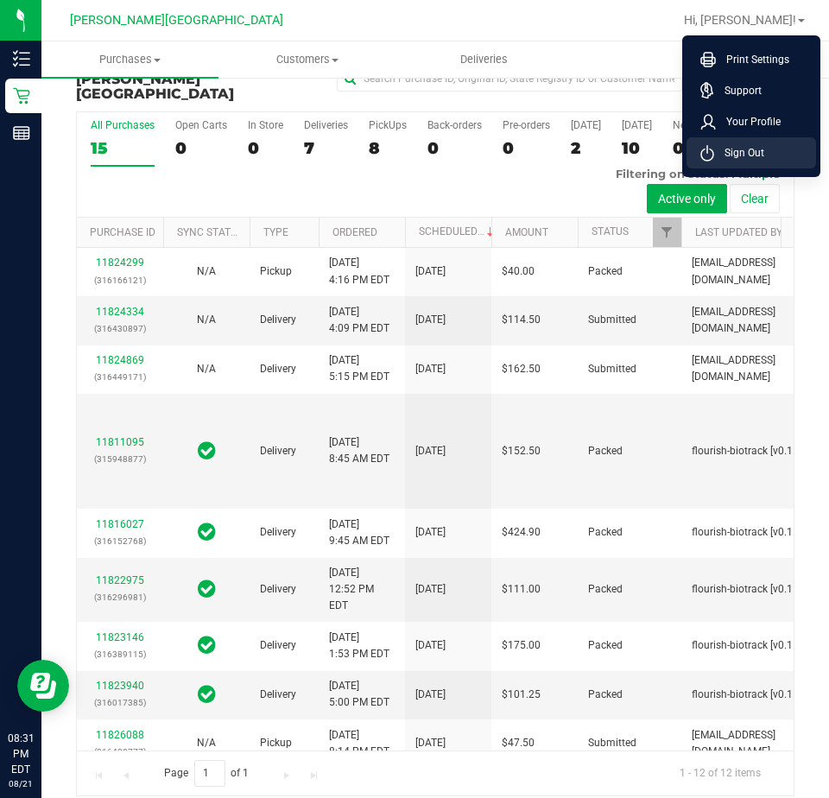
click at [740, 150] on span "Sign Out" at bounding box center [739, 152] width 50 height 17
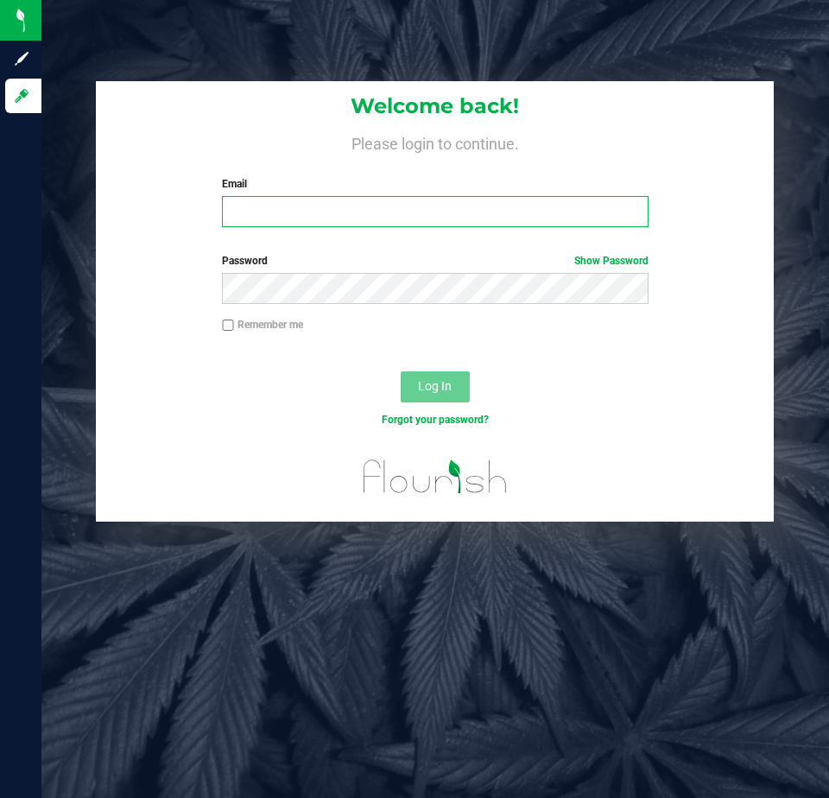
click at [547, 211] on input "Email" at bounding box center [435, 211] width 426 height 31
type input "[PERSON_NAME][EMAIL_ADDRESS][DOMAIN_NAME]"
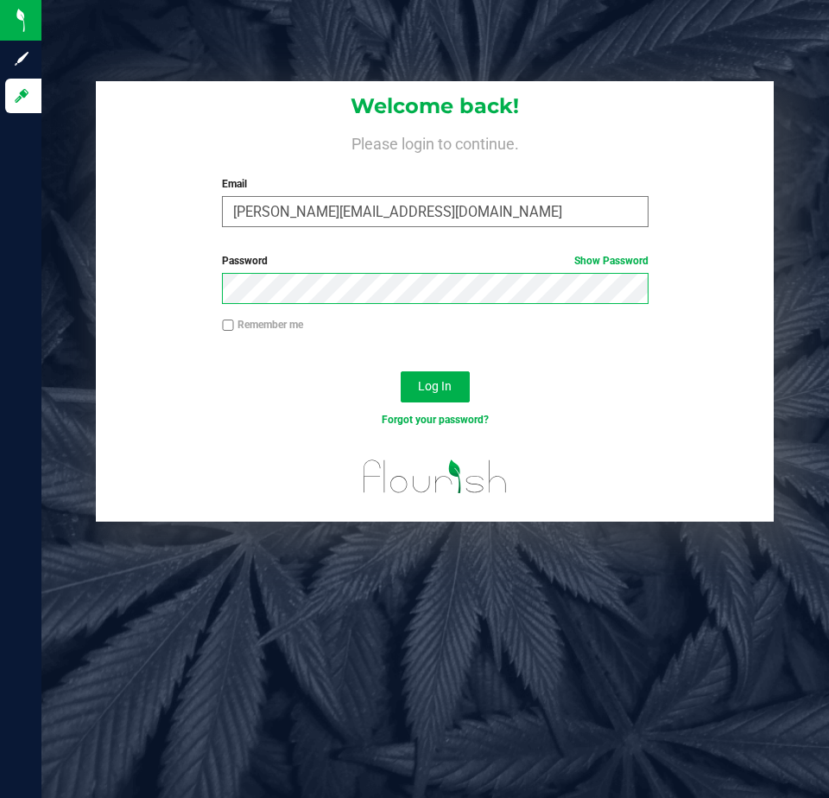
click at [401, 371] on button "Log In" at bounding box center [435, 386] width 69 height 31
